Goal: Transaction & Acquisition: Book appointment/travel/reservation

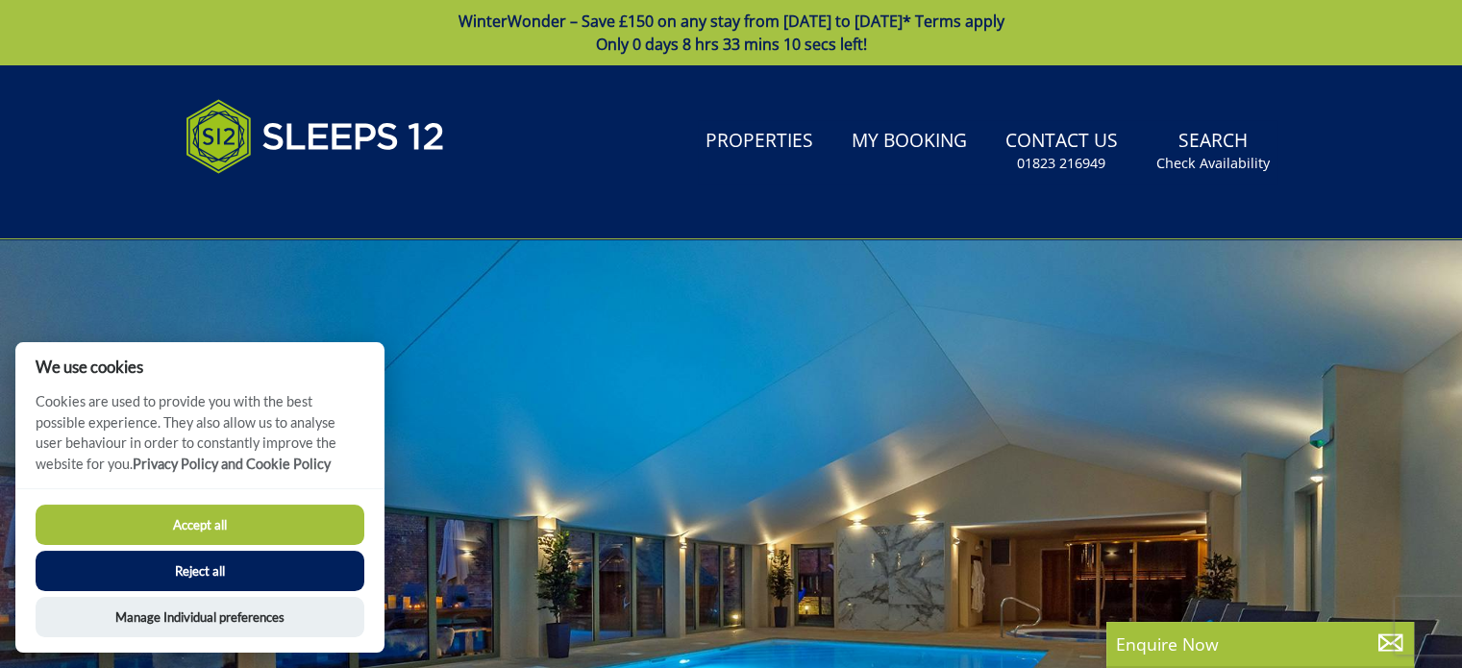
click at [238, 581] on button "Reject all" at bounding box center [200, 571] width 329 height 40
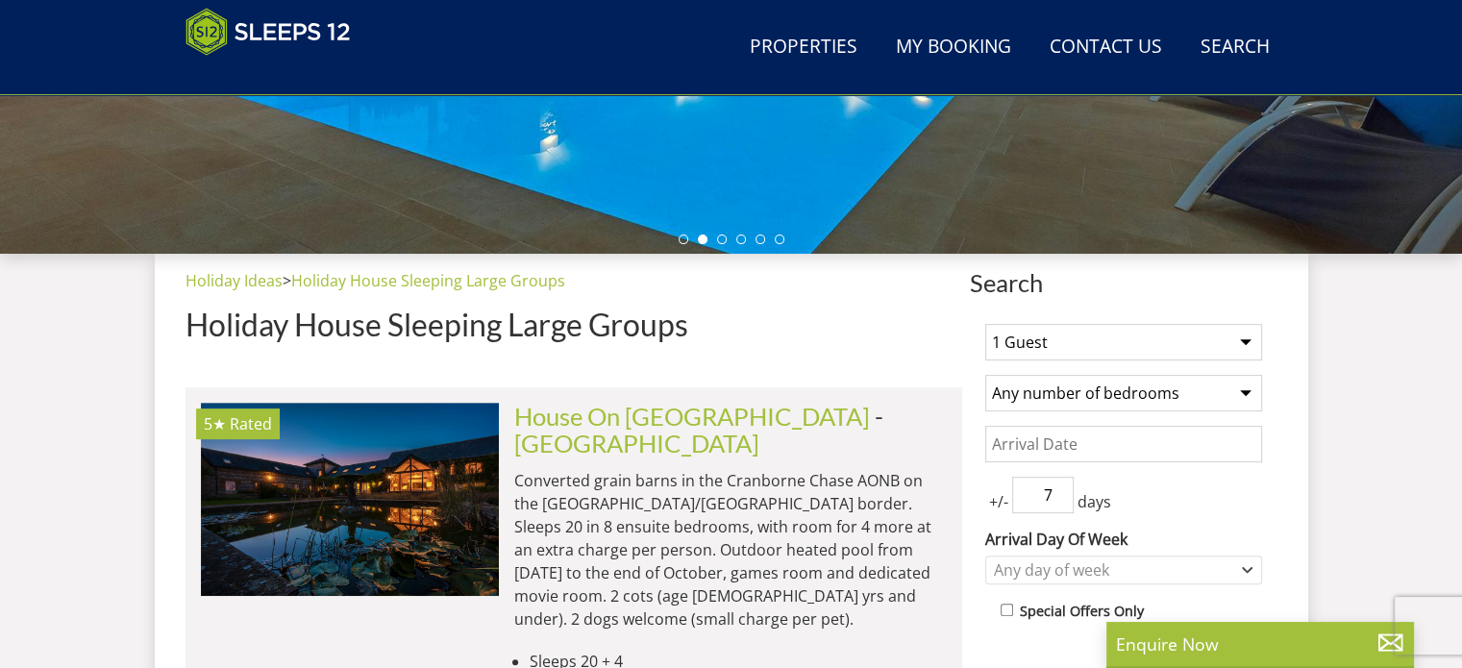
scroll to position [601, 0]
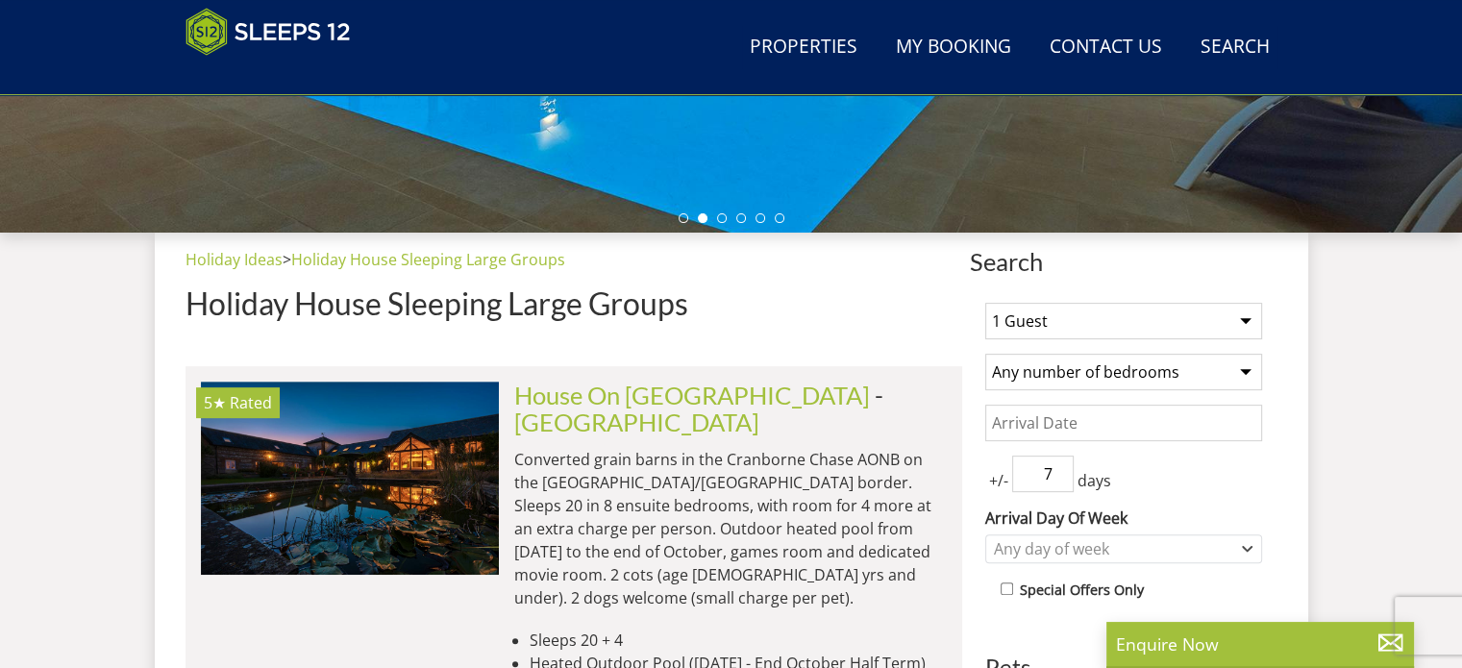
click at [1063, 322] on select "1 Guest 2 Guests 3 Guests 4 Guests 5 Guests 6 Guests 7 Guests 8 Guests 9 Guests…" at bounding box center [1123, 321] width 277 height 37
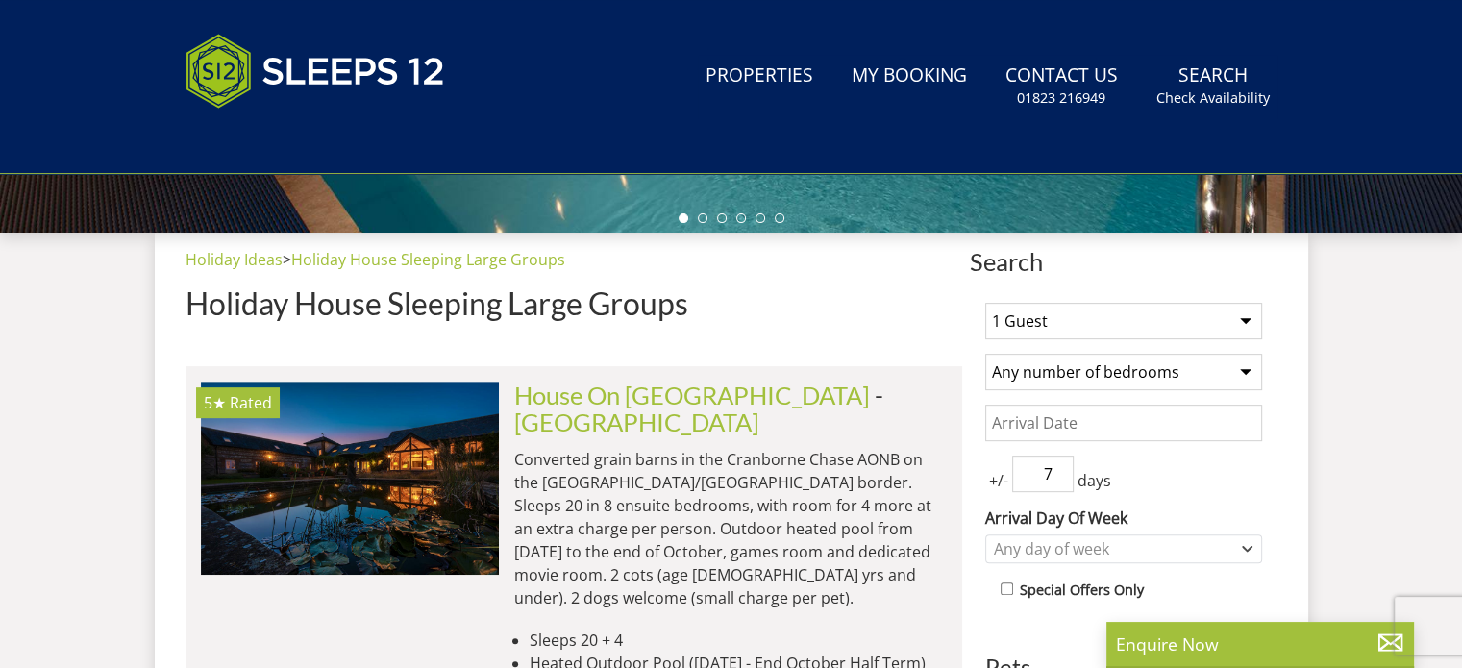
click at [1074, 324] on select "1 Guest 2 Guests 3 Guests 4 Guests 5 Guests 6 Guests 7 Guests 8 Guests 9 Guests…" at bounding box center [1123, 321] width 277 height 37
select select "9"
click at [985, 303] on select "1 Guest 2 Guests 3 Guests 4 Guests 5 Guests 6 Guests 7 Guests 8 Guests 9 Guests…" at bounding box center [1123, 321] width 277 height 37
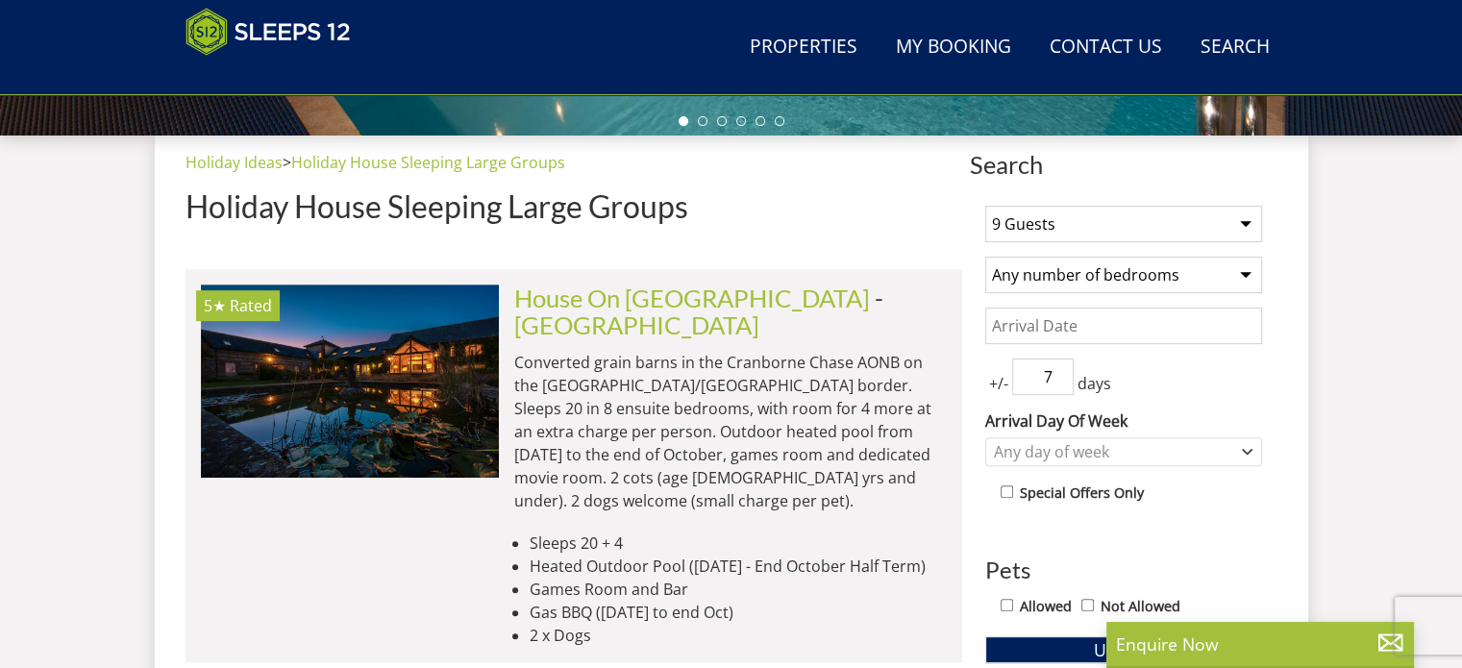
scroll to position [699, 0]
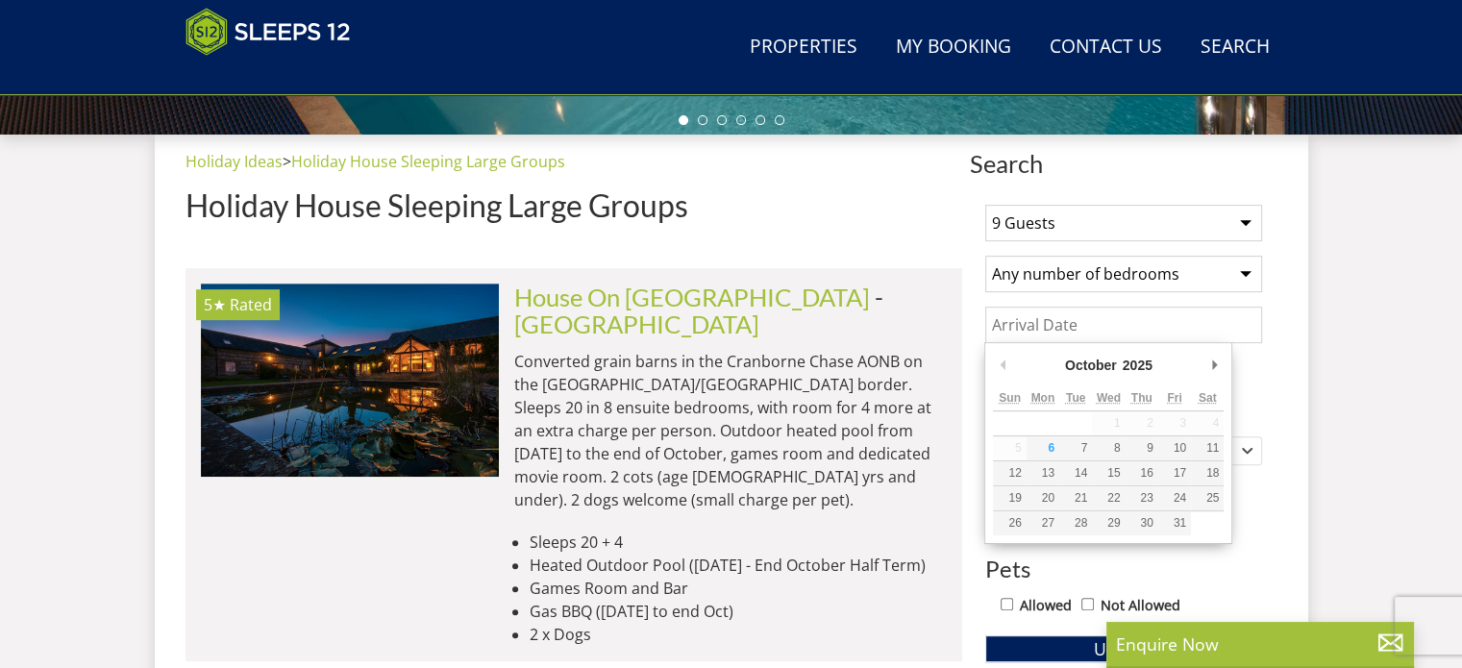
click at [1088, 318] on input "Date" at bounding box center [1123, 325] width 277 height 37
type input "[DATE]"
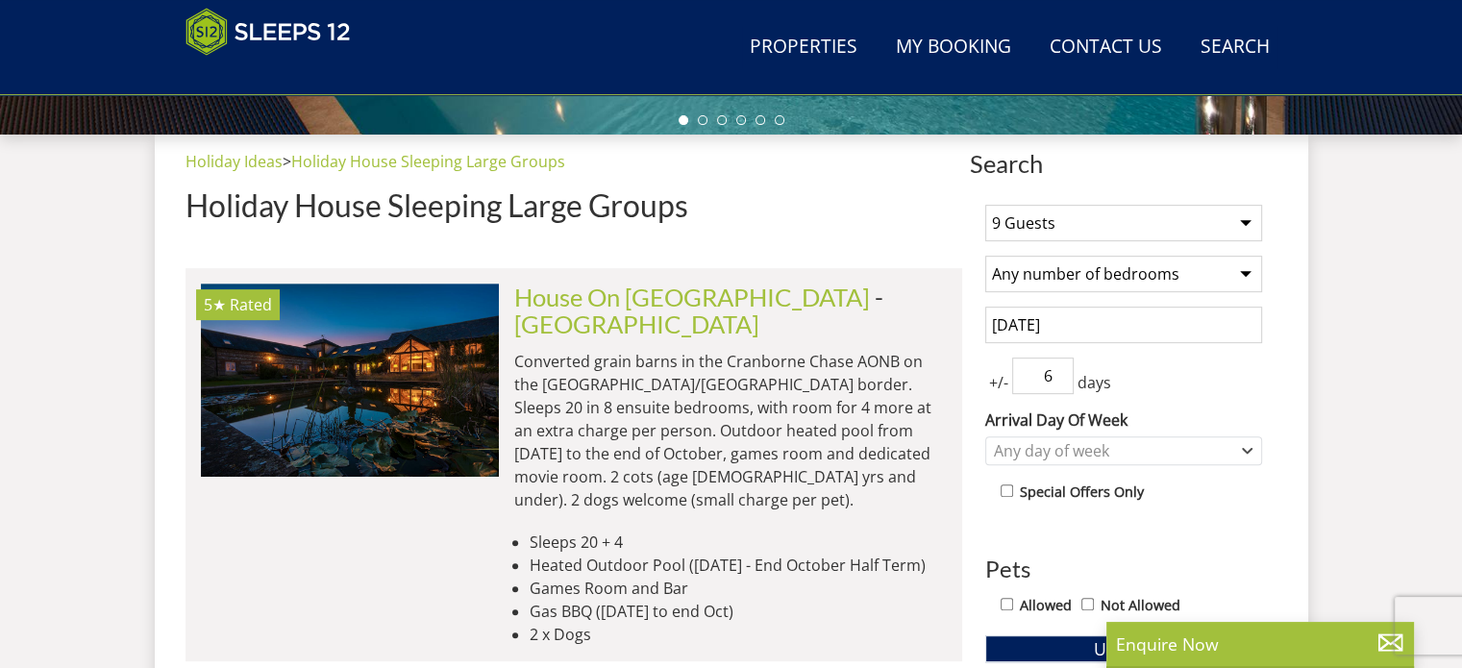
click at [1061, 379] on input "6" at bounding box center [1043, 376] width 62 height 37
click at [1061, 379] on input "5" at bounding box center [1043, 376] width 62 height 37
click at [1061, 379] on input "4" at bounding box center [1043, 376] width 62 height 37
click at [1061, 379] on input "3" at bounding box center [1043, 376] width 62 height 37
click at [1061, 379] on input "2" at bounding box center [1043, 376] width 62 height 37
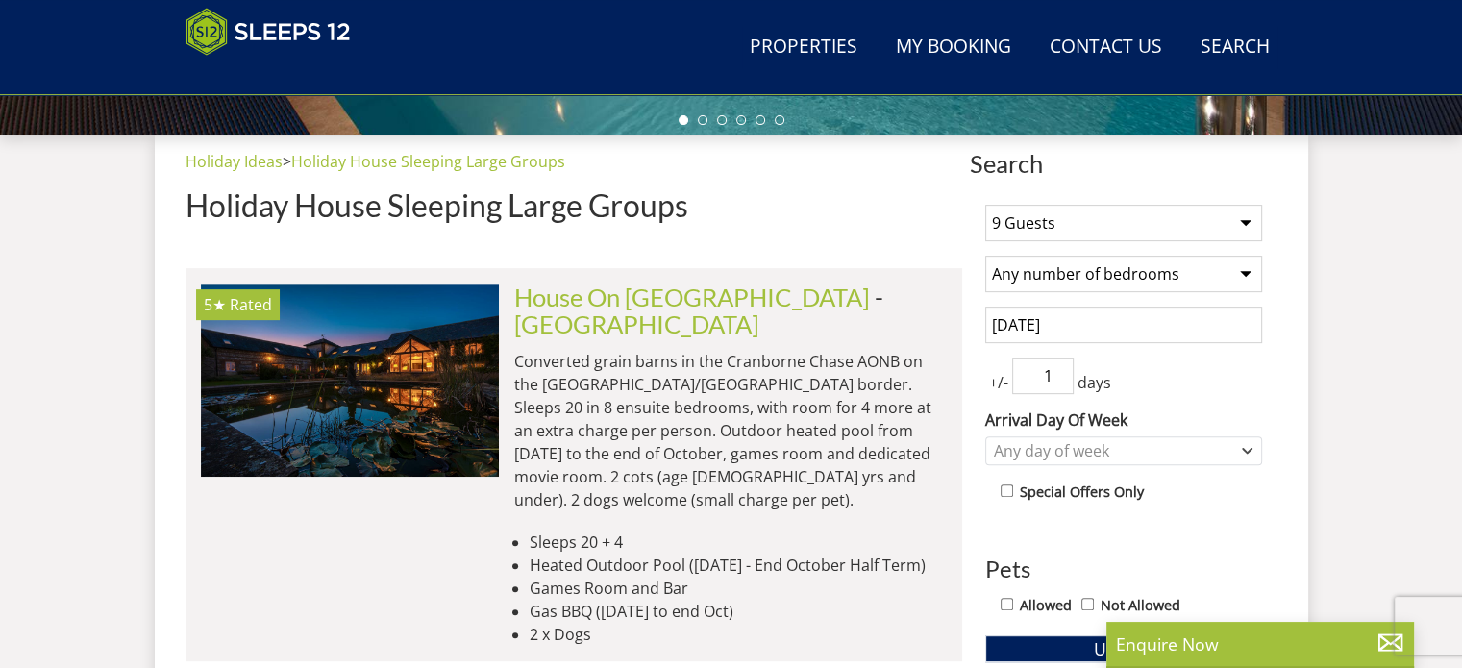
click at [1061, 379] on input "1" at bounding box center [1043, 376] width 62 height 37
type input "0"
click at [1061, 379] on input "0" at bounding box center [1043, 376] width 62 height 37
click at [1084, 442] on div "Any day of week" at bounding box center [1113, 450] width 249 height 21
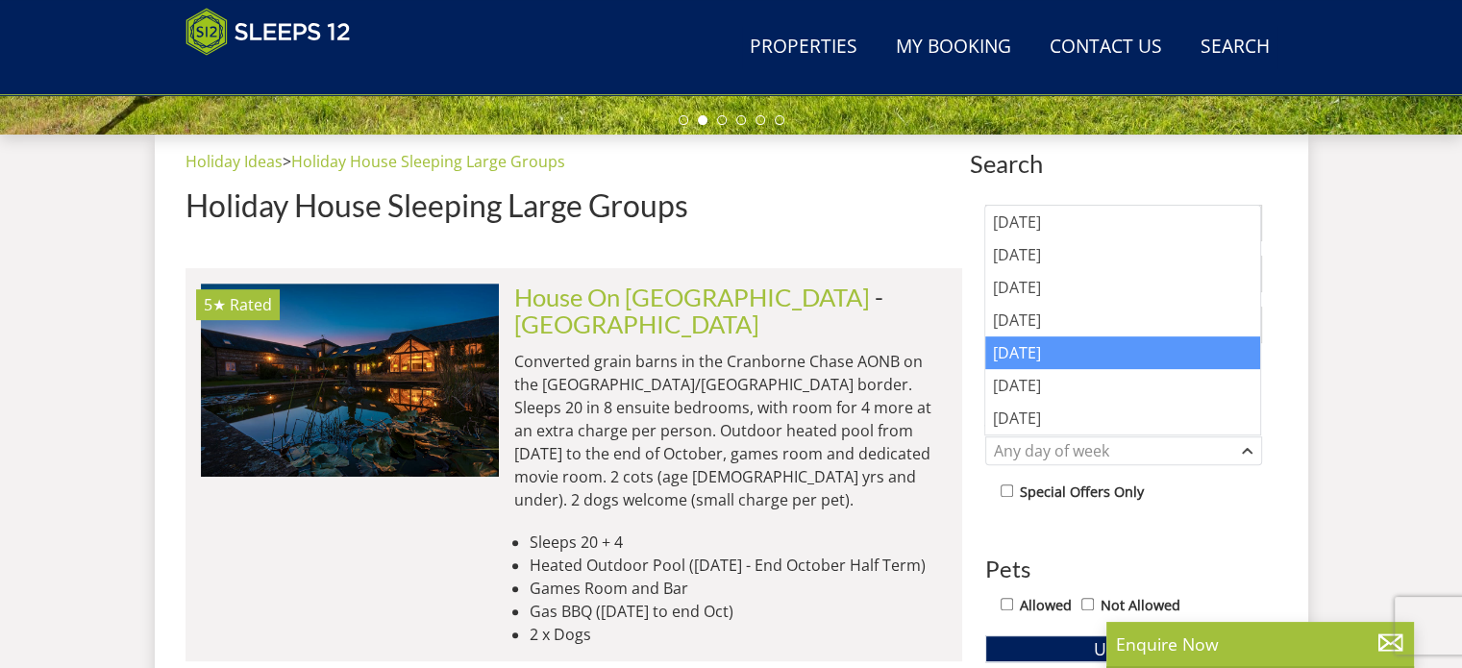
click at [1054, 353] on div "[DATE]" at bounding box center [1122, 352] width 275 height 33
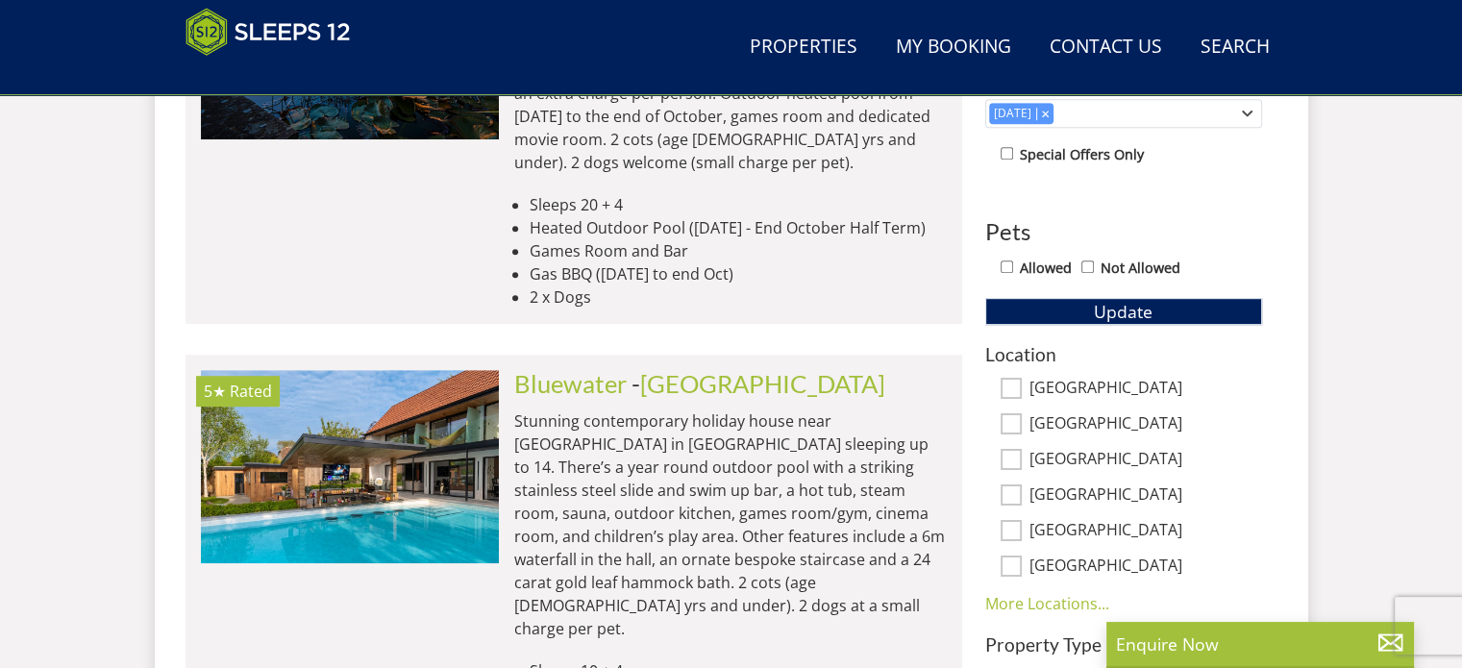
scroll to position [1180, 0]
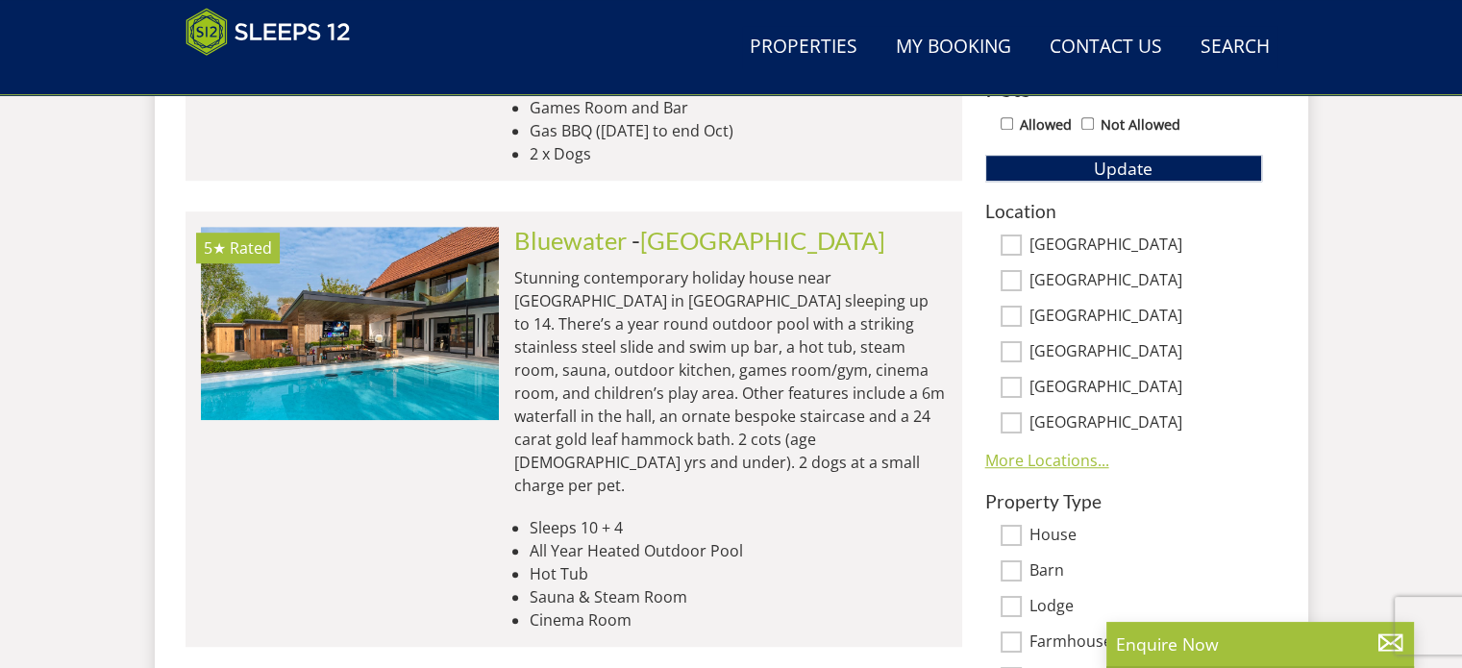
click at [1083, 460] on link "More Locations..." at bounding box center [1047, 460] width 124 height 21
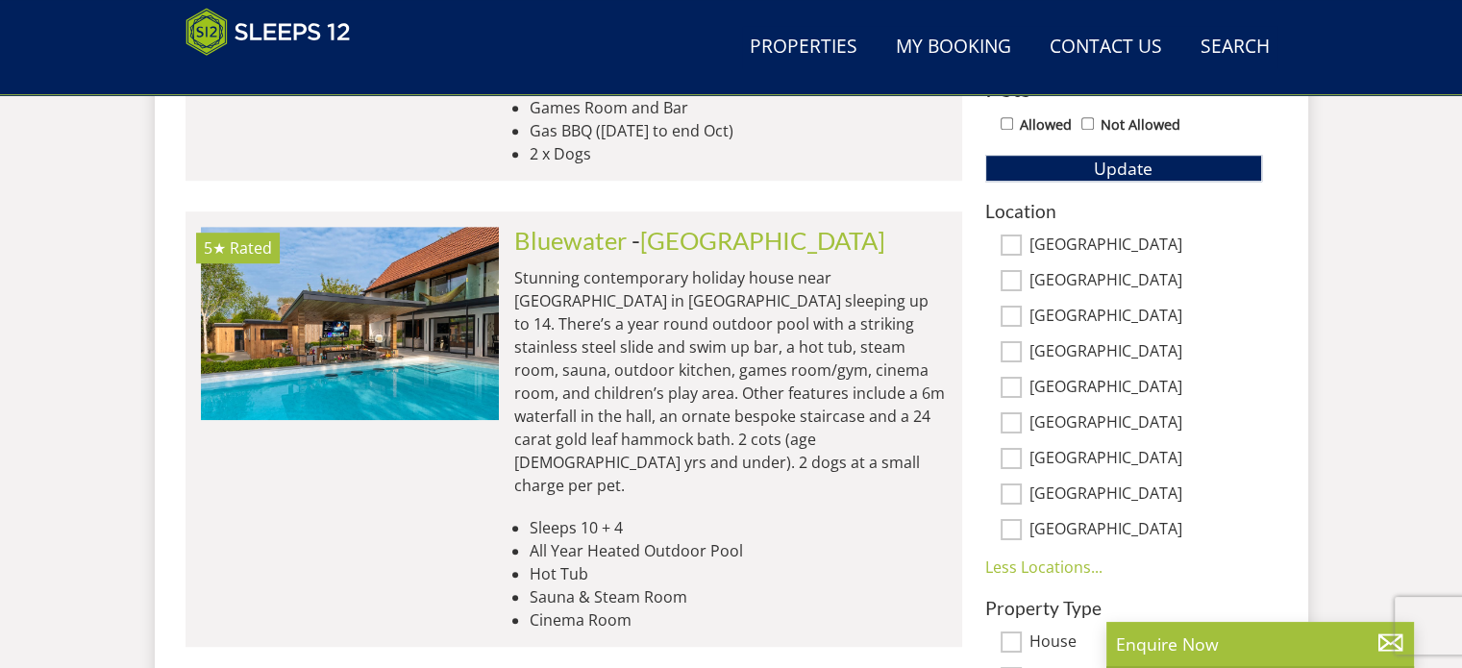
click at [1091, 244] on label "[GEOGRAPHIC_DATA]" at bounding box center [1146, 246] width 233 height 21
click at [1022, 244] on input "[GEOGRAPHIC_DATA]" at bounding box center [1011, 245] width 21 height 21
click at [1091, 244] on label "[GEOGRAPHIC_DATA]" at bounding box center [1146, 246] width 233 height 21
click at [1022, 244] on input "[GEOGRAPHIC_DATA]" at bounding box center [1011, 245] width 21 height 21
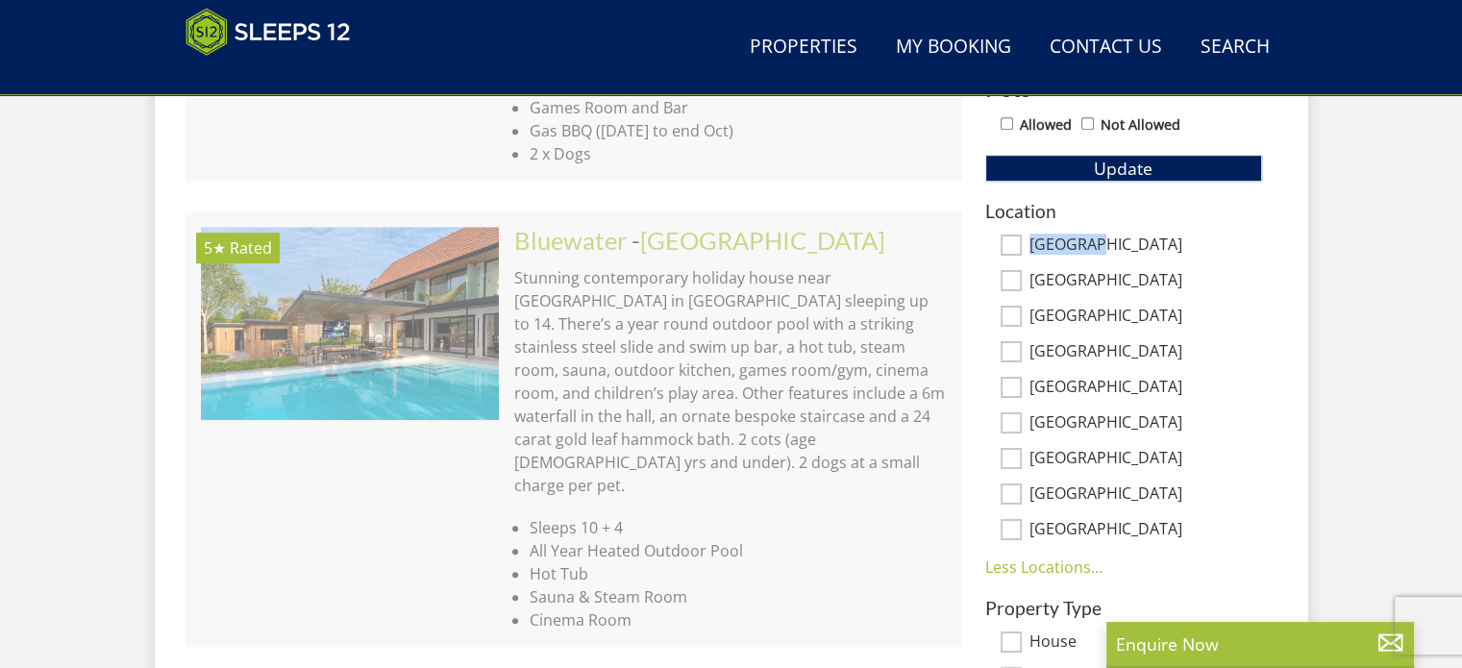
click at [1008, 247] on input "[GEOGRAPHIC_DATA]" at bounding box center [1011, 245] width 21 height 21
checkbox input "true"
click at [1010, 382] on input "[GEOGRAPHIC_DATA]" at bounding box center [1011, 387] width 21 height 21
checkbox input "true"
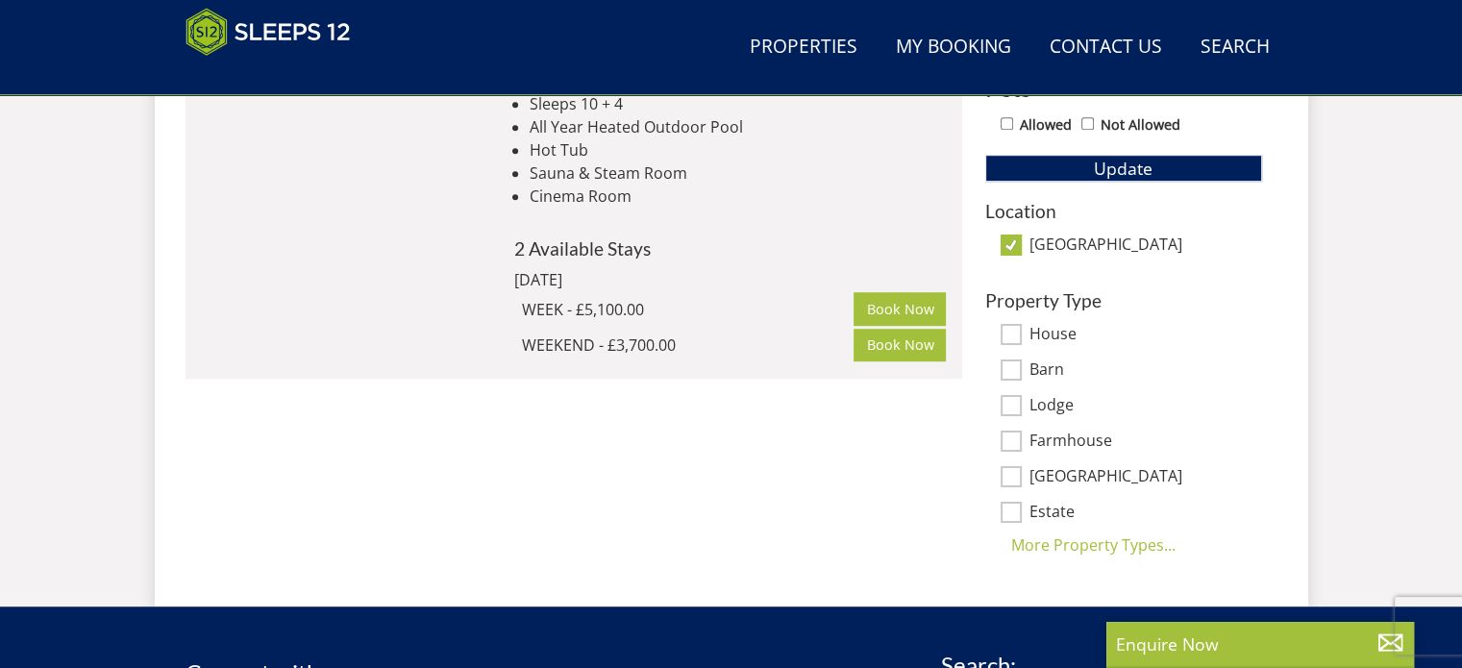
click at [1013, 422] on div "Property Type House Barn Lodge Farmhouse [GEOGRAPHIC_DATA] Estate [GEOGRAPHIC_D…" at bounding box center [1123, 423] width 277 height 266
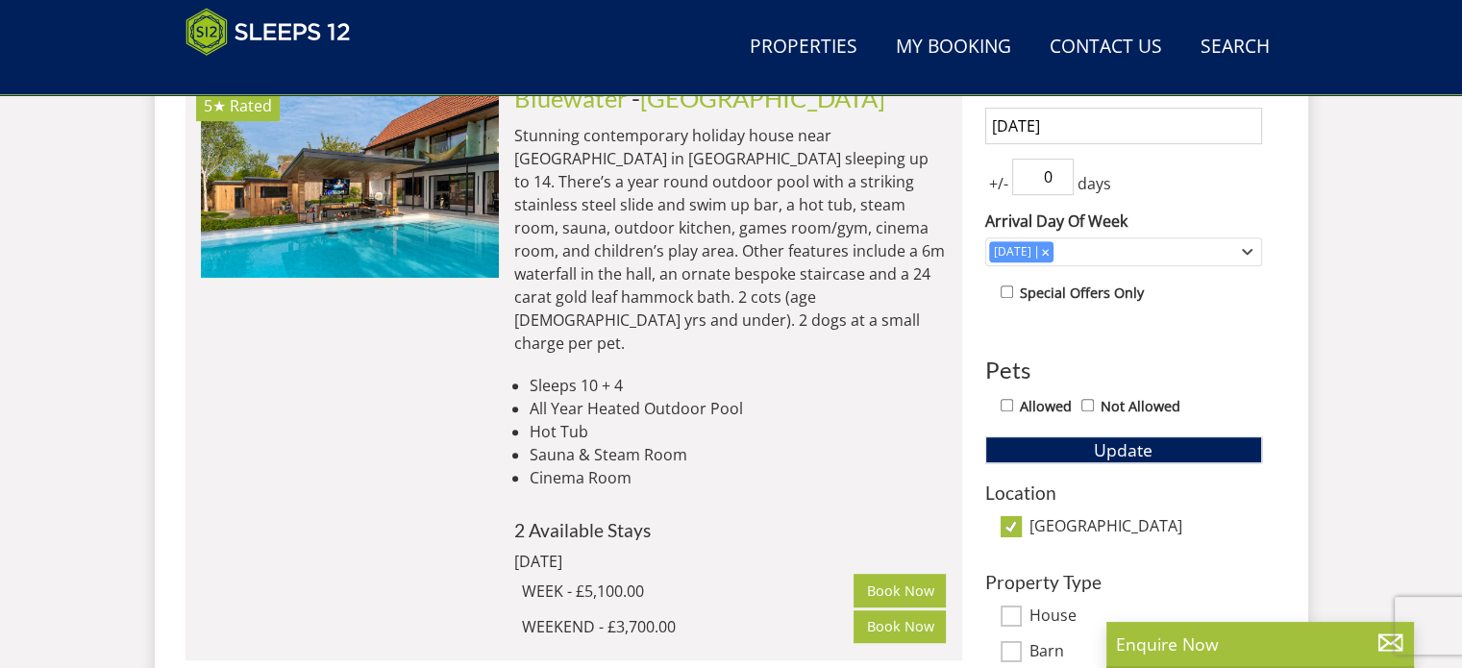
scroll to position [891, 0]
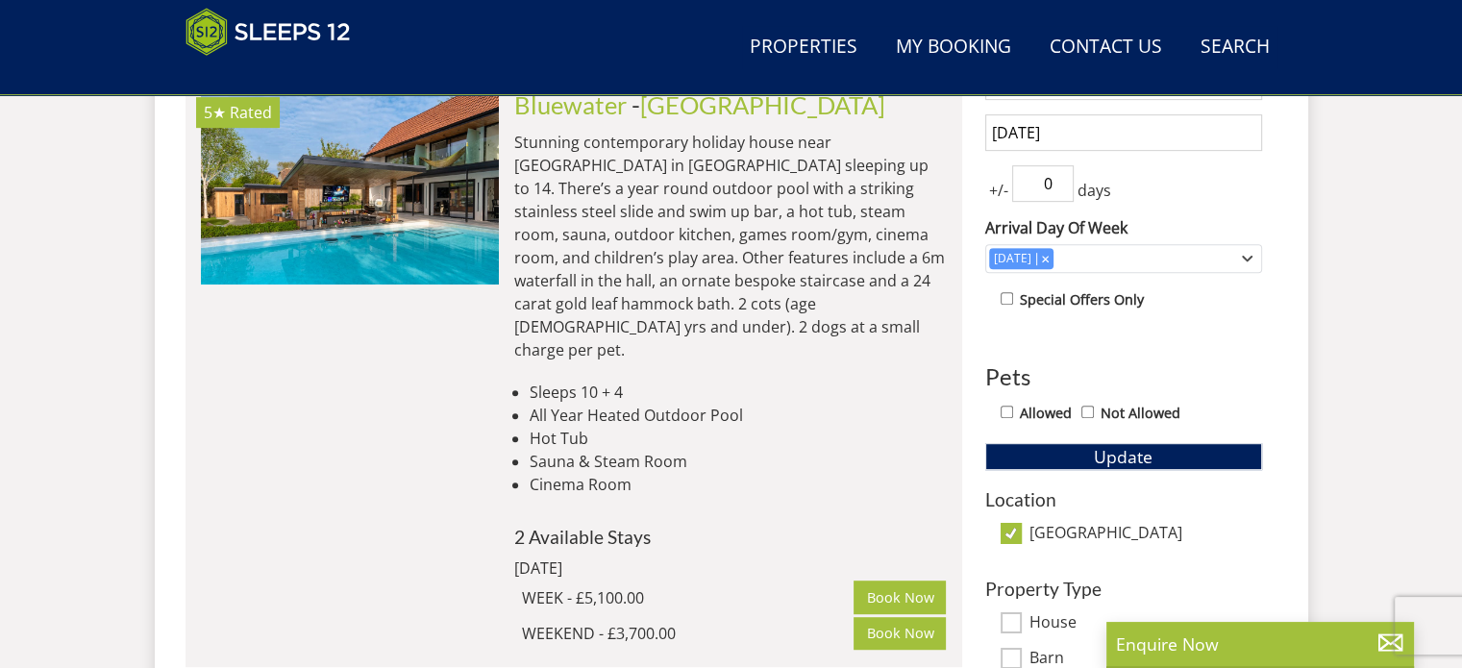
click at [1014, 528] on input "[GEOGRAPHIC_DATA]" at bounding box center [1011, 533] width 21 height 21
checkbox input "false"
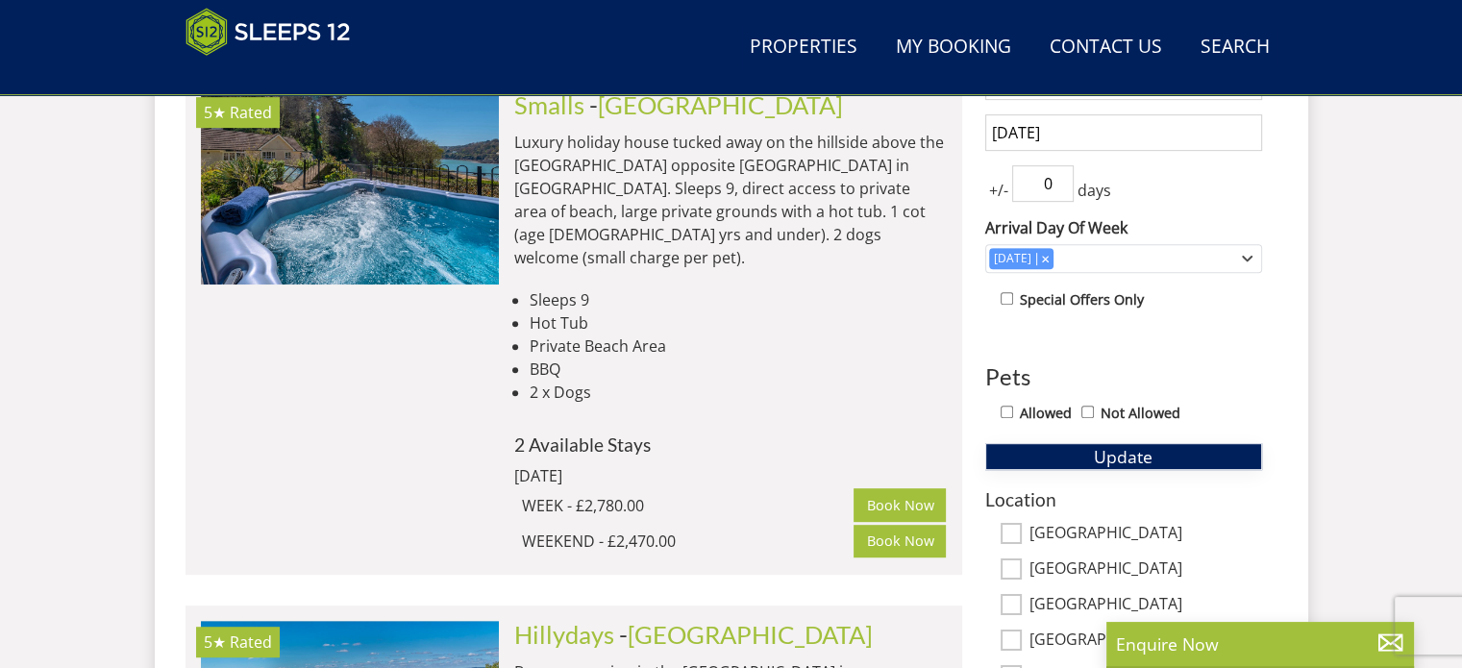
scroll to position [987, 0]
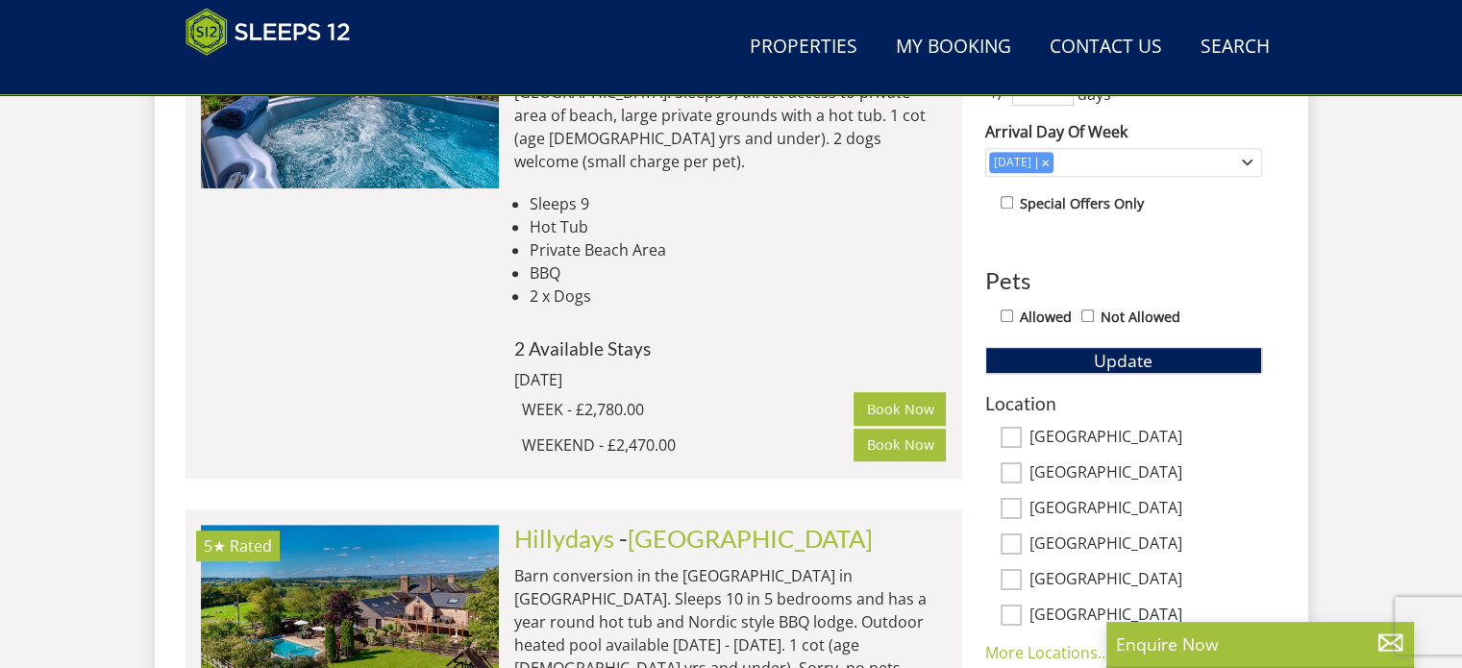
click at [1007, 576] on input "[GEOGRAPHIC_DATA]" at bounding box center [1011, 579] width 21 height 21
checkbox input "true"
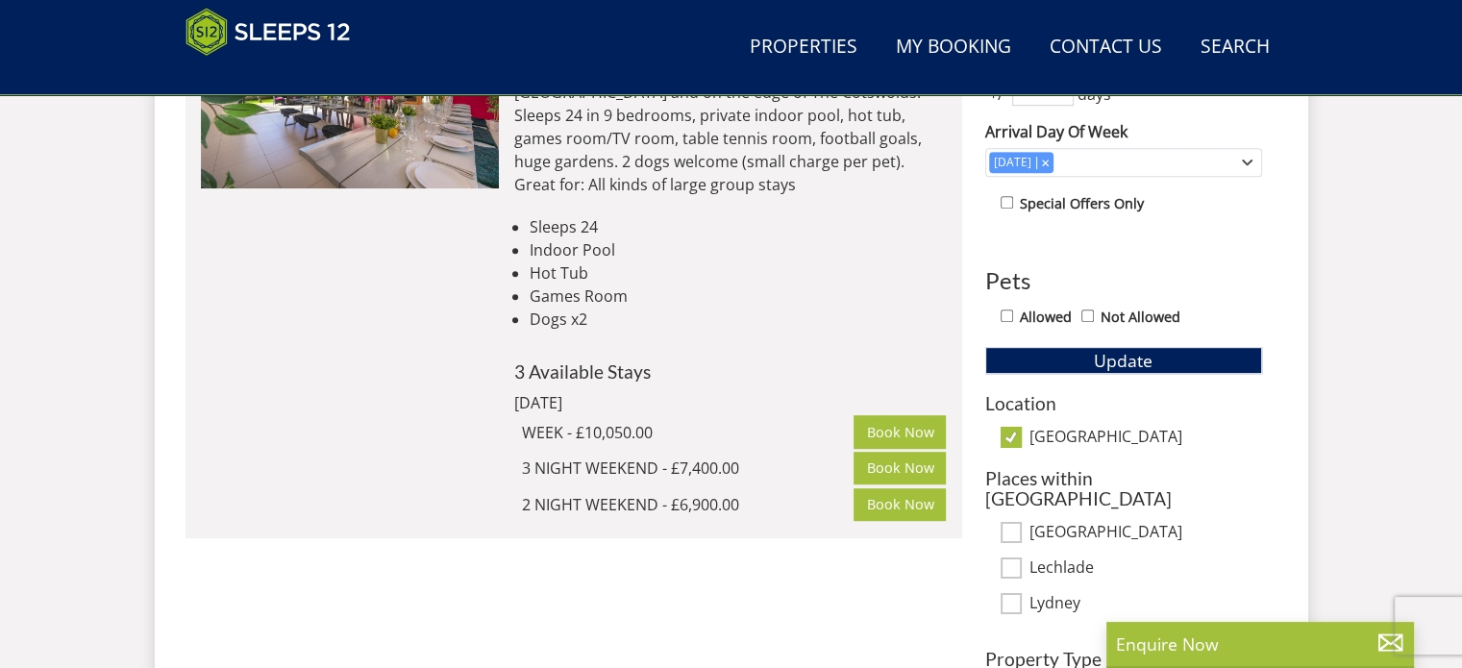
click at [1011, 438] on input "[GEOGRAPHIC_DATA]" at bounding box center [1011, 437] width 21 height 21
checkbox input "false"
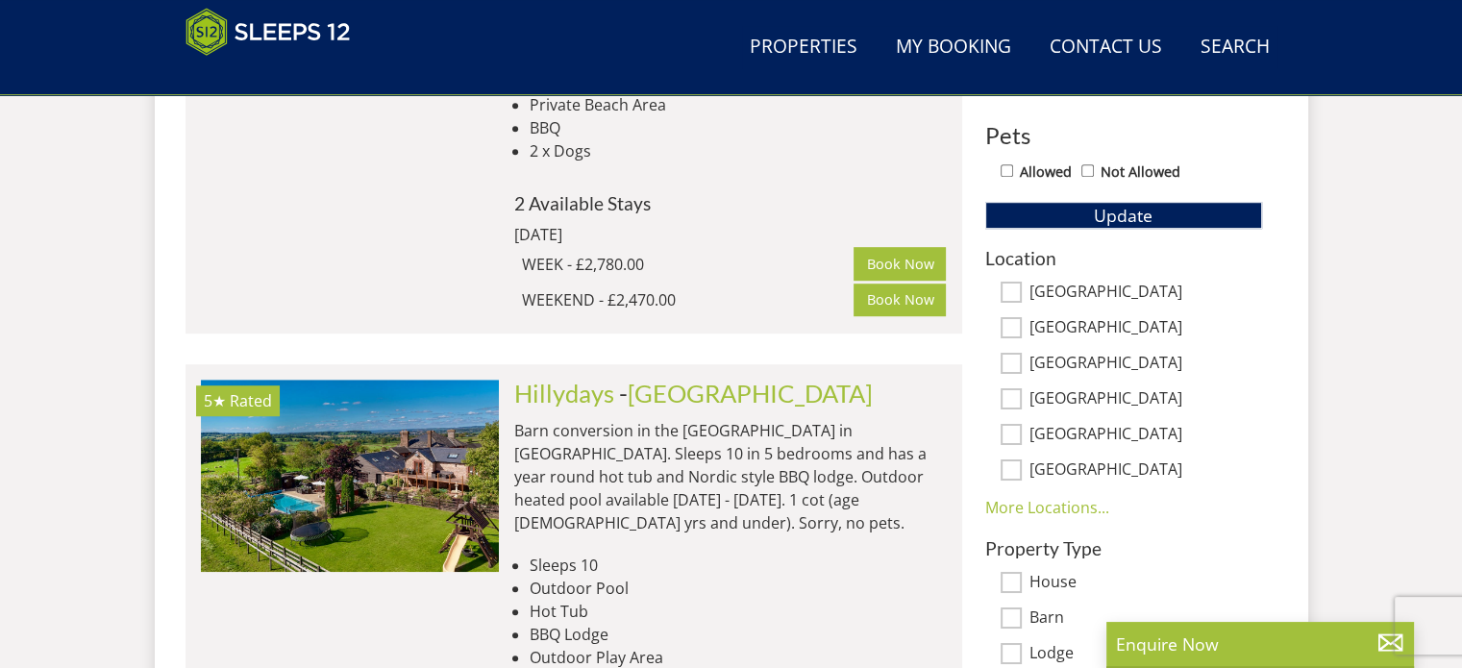
scroll to position [1180, 0]
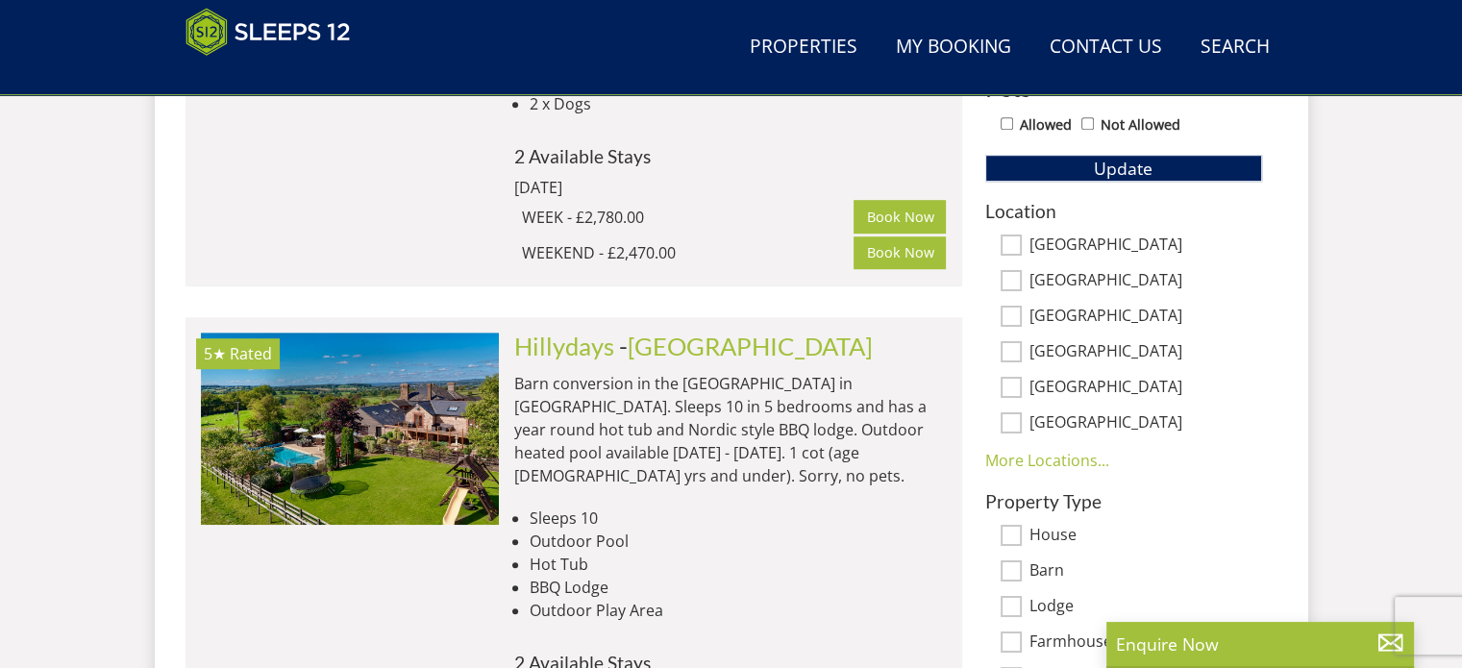
click at [1004, 419] on input "[GEOGRAPHIC_DATA]" at bounding box center [1011, 422] width 21 height 21
checkbox input "true"
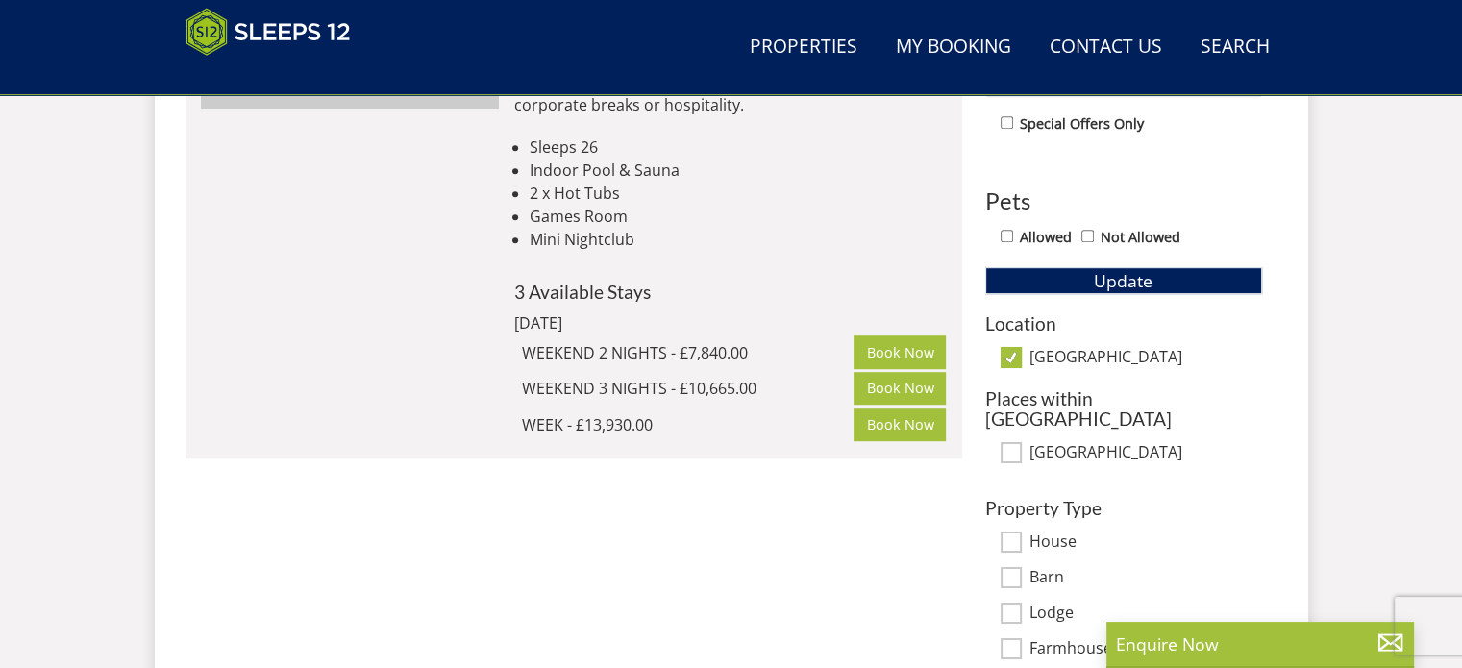
scroll to position [1083, 0]
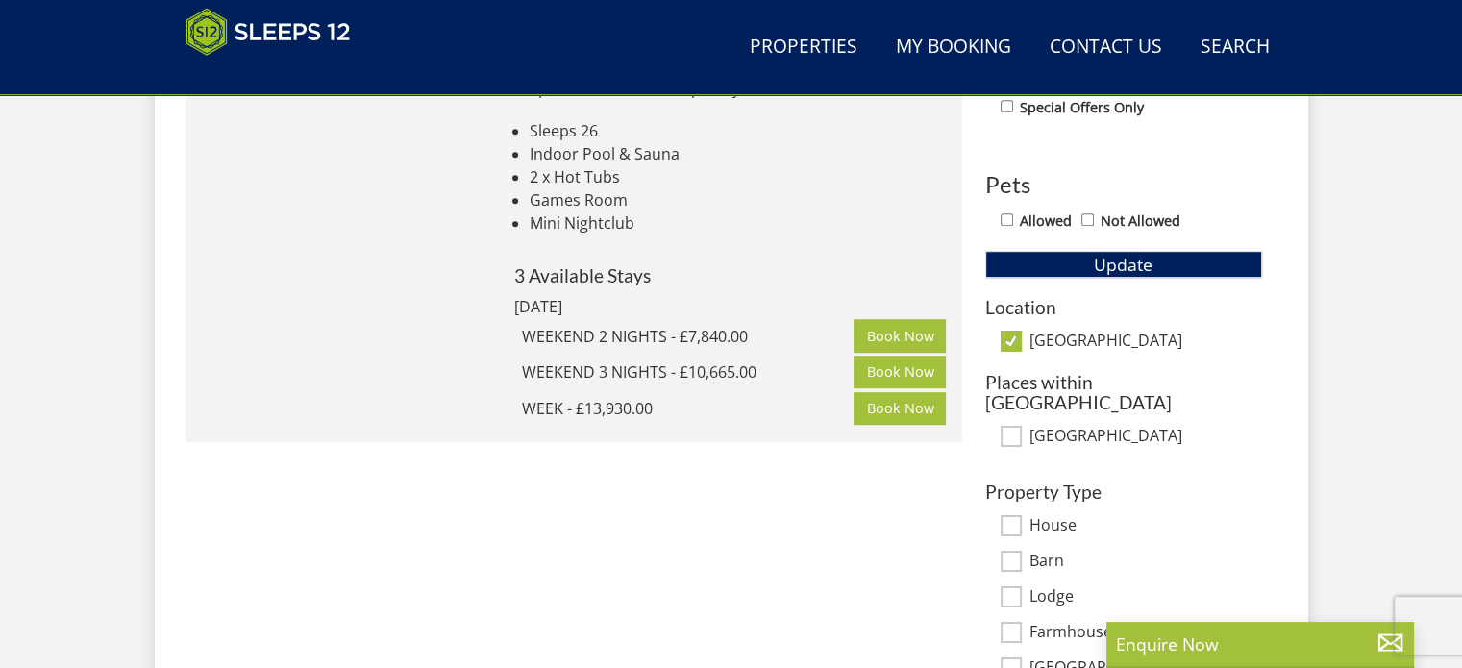
click at [1011, 343] on input "[GEOGRAPHIC_DATA]" at bounding box center [1011, 341] width 21 height 21
checkbox input "false"
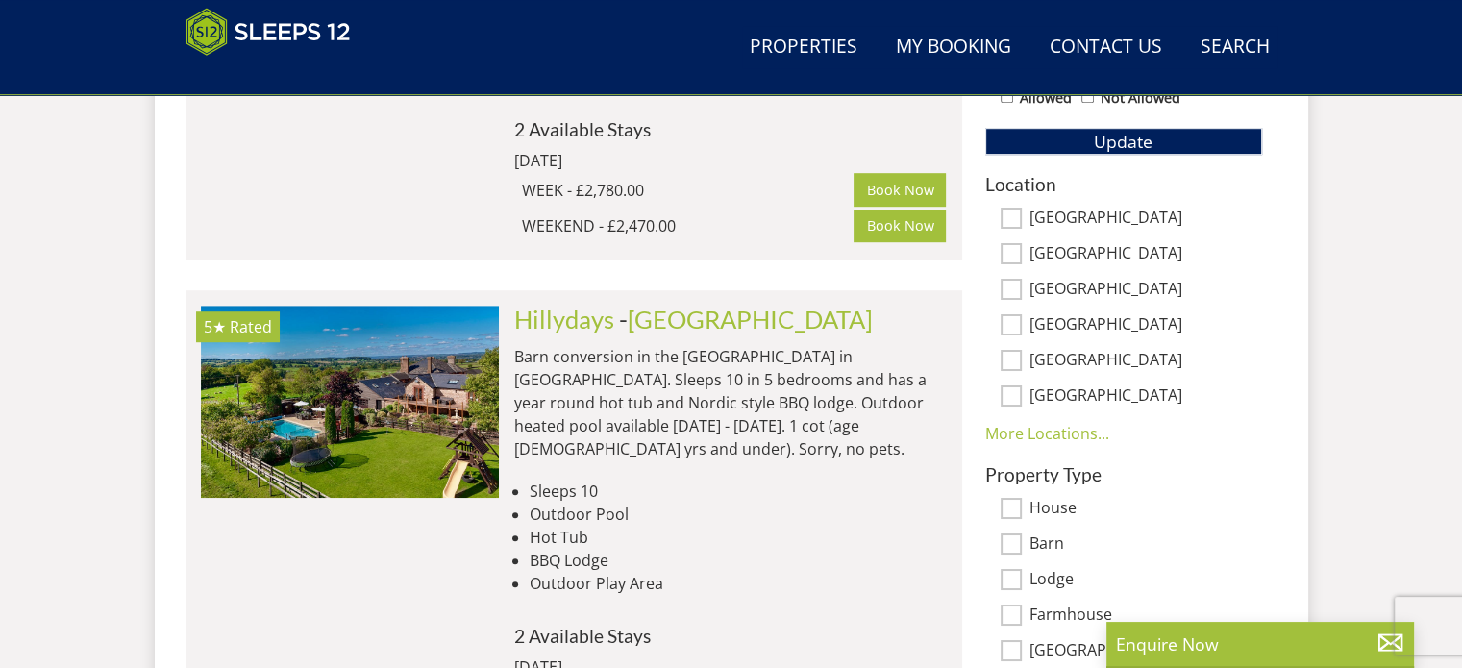
scroll to position [1180, 0]
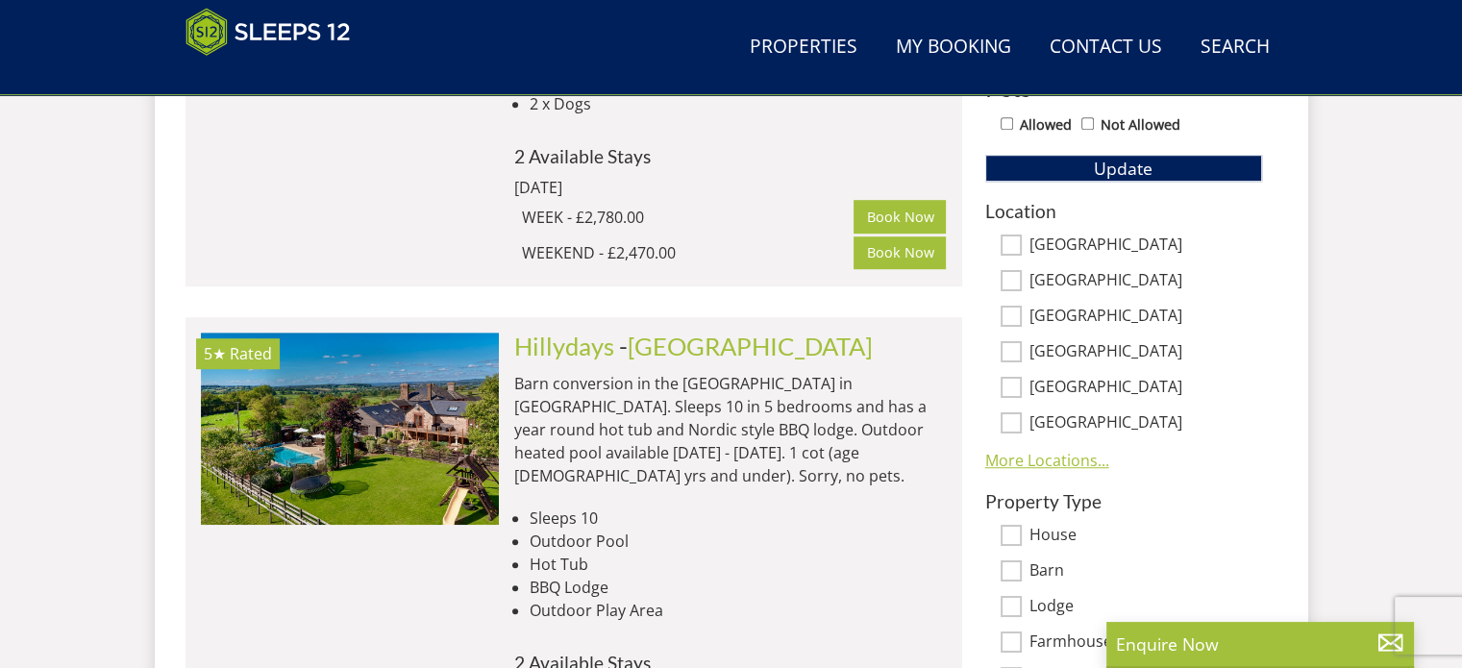
click at [1060, 463] on link "More Locations..." at bounding box center [1047, 460] width 124 height 21
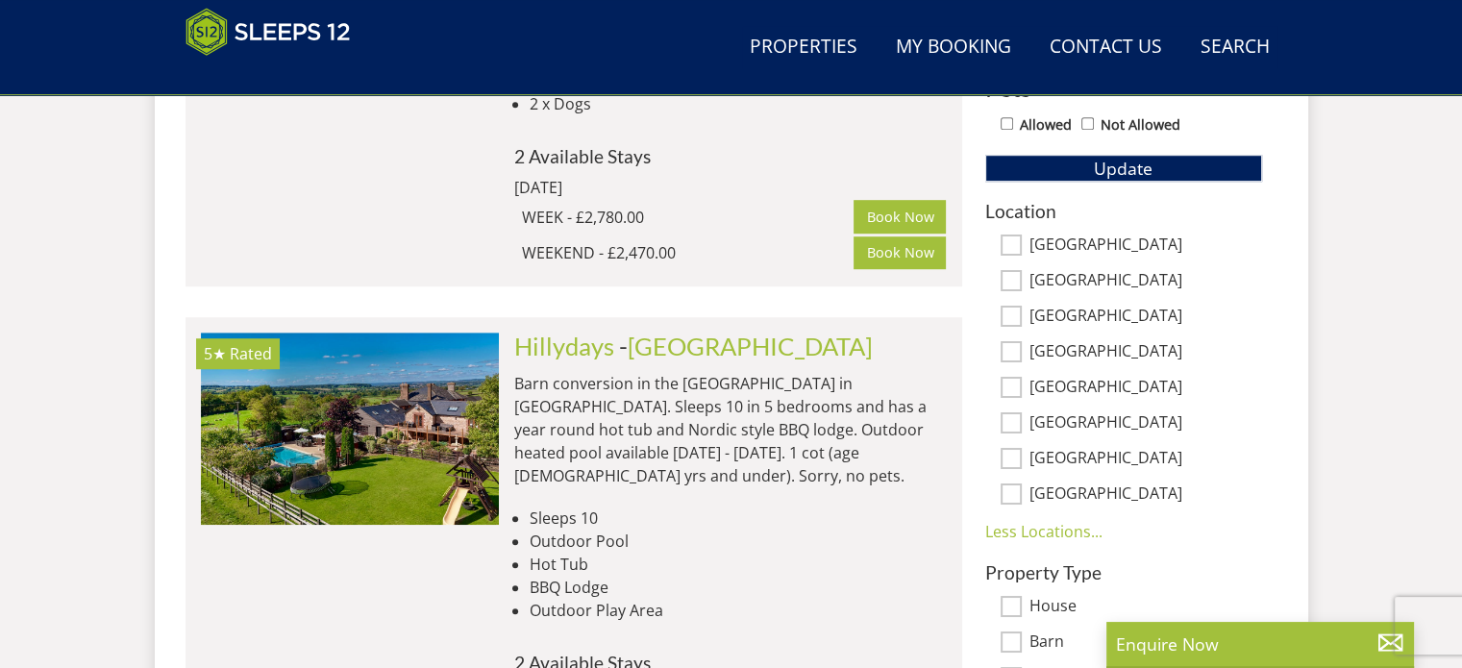
click at [1074, 491] on label "[GEOGRAPHIC_DATA]" at bounding box center [1146, 495] width 233 height 21
click at [1022, 491] on input "[GEOGRAPHIC_DATA]" at bounding box center [1011, 494] width 21 height 21
checkbox input "true"
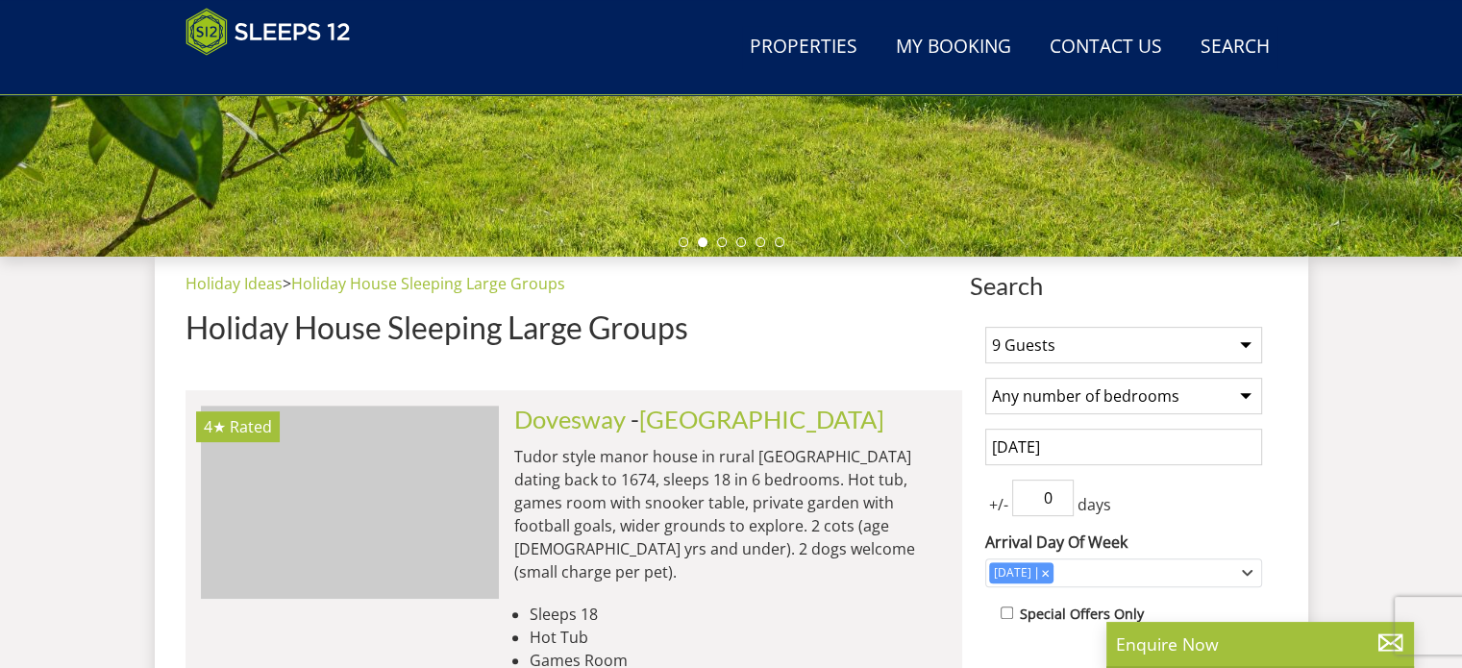
scroll to position [567, 0]
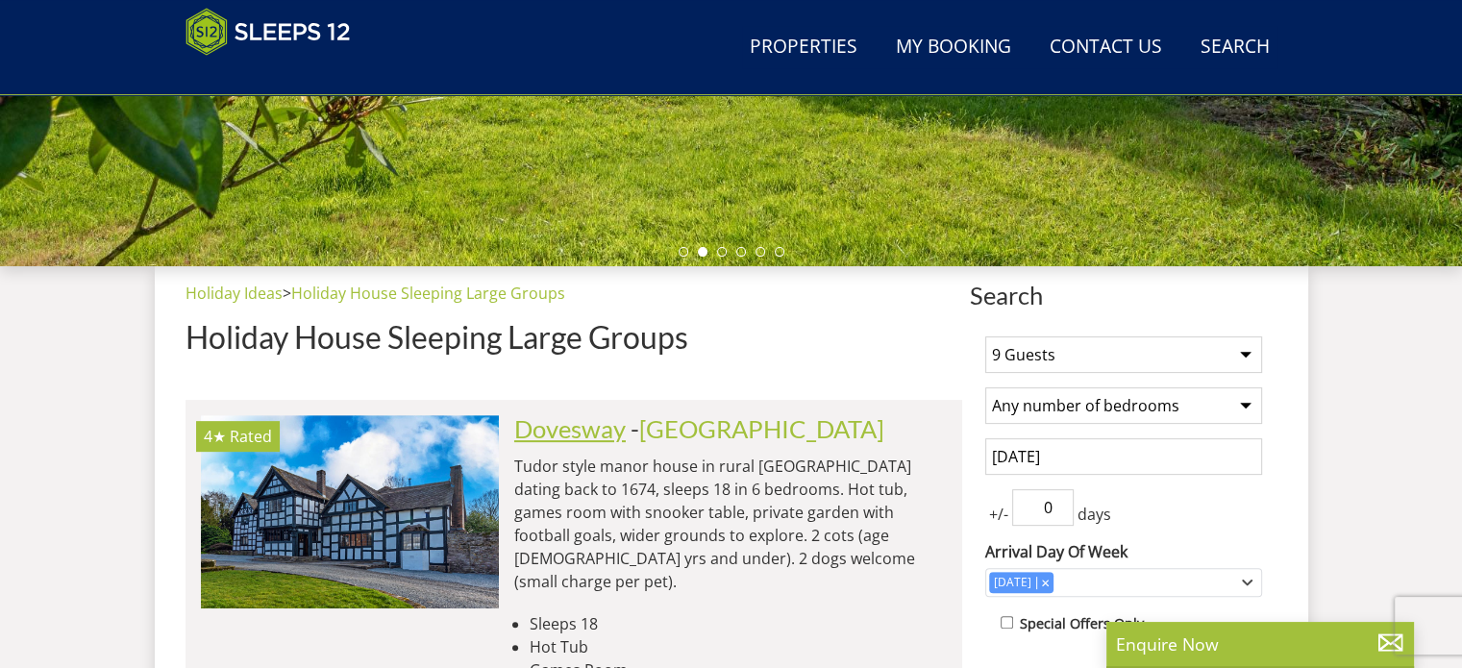
click at [569, 425] on link "Dovesway" at bounding box center [570, 428] width 112 height 29
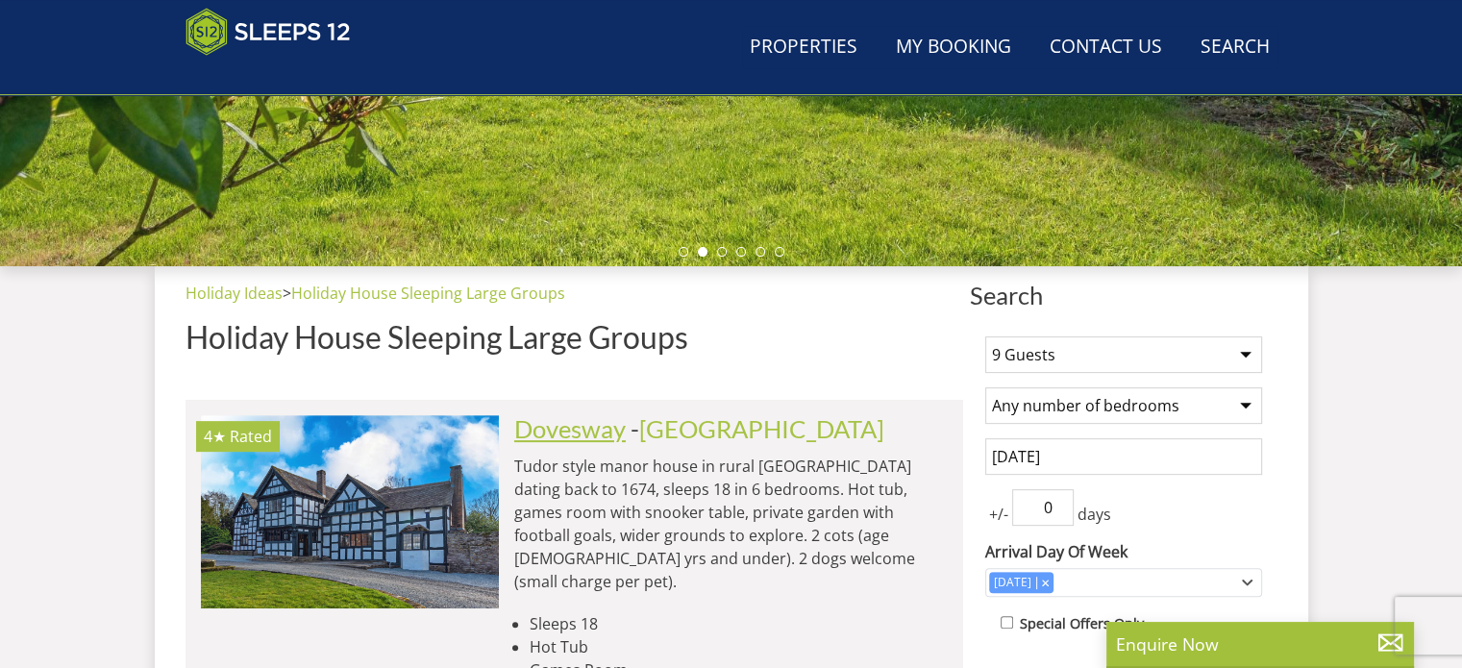
click at [569, 425] on link "Dovesway" at bounding box center [570, 428] width 112 height 29
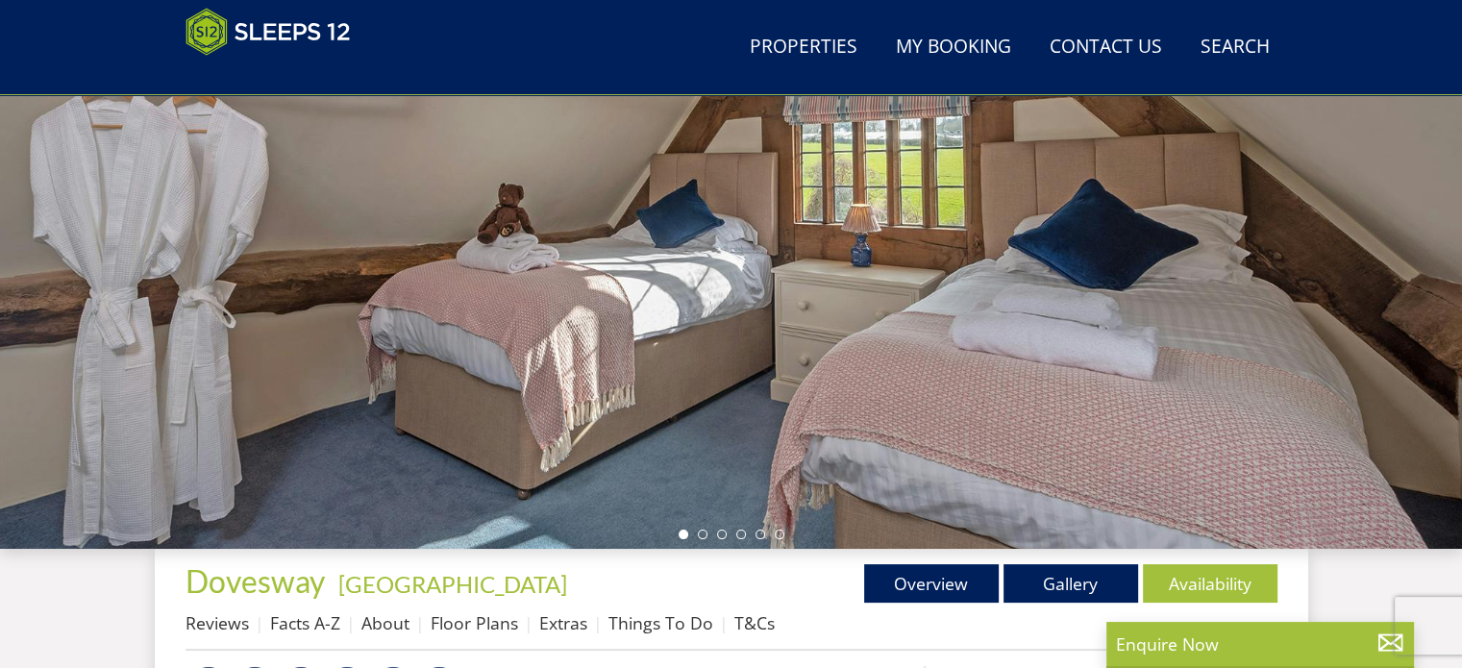
scroll to position [288, 0]
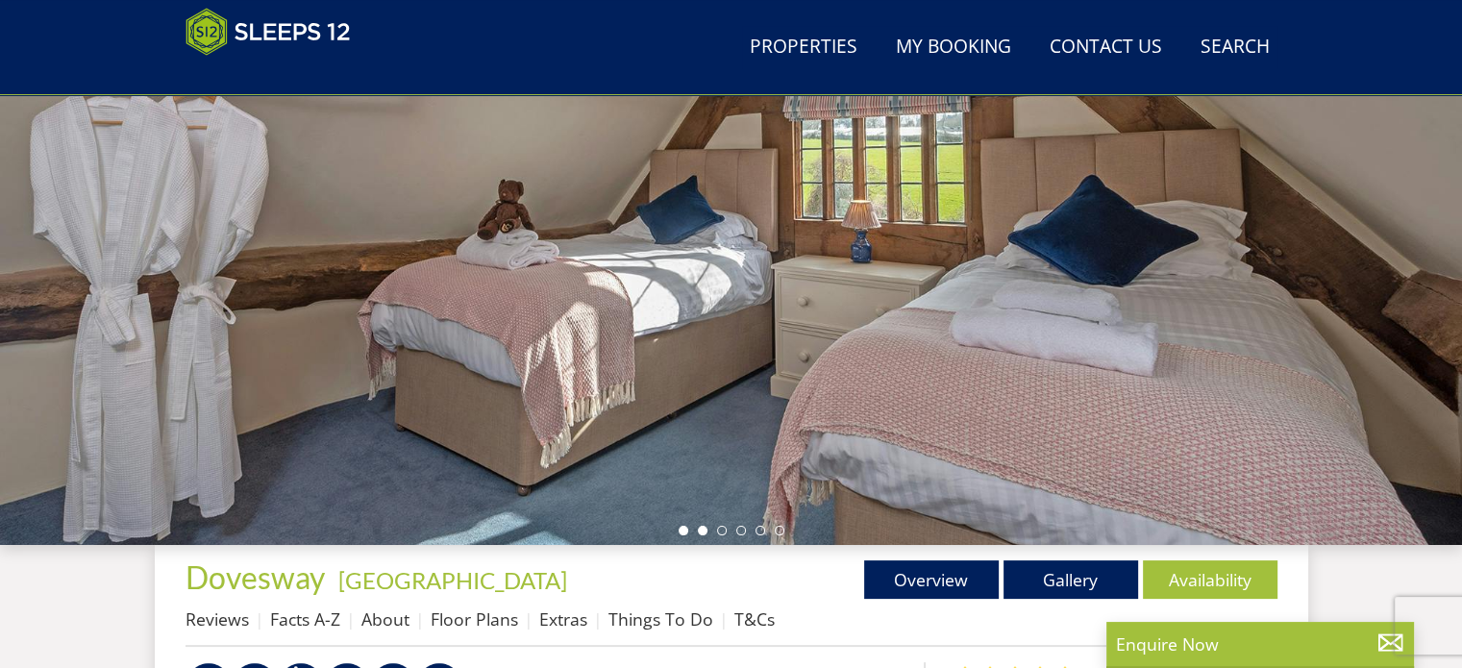
click at [706, 532] on li at bounding box center [703, 531] width 10 height 10
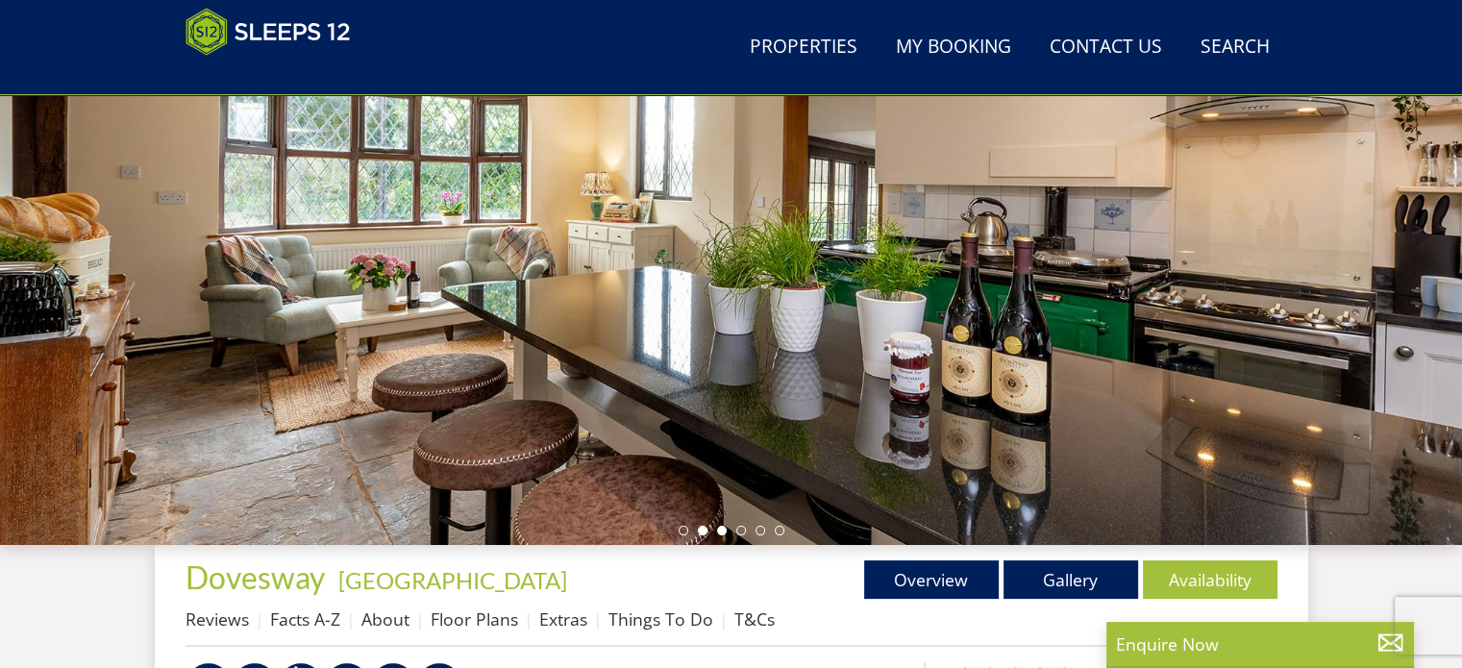
click at [720, 528] on li at bounding box center [722, 531] width 10 height 10
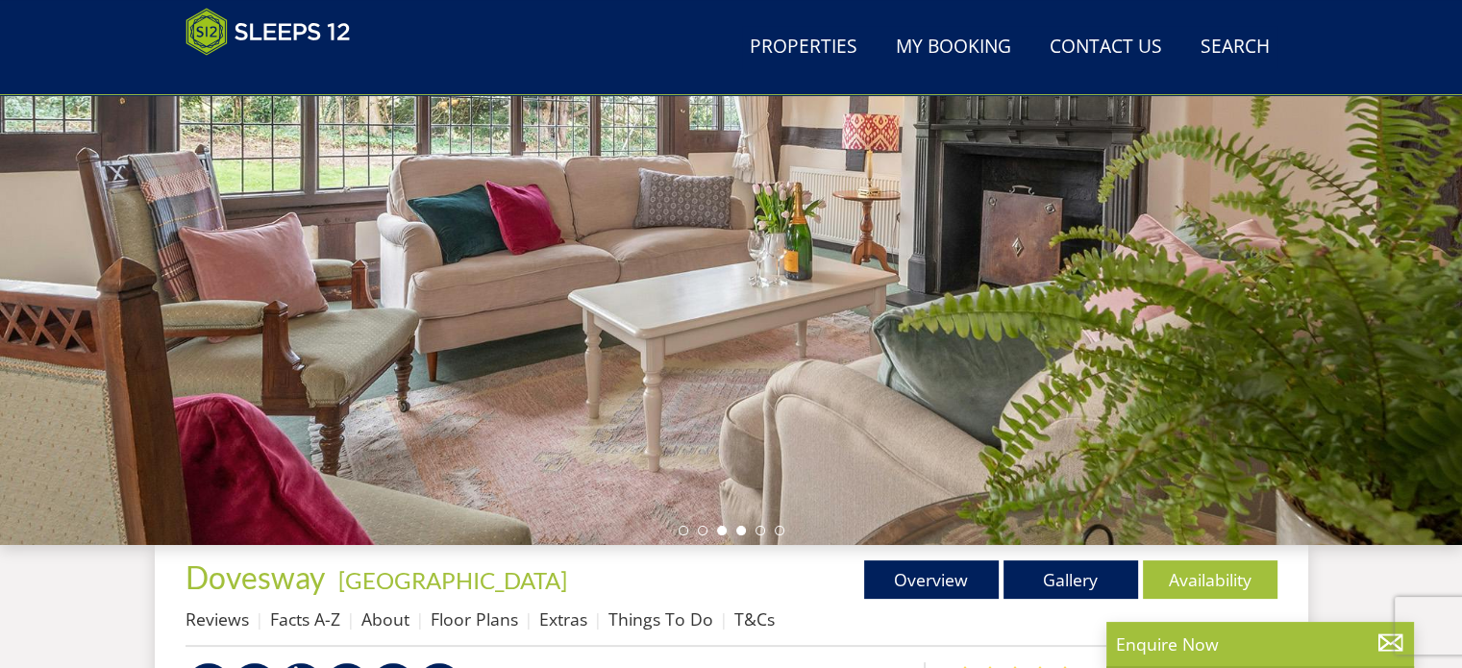
click at [738, 526] on li at bounding box center [741, 531] width 10 height 10
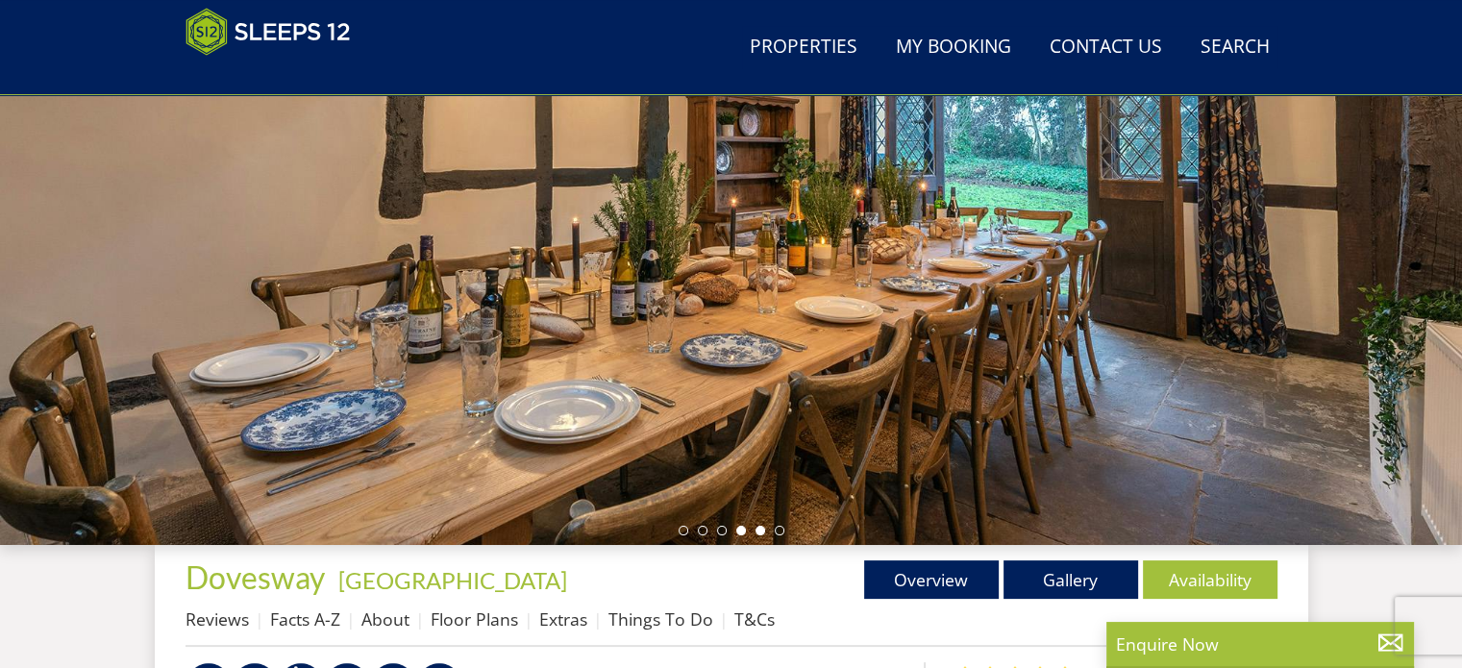
click at [758, 526] on li at bounding box center [761, 531] width 10 height 10
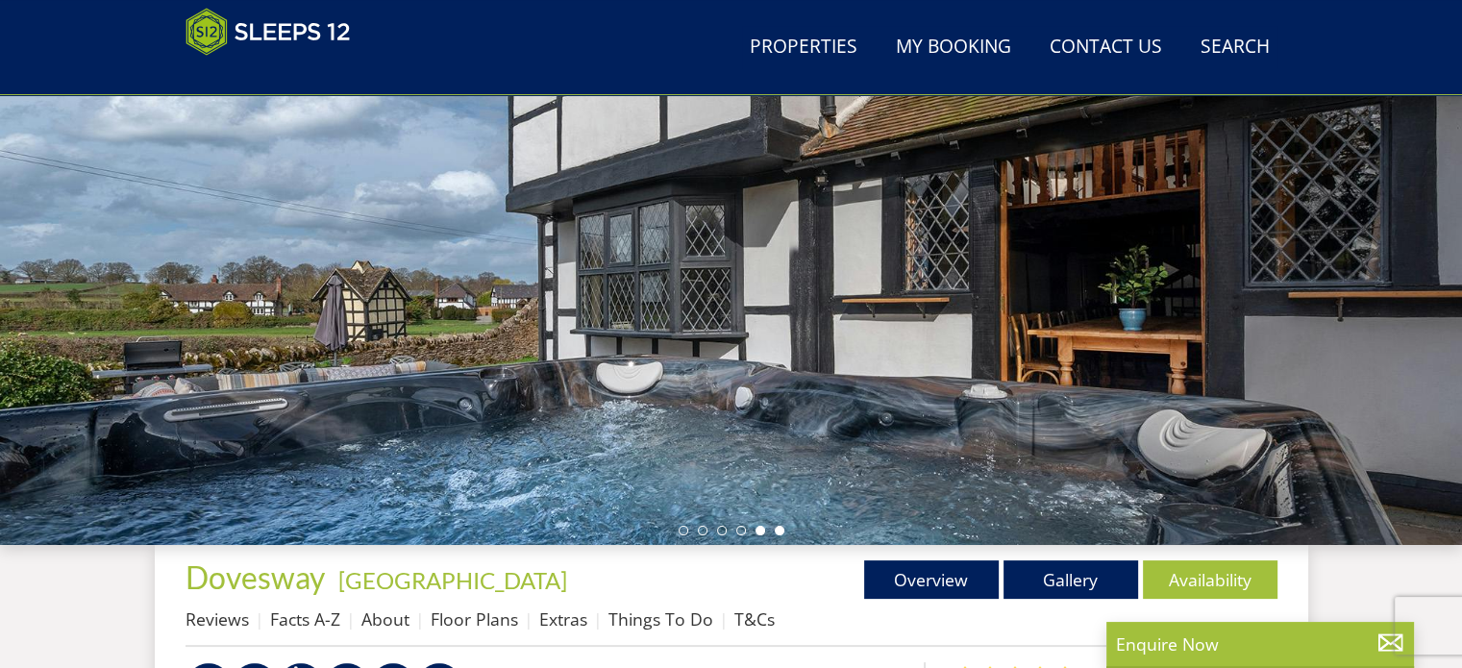
click at [778, 530] on li at bounding box center [780, 531] width 10 height 10
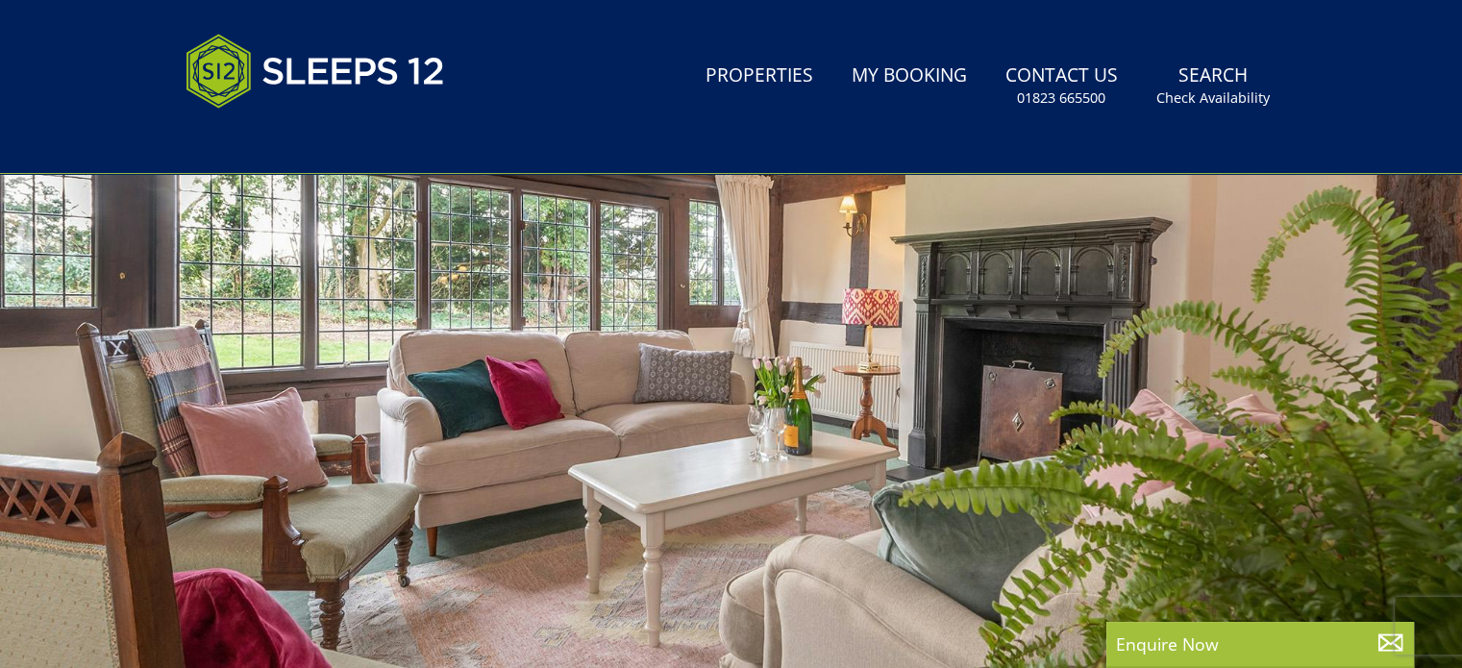
scroll to position [0, 0]
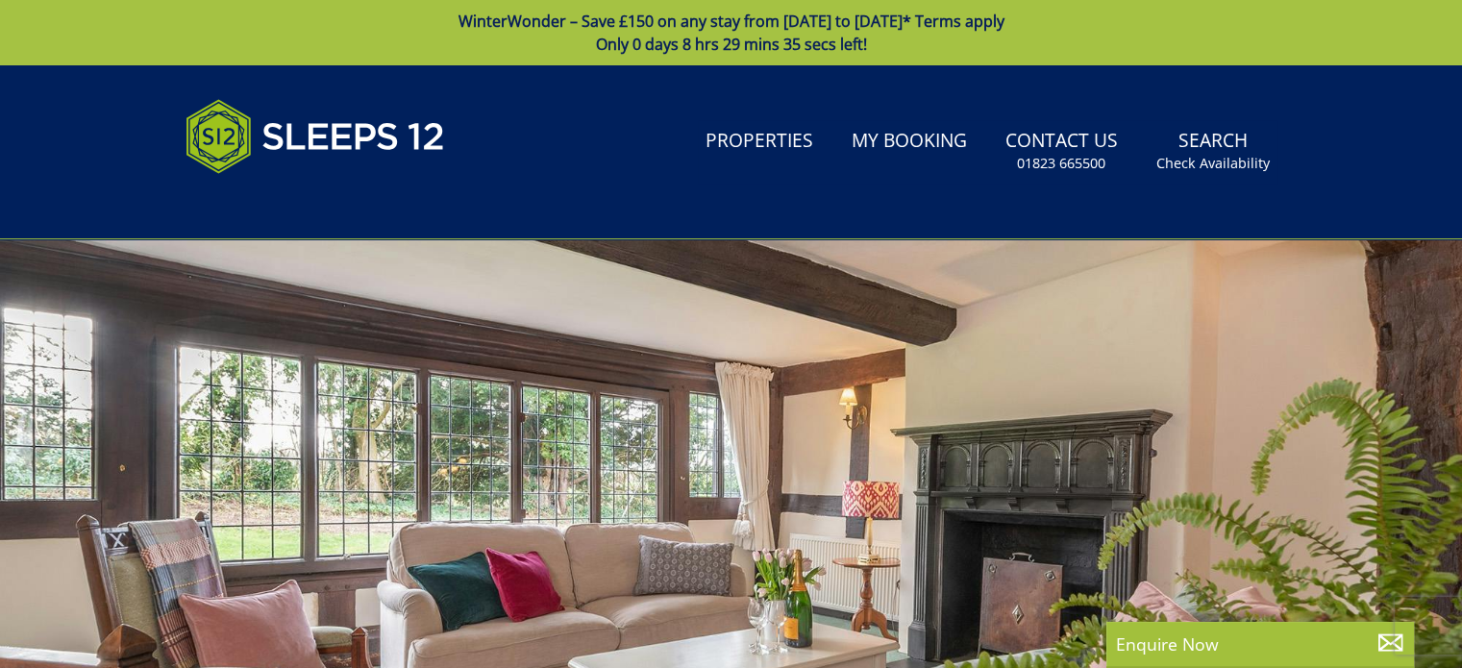
select select "9"
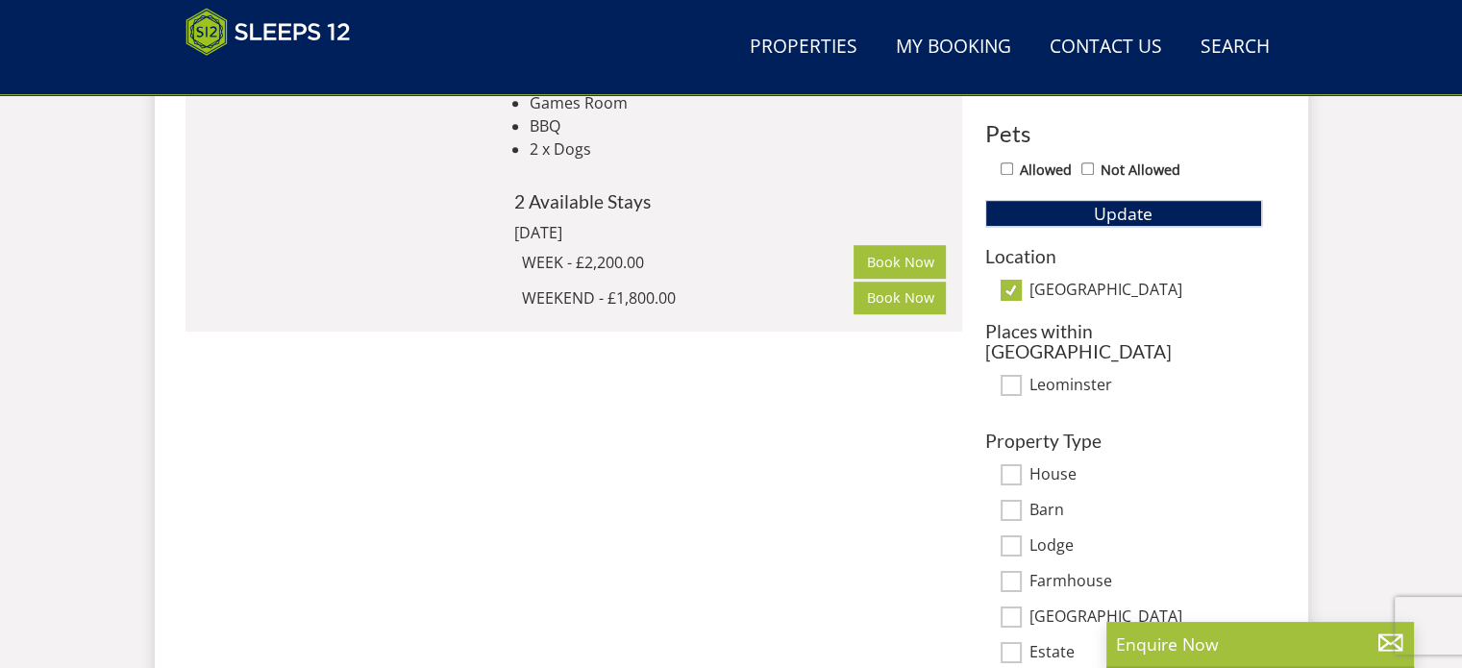
scroll to position [1144, 0]
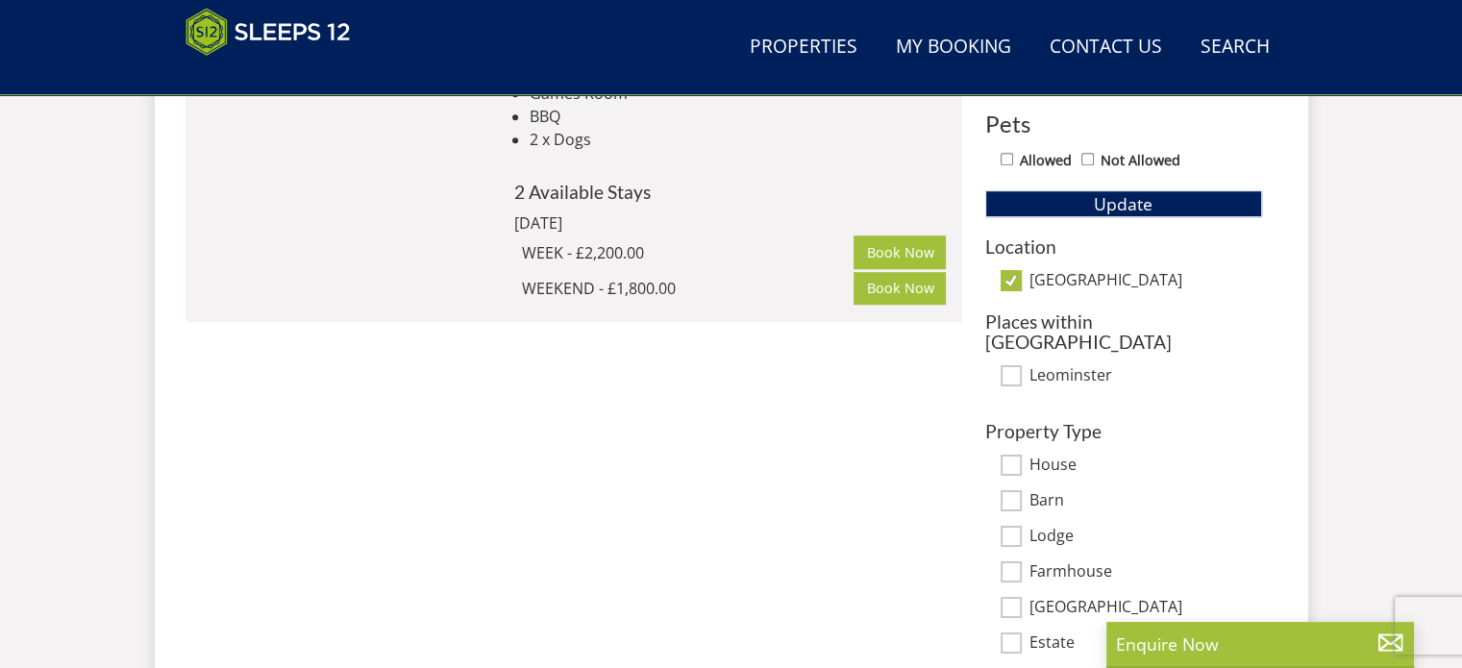
click at [1008, 276] on input "[GEOGRAPHIC_DATA]" at bounding box center [1011, 280] width 21 height 21
checkbox input "false"
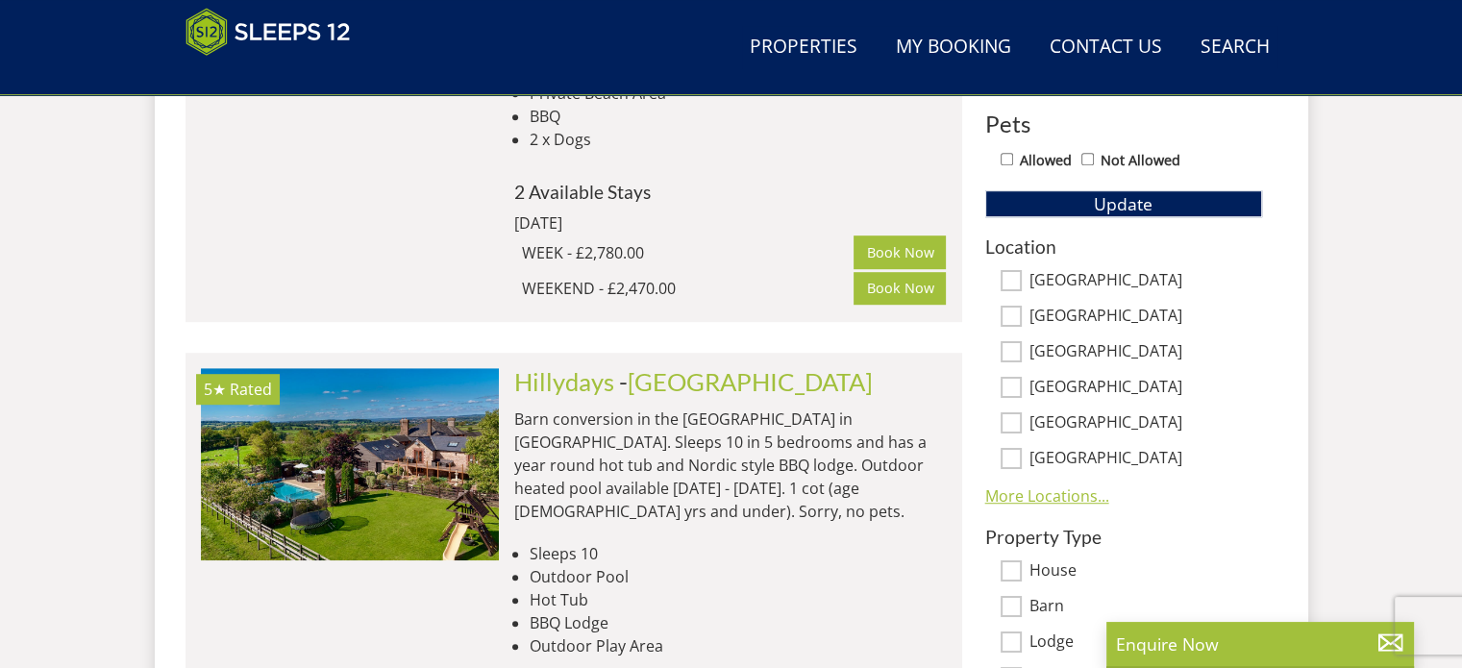
click at [1055, 495] on link "More Locations..." at bounding box center [1047, 495] width 124 height 21
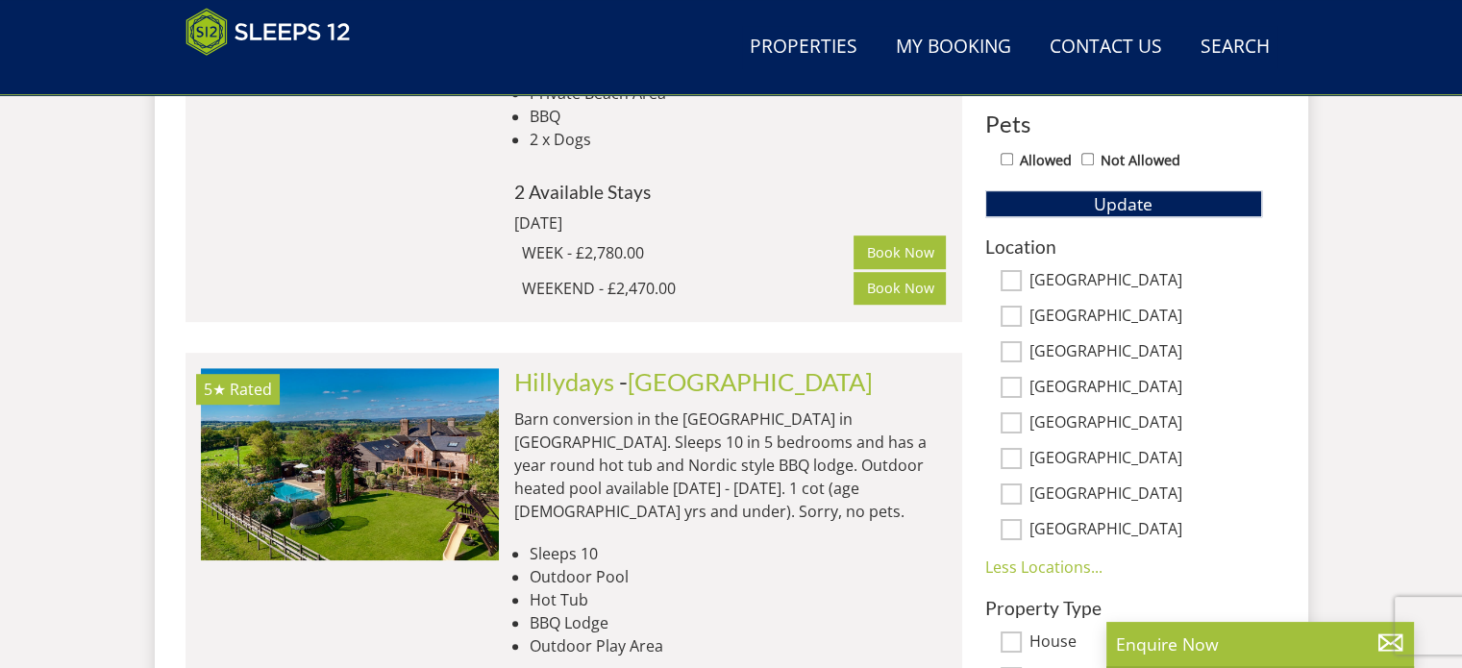
click at [1043, 387] on label "[GEOGRAPHIC_DATA]" at bounding box center [1146, 388] width 233 height 21
click at [1022, 387] on input "[GEOGRAPHIC_DATA]" at bounding box center [1011, 387] width 21 height 21
checkbox input "true"
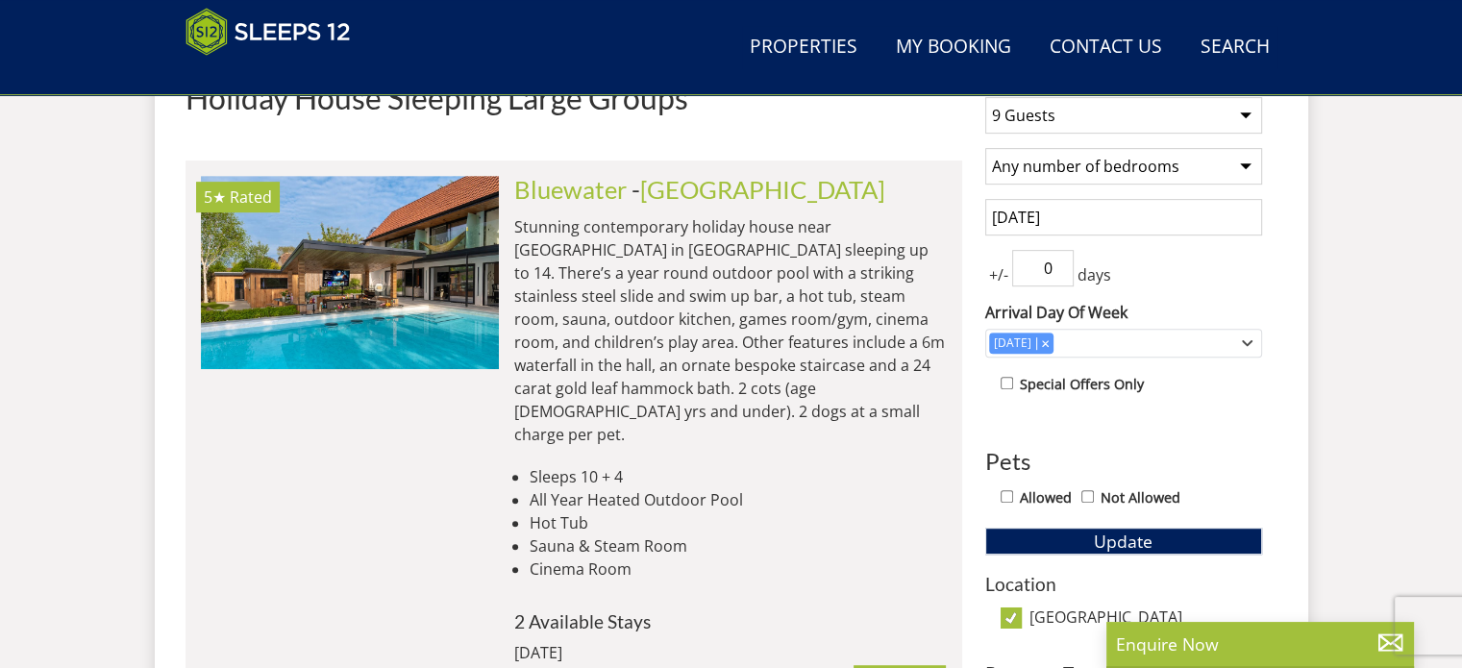
scroll to position [759, 0]
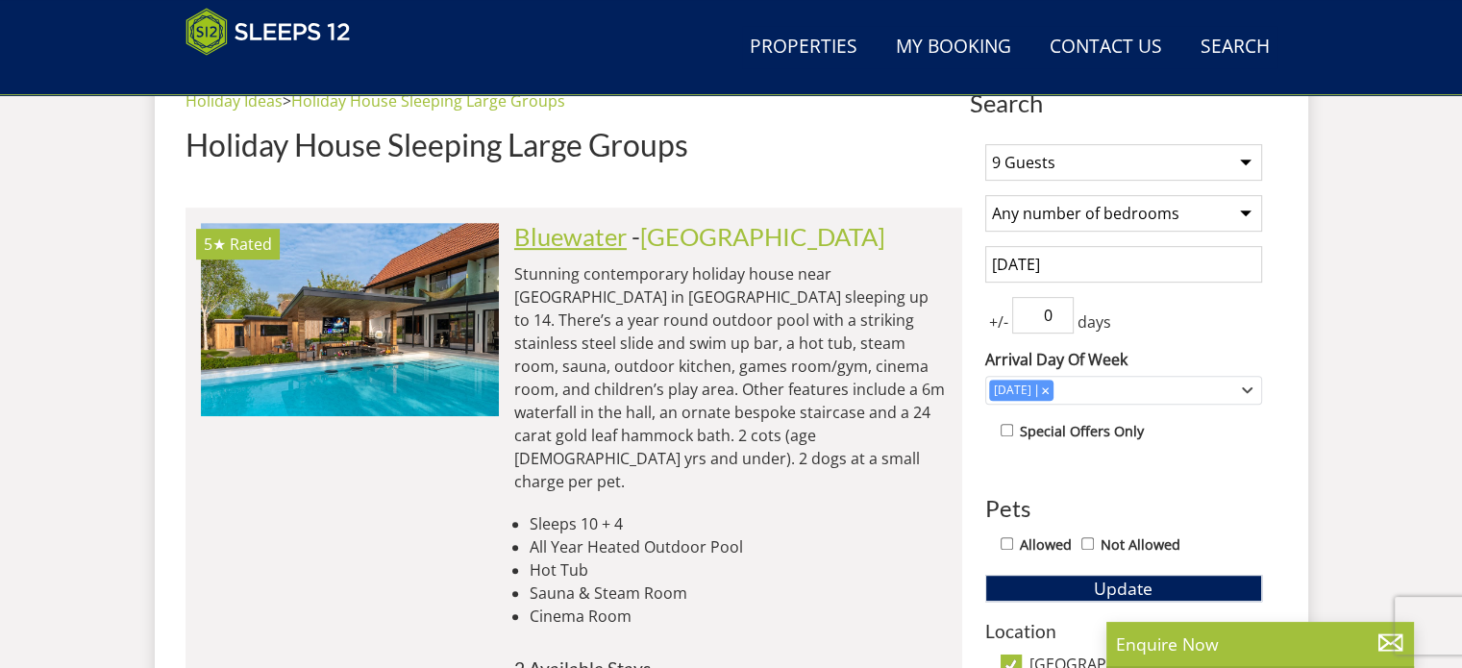
click at [539, 234] on link "Bluewater" at bounding box center [570, 236] width 112 height 29
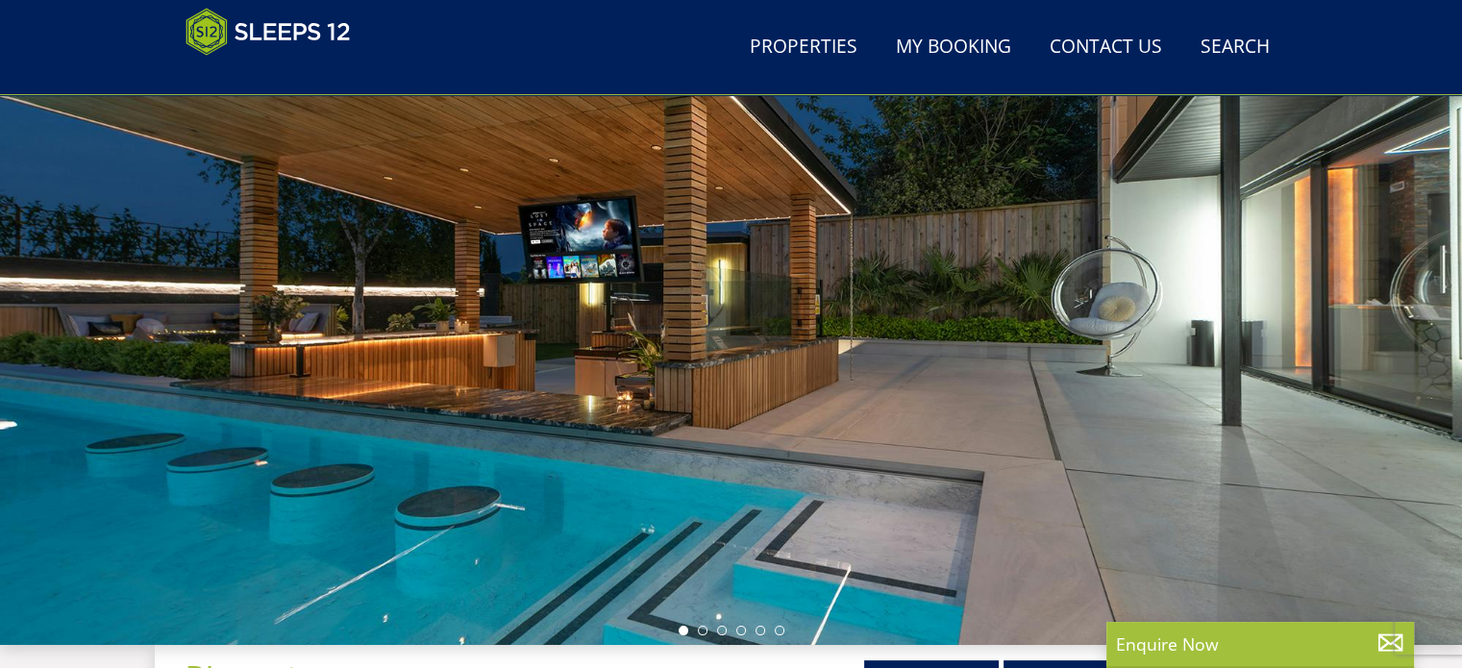
scroll to position [192, 0]
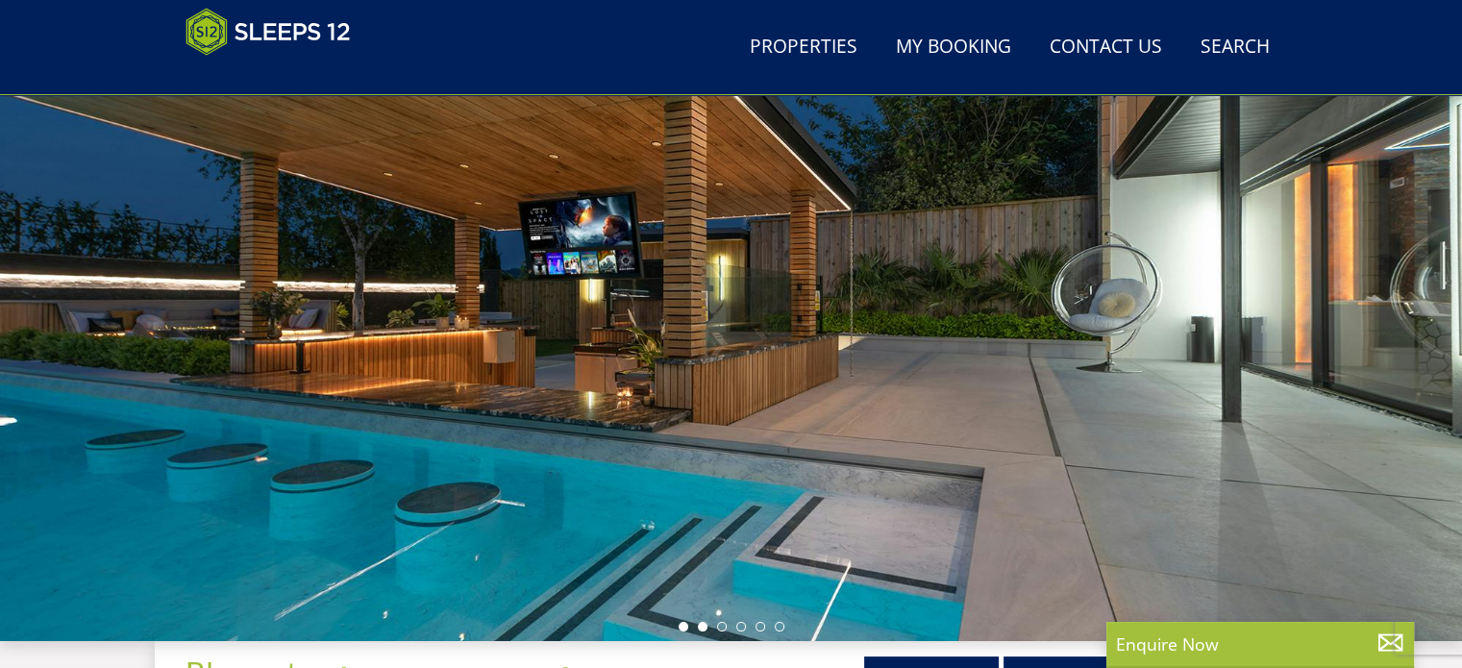
click at [701, 625] on li at bounding box center [703, 627] width 10 height 10
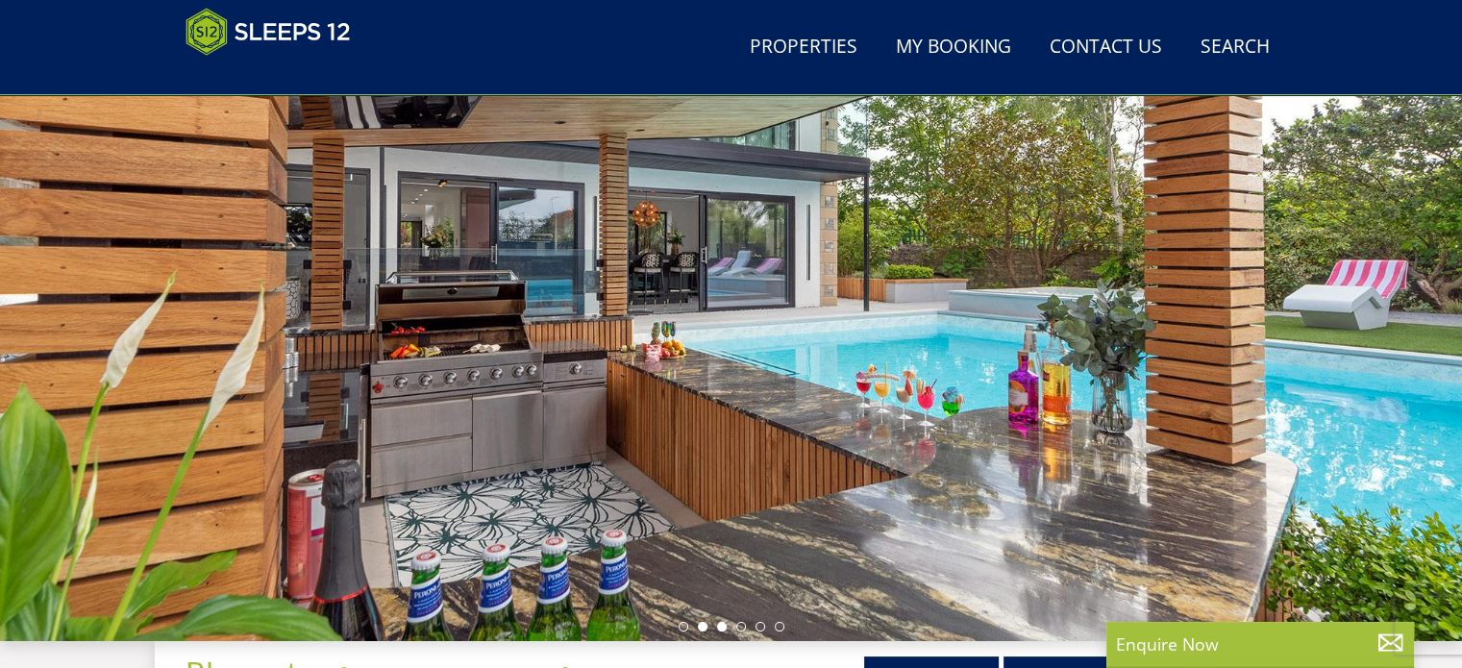
click at [718, 628] on li at bounding box center [722, 627] width 10 height 10
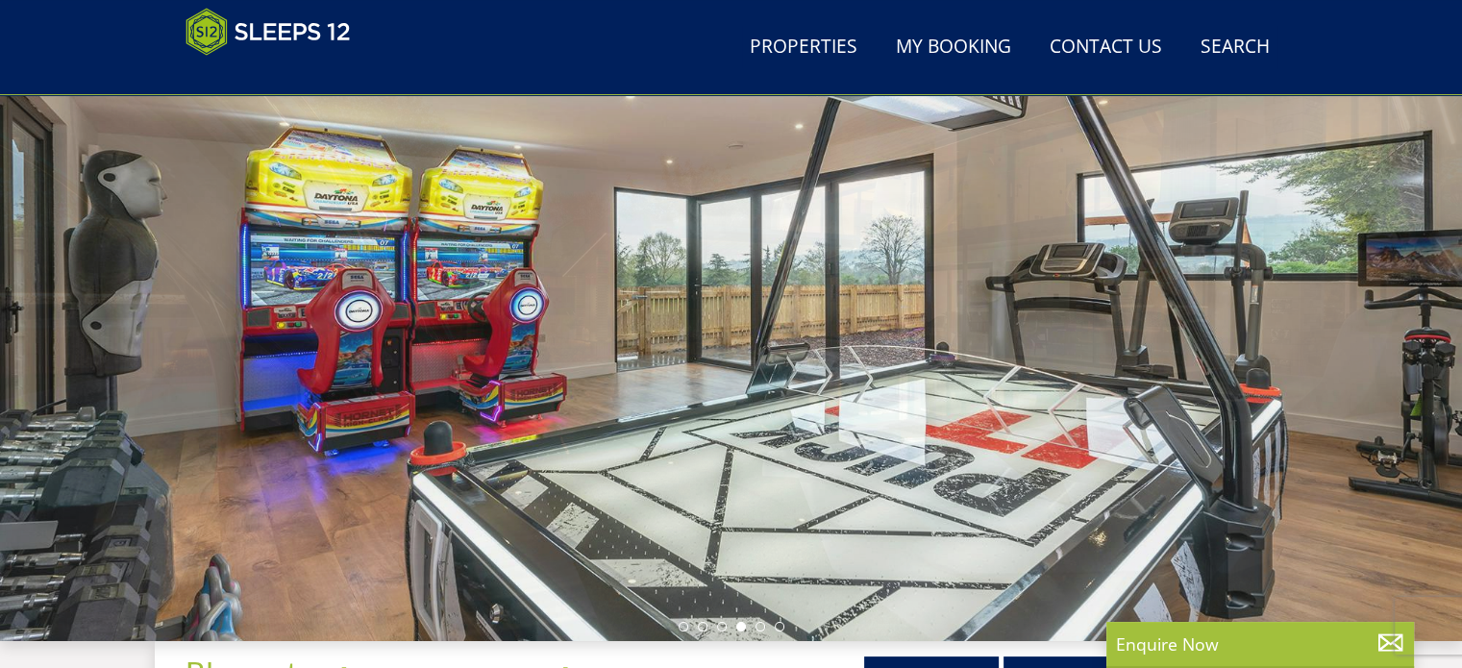
click at [743, 633] on div at bounding box center [731, 304] width 1462 height 673
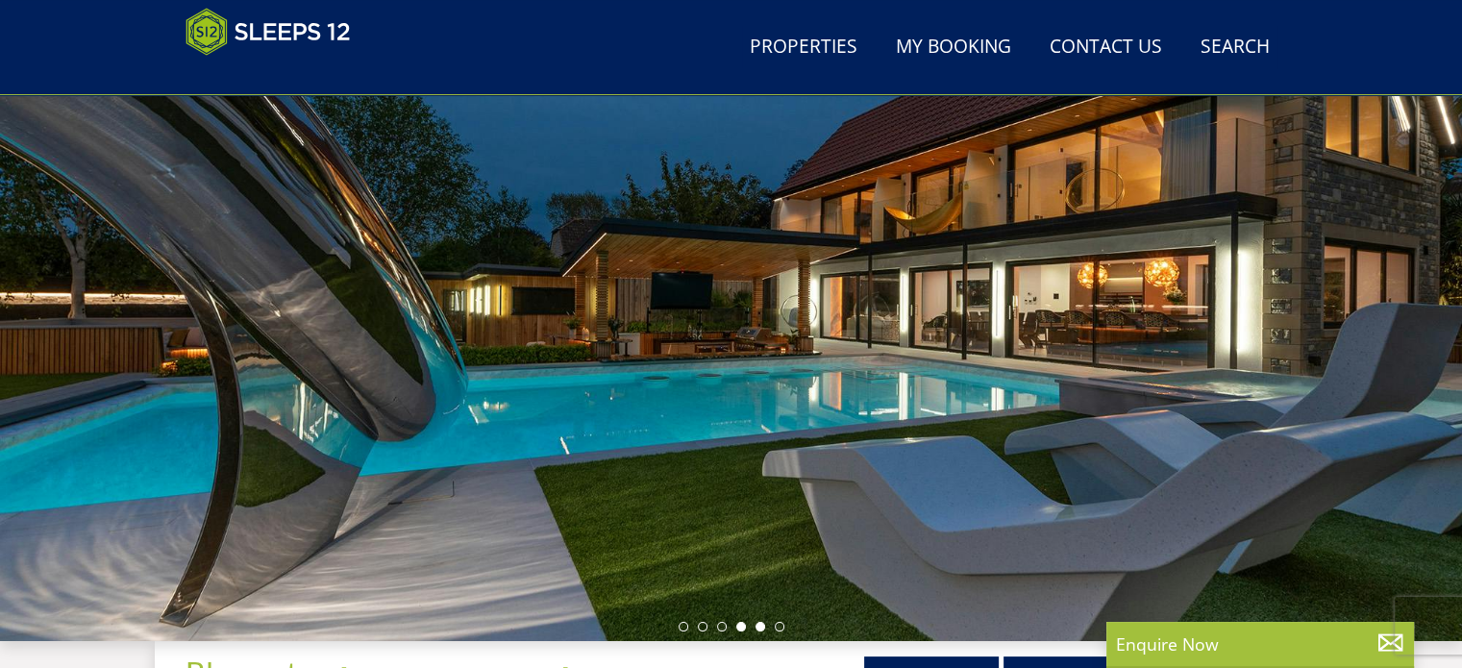
click at [759, 626] on li at bounding box center [761, 627] width 10 height 10
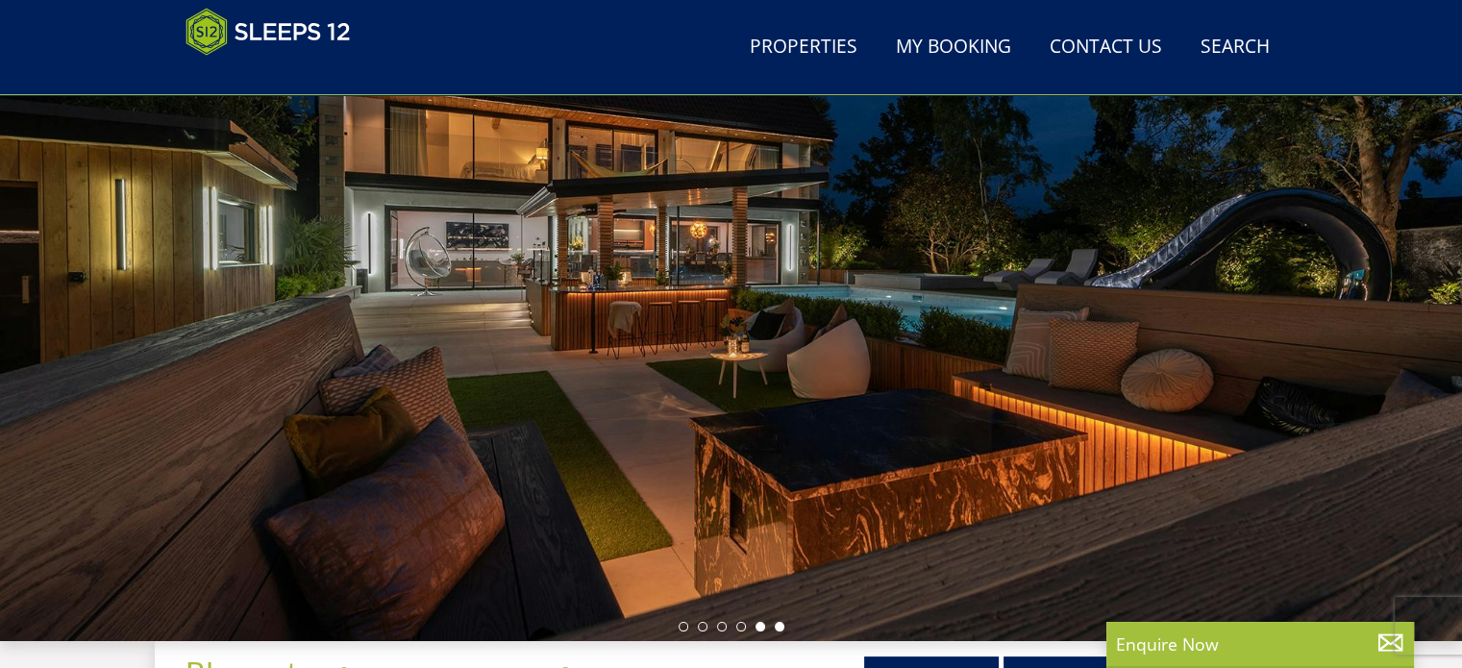
click at [776, 626] on li at bounding box center [780, 627] width 10 height 10
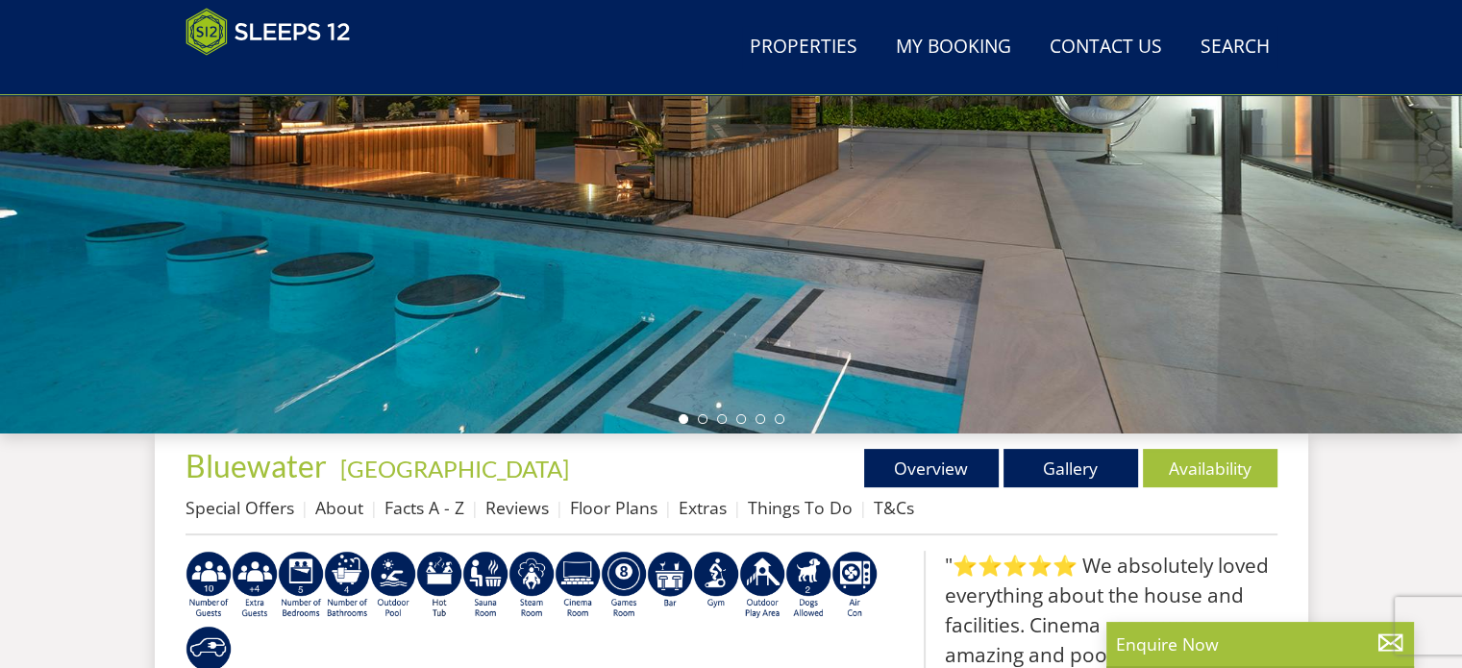
scroll to position [385, 0]
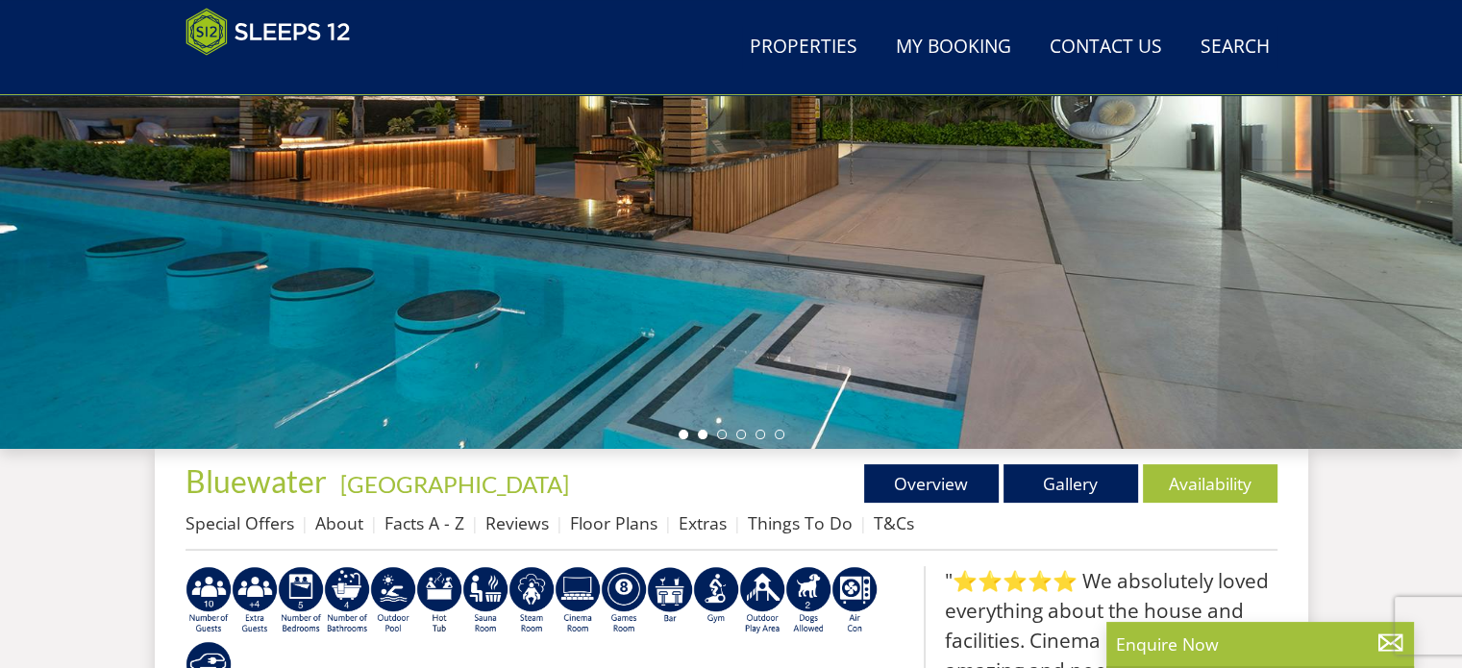
click at [704, 430] on li at bounding box center [703, 435] width 10 height 10
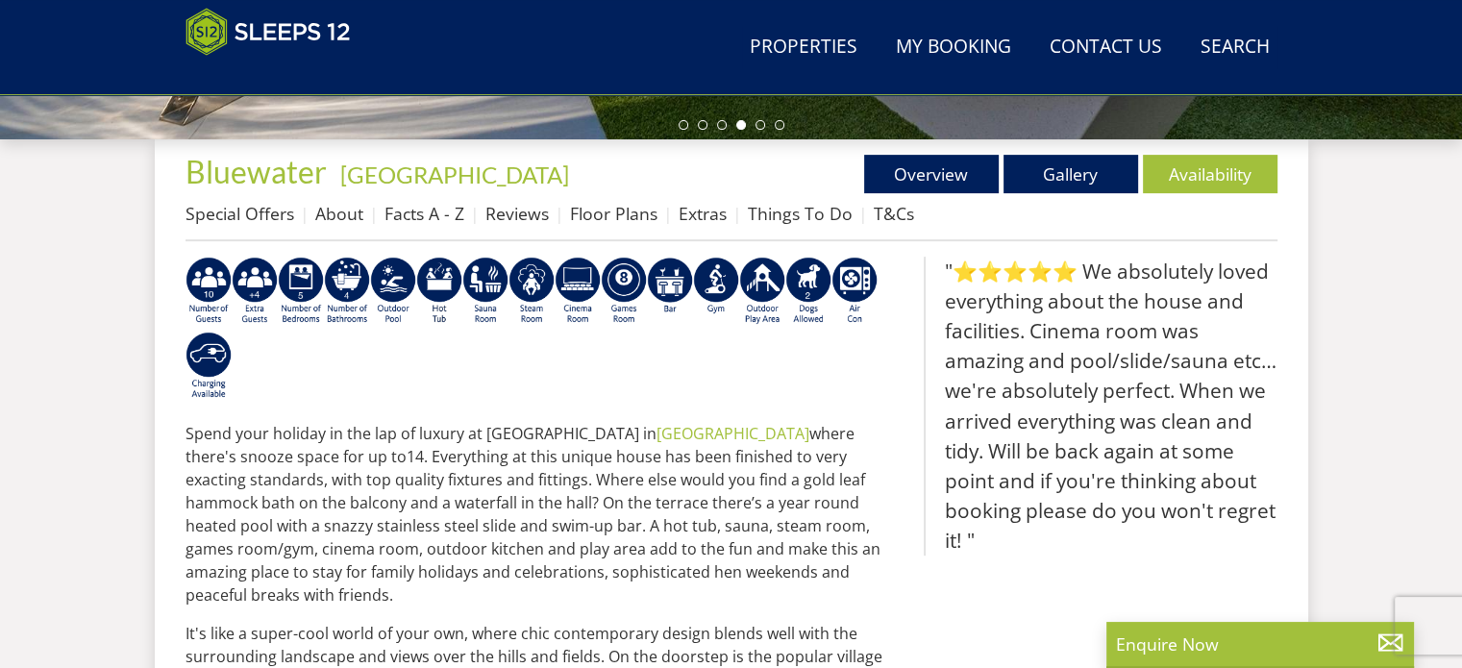
scroll to position [673, 0]
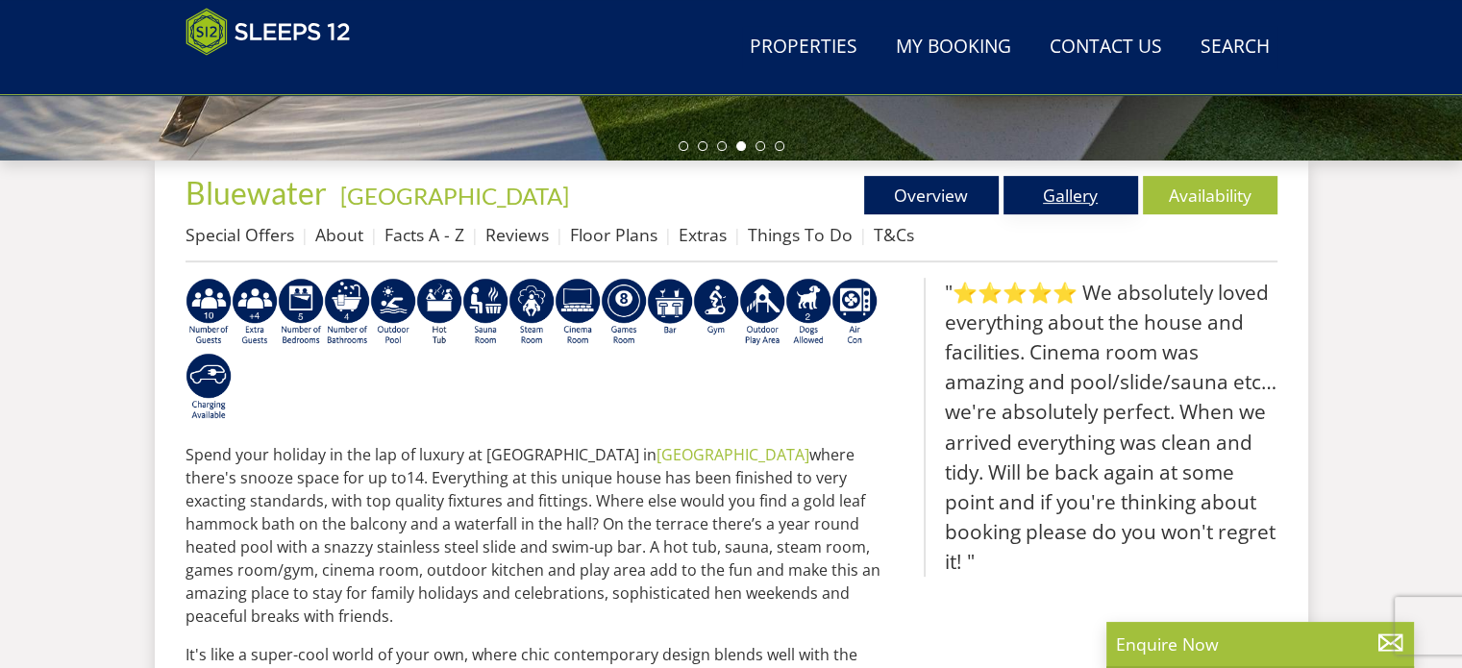
click at [1060, 195] on link "Gallery" at bounding box center [1071, 195] width 135 height 38
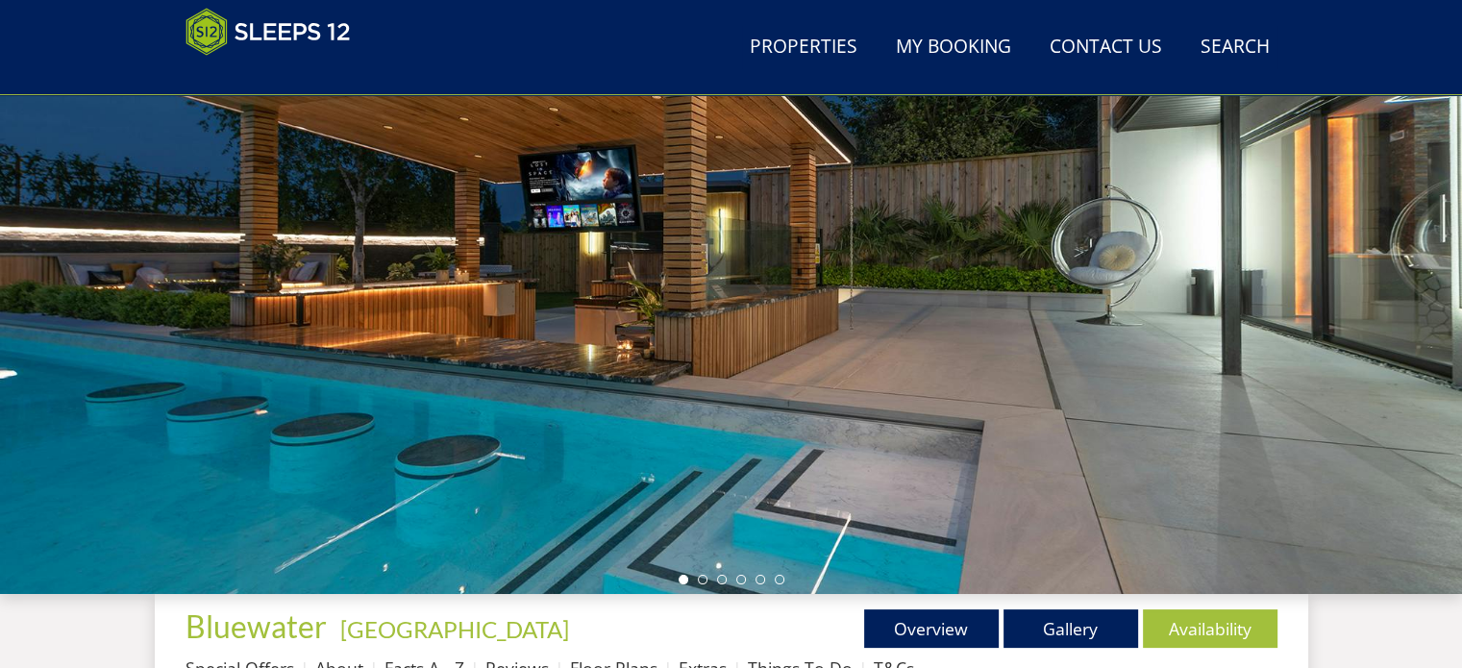
scroll to position [192, 0]
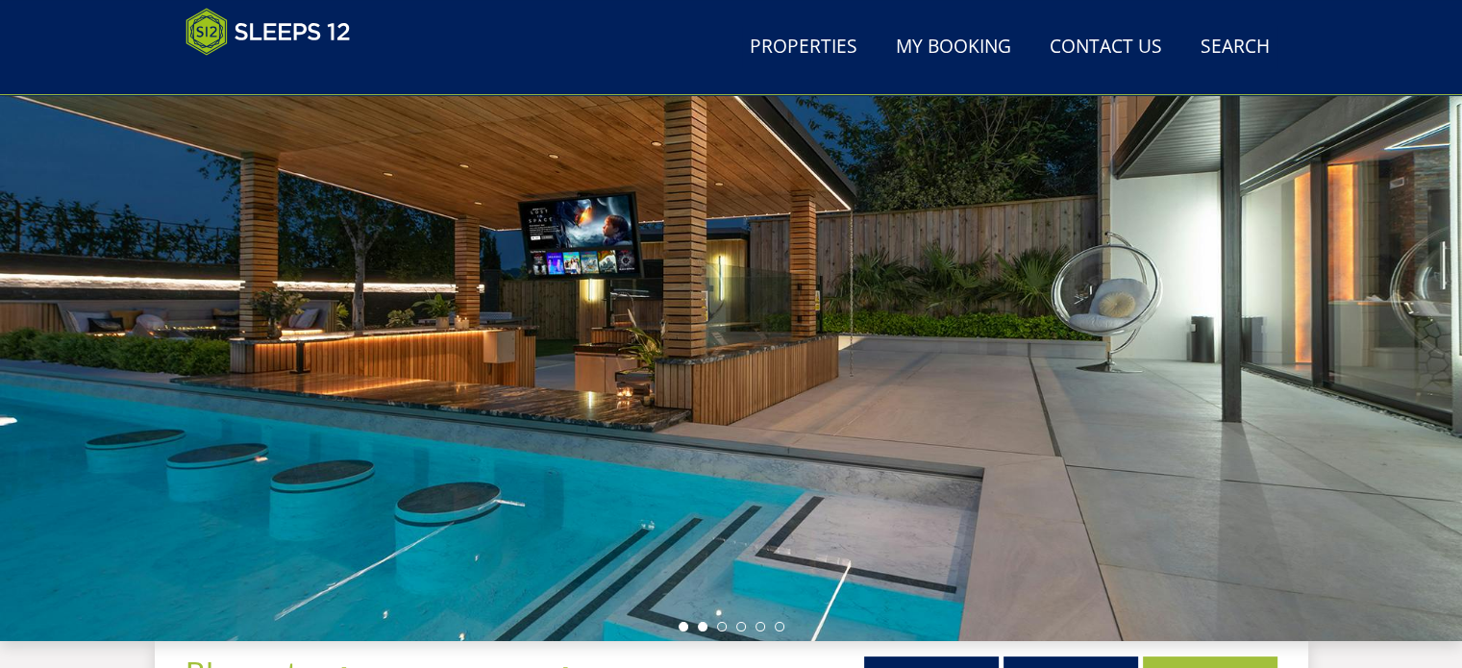
click at [700, 626] on li at bounding box center [703, 627] width 10 height 10
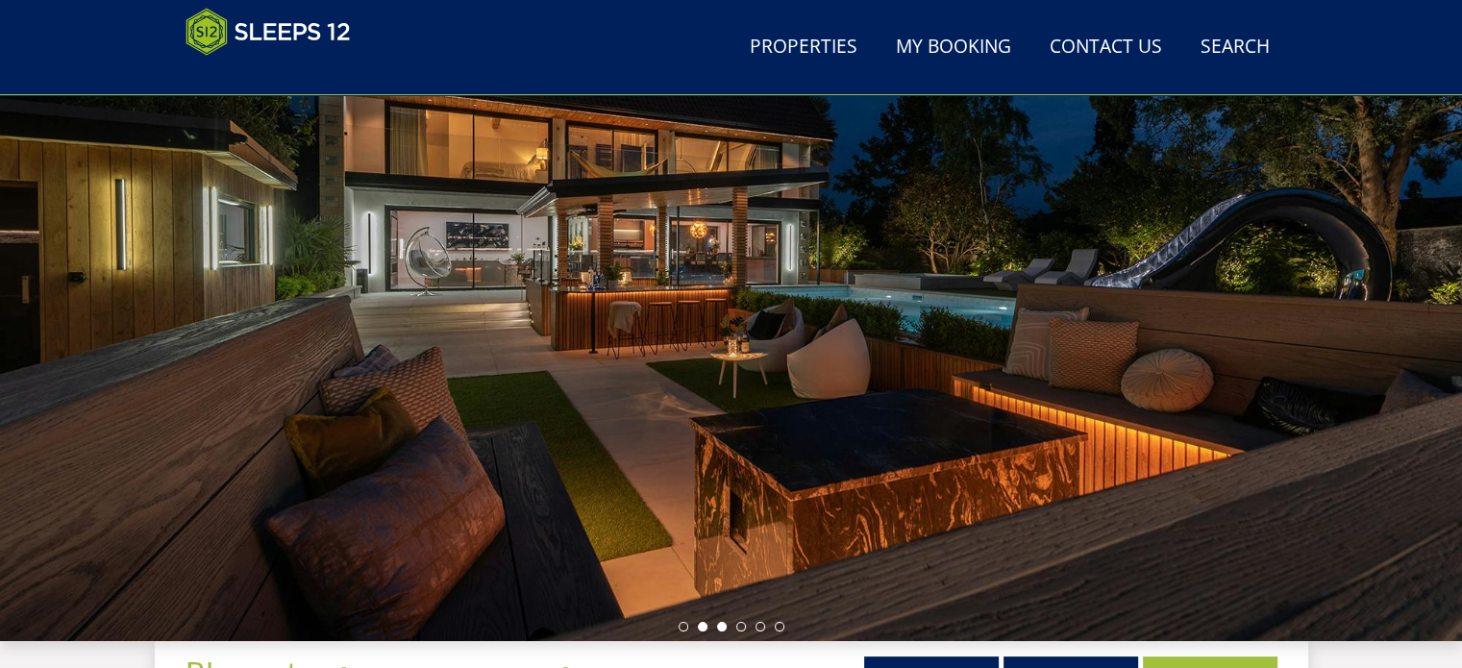
click at [721, 630] on li at bounding box center [722, 627] width 10 height 10
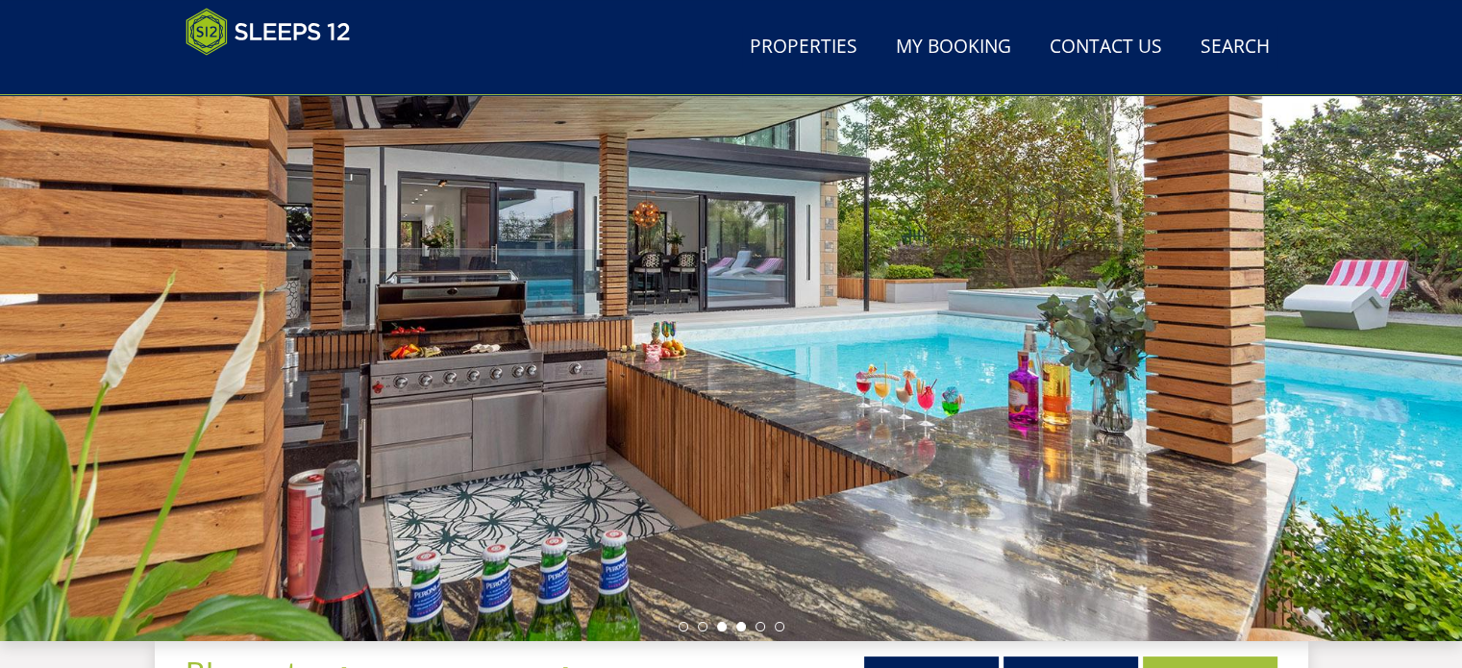
click at [744, 626] on li at bounding box center [741, 627] width 10 height 10
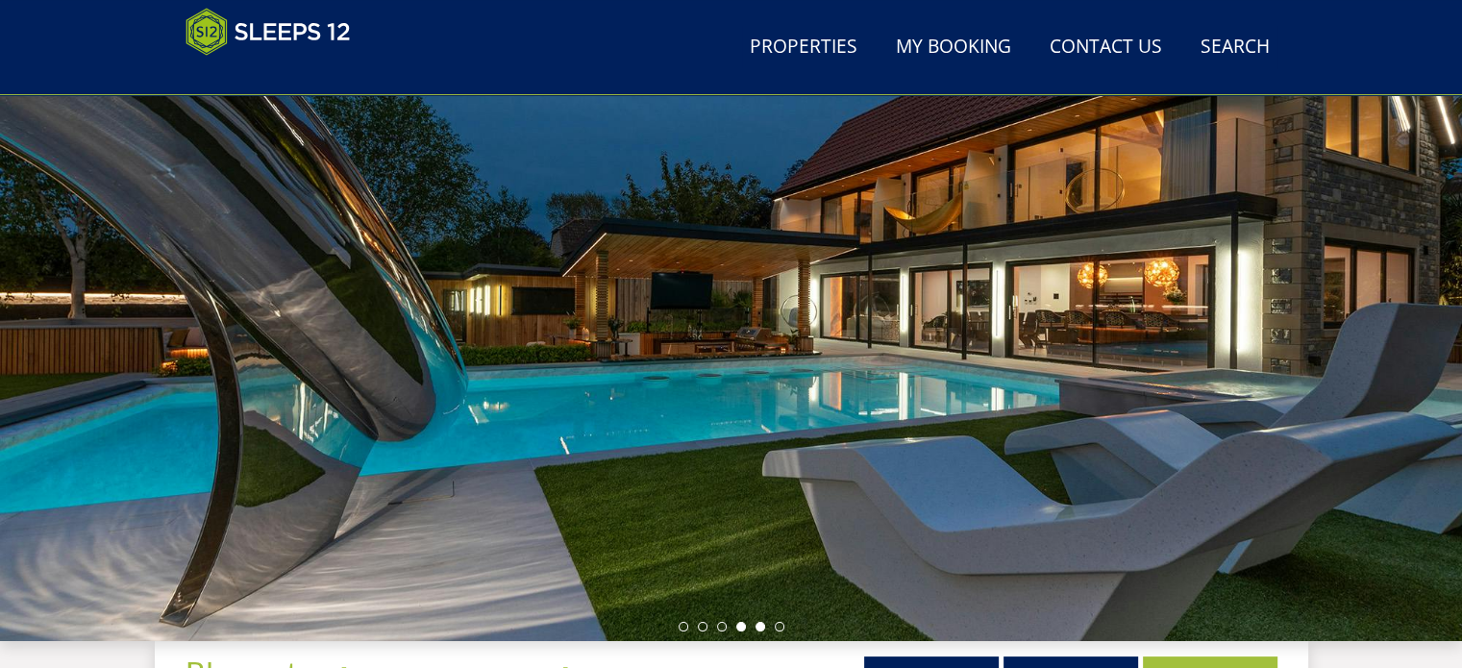
click at [759, 630] on li at bounding box center [761, 627] width 10 height 10
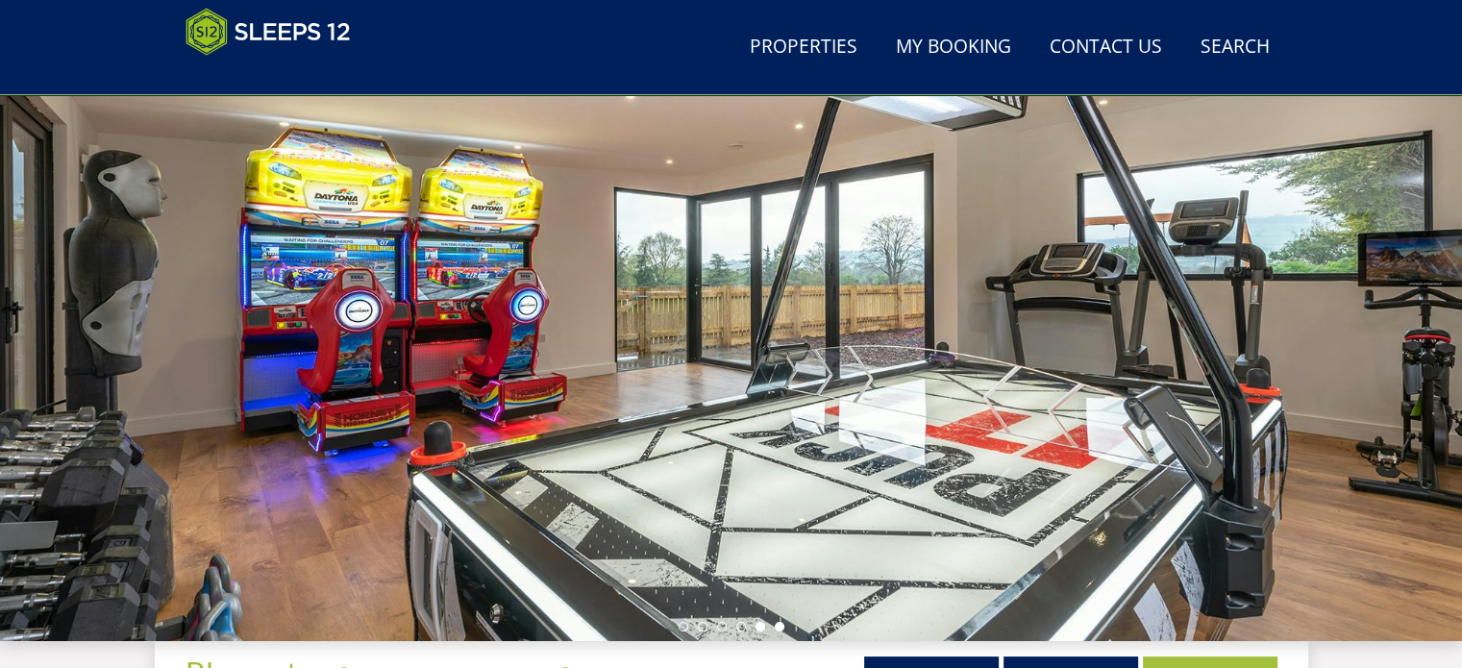
click at [782, 623] on li at bounding box center [780, 627] width 10 height 10
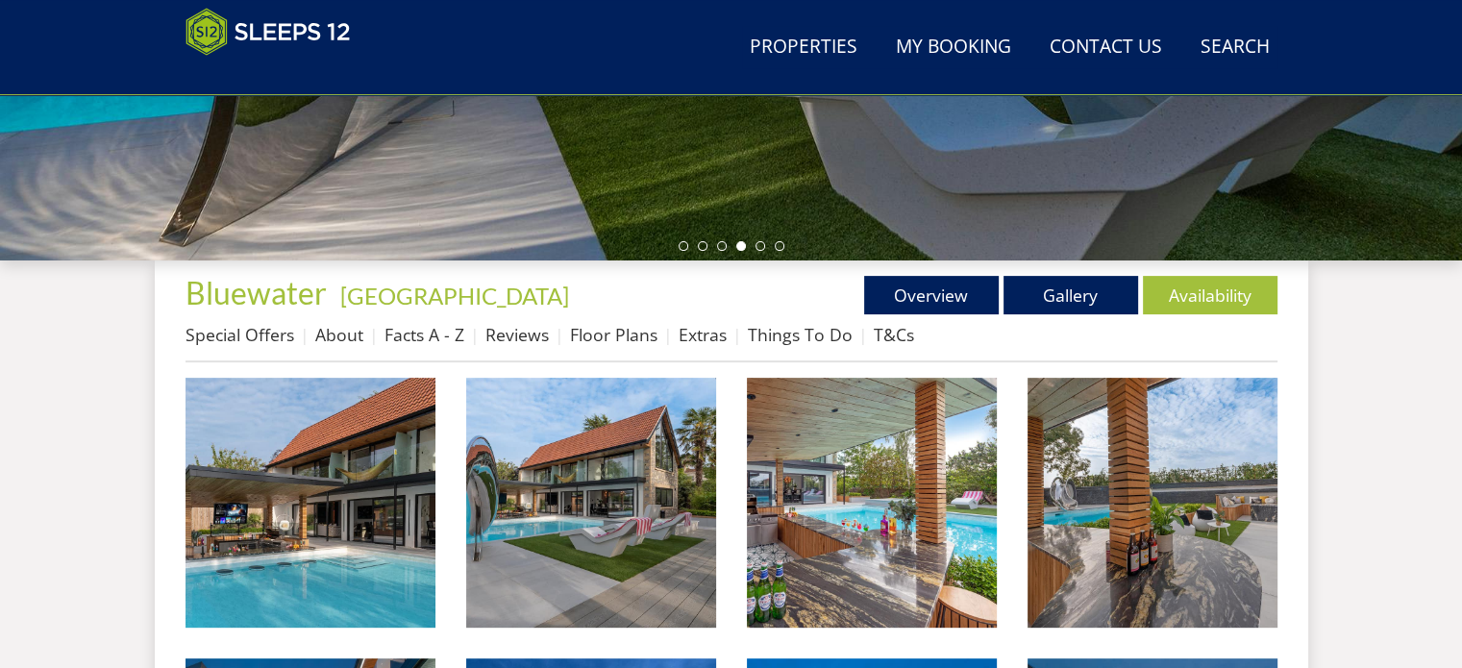
scroll to position [577, 0]
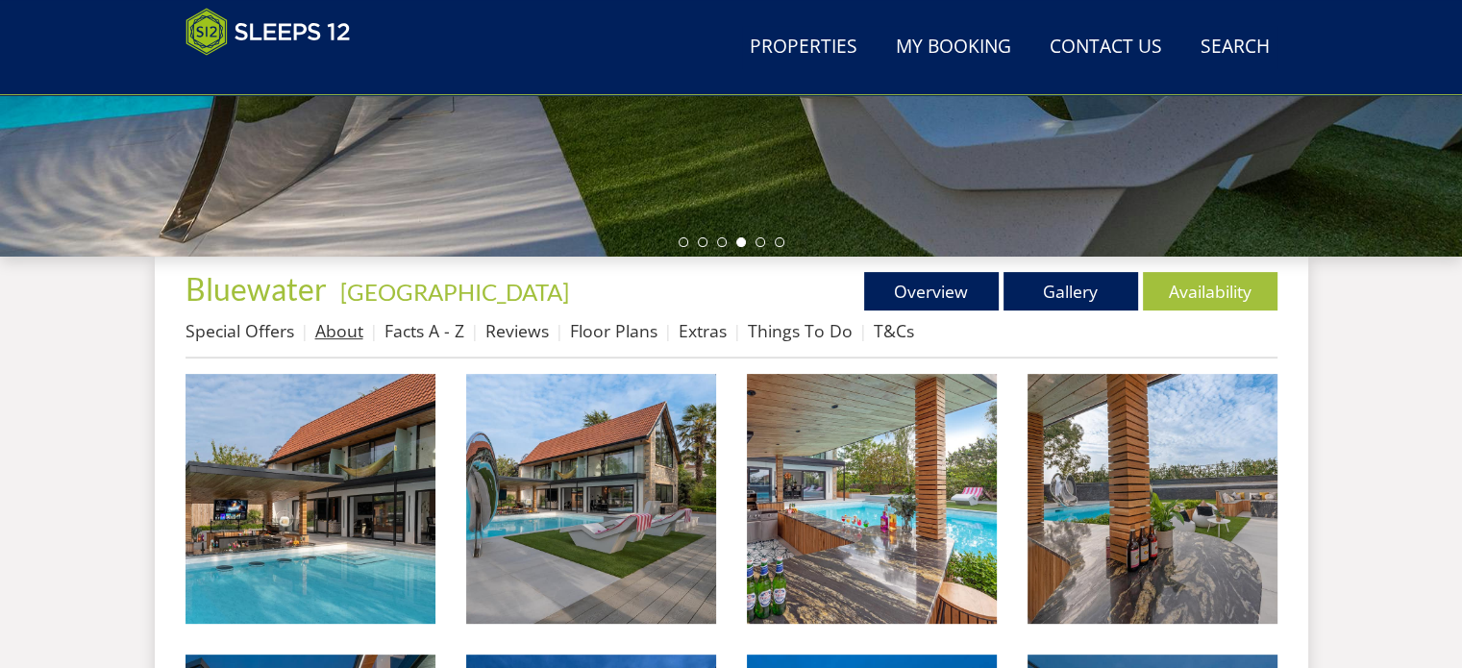
click at [352, 335] on link "About" at bounding box center [339, 330] width 48 height 23
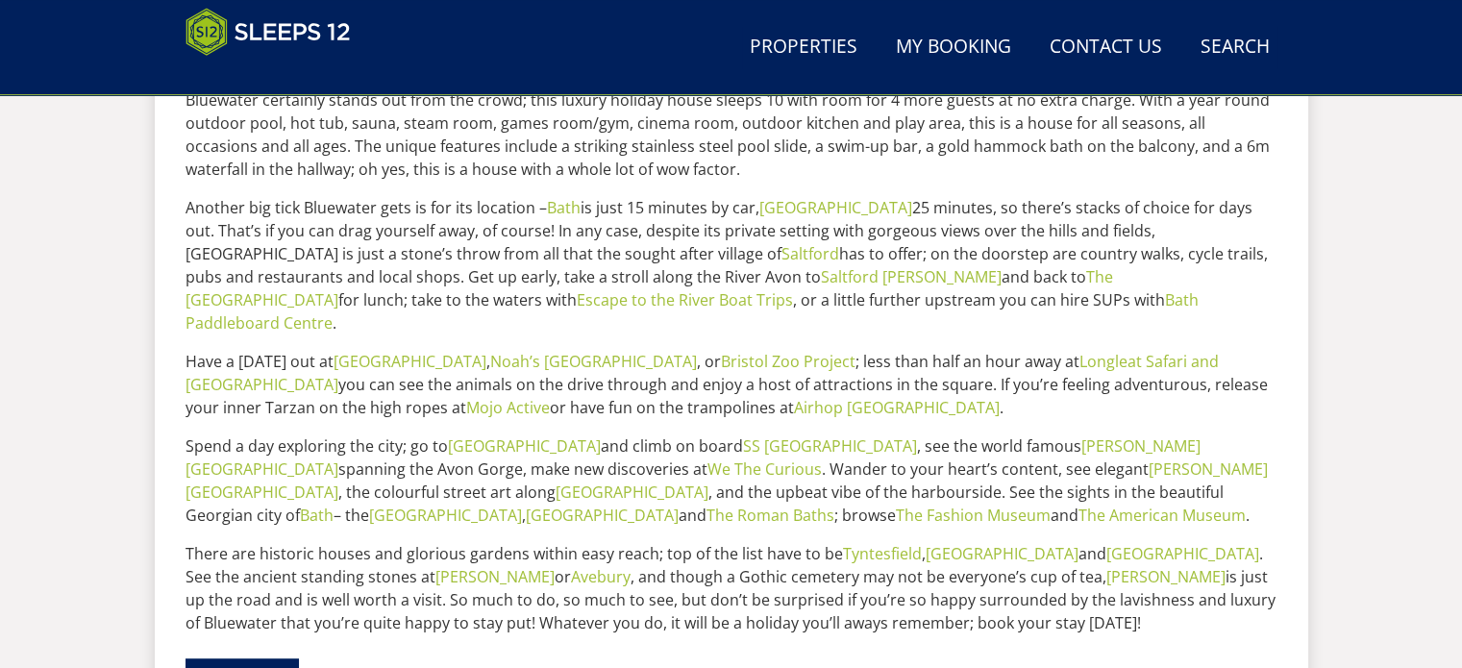
scroll to position [577, 0]
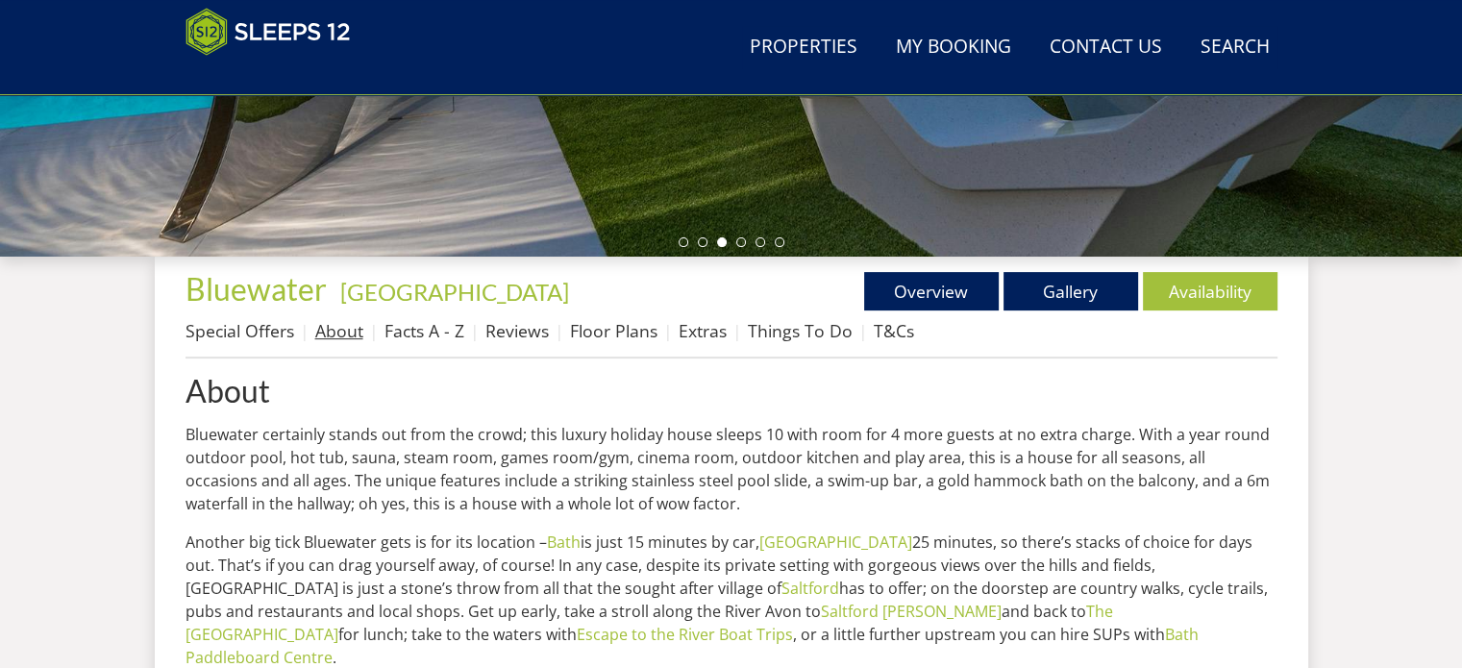
click at [346, 343] on li "About" at bounding box center [349, 330] width 69 height 33
click at [346, 339] on link "About" at bounding box center [339, 330] width 48 height 23
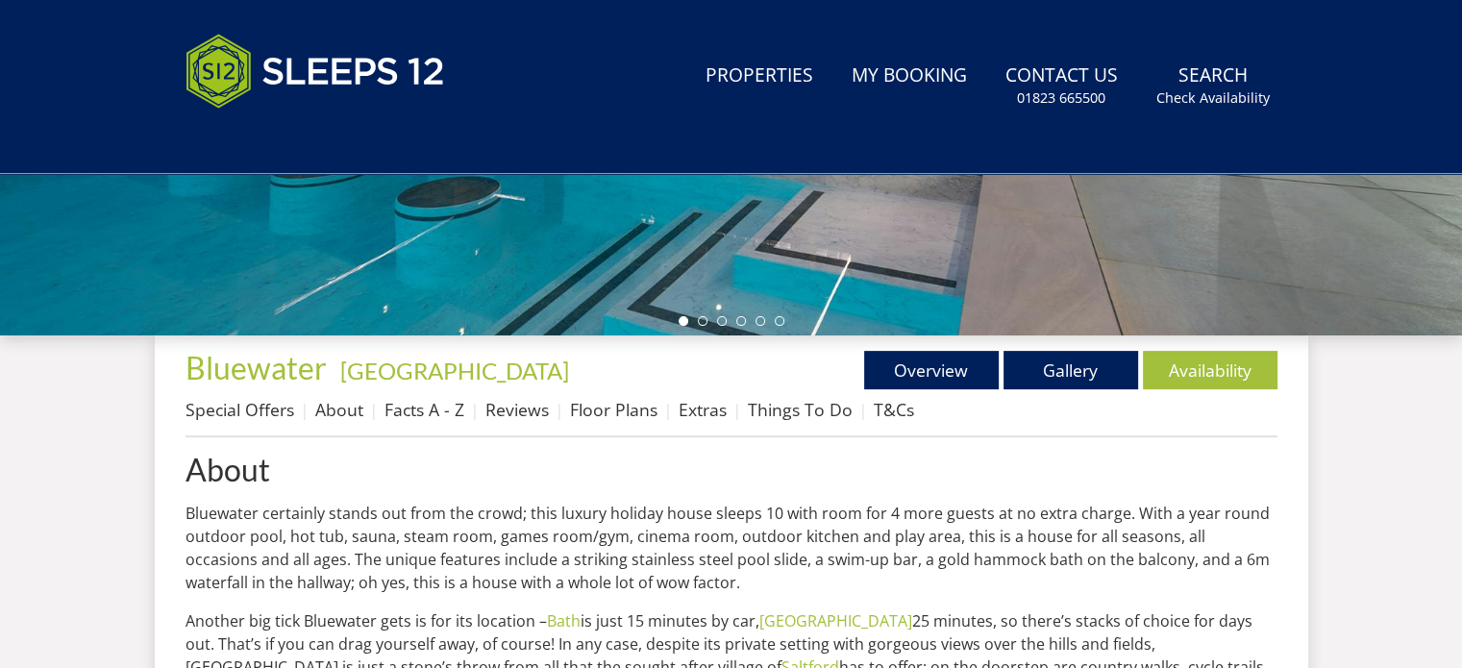
scroll to position [0, 0]
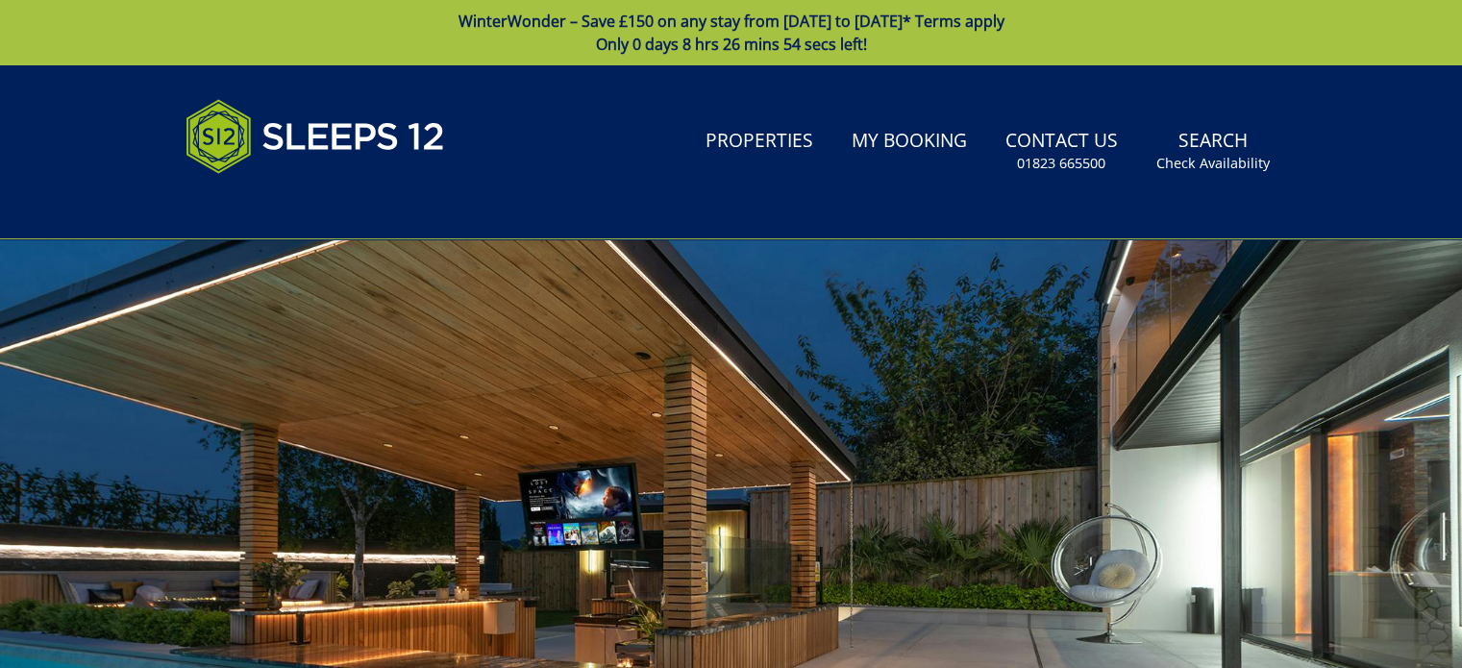
click at [425, 331] on div at bounding box center [731, 575] width 1462 height 673
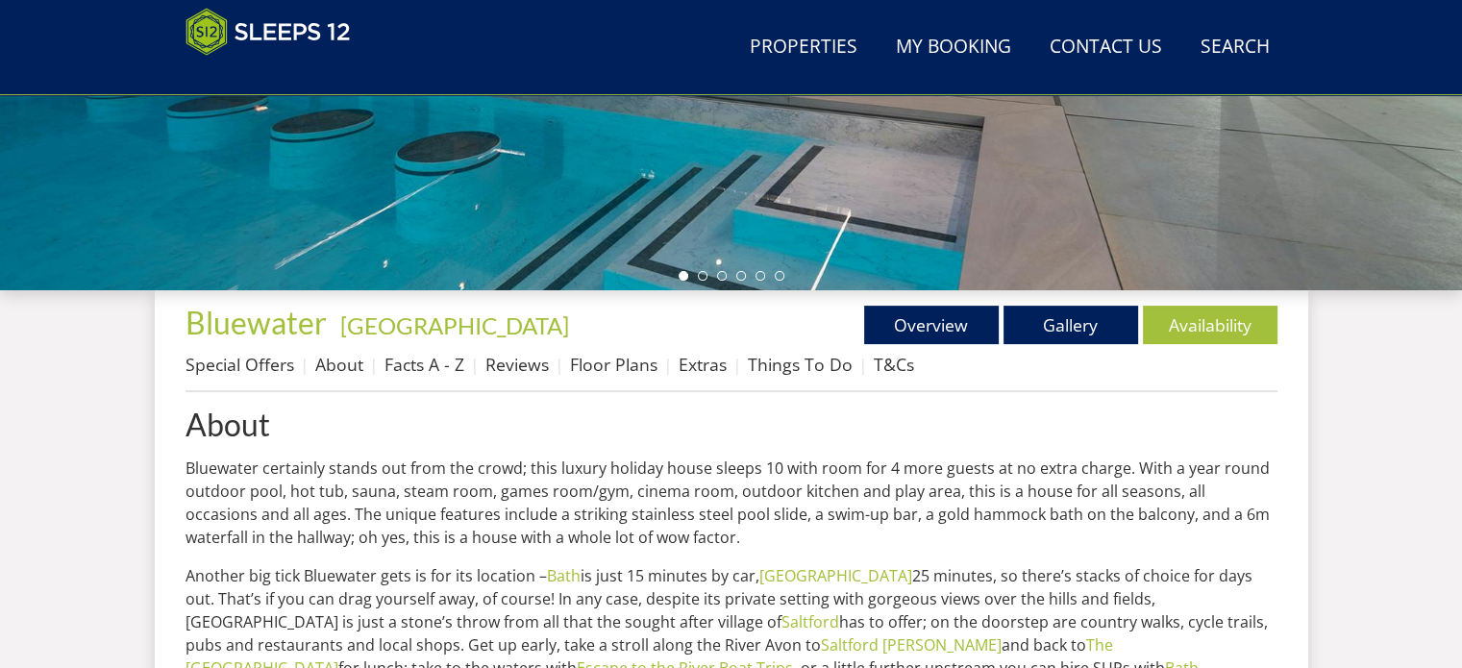
scroll to position [577, 0]
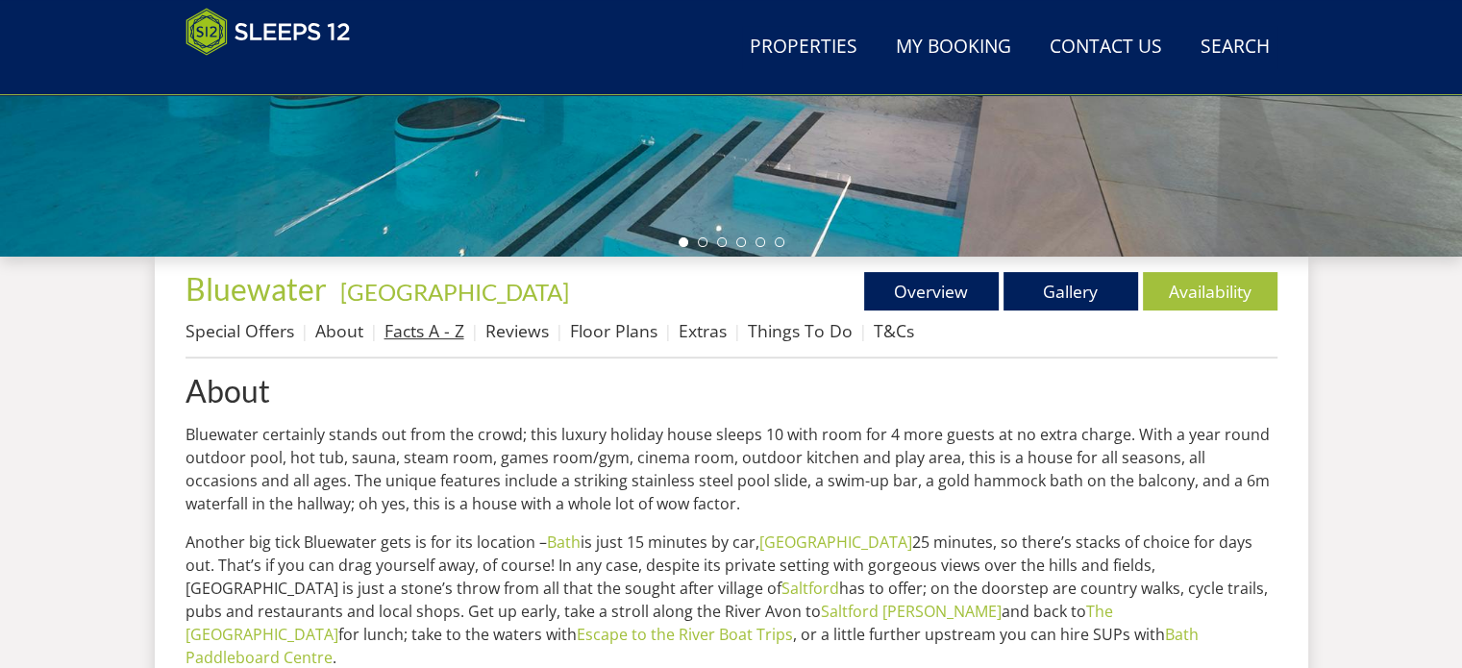
click at [429, 334] on link "Facts A - Z" at bounding box center [425, 330] width 80 height 23
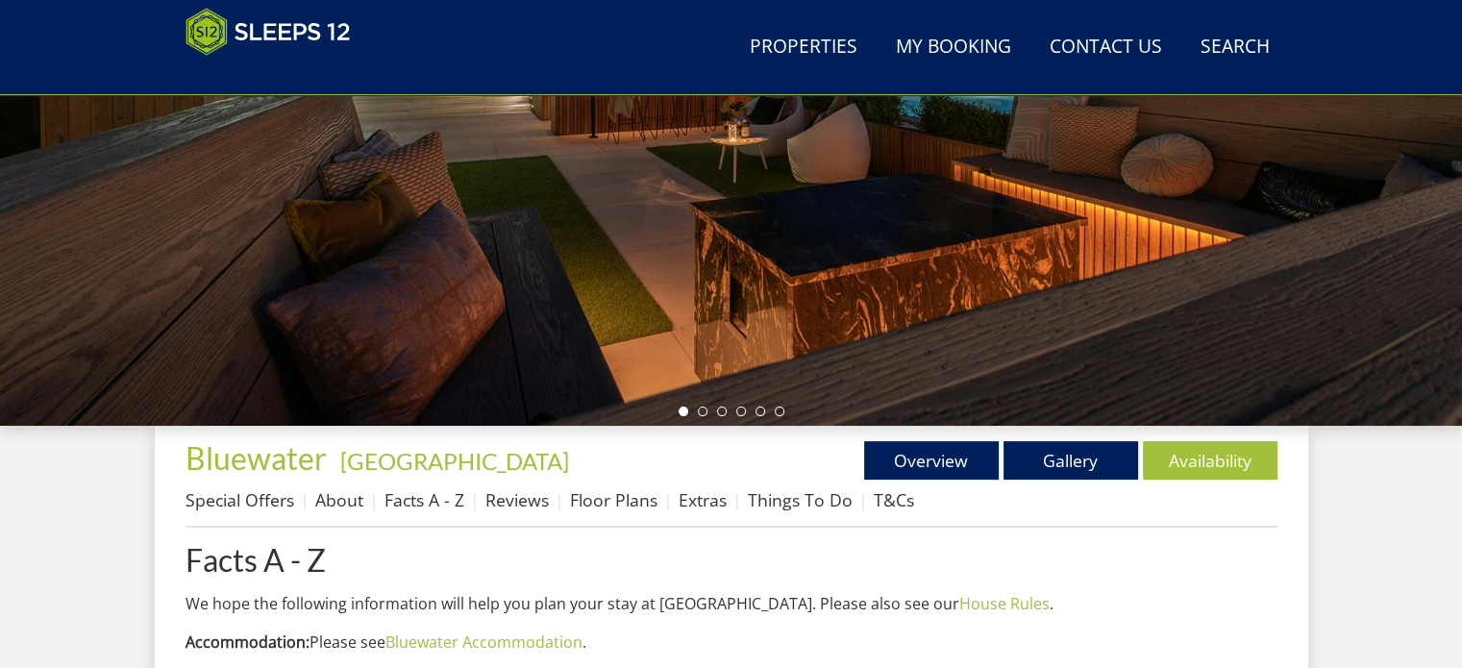
scroll to position [454, 0]
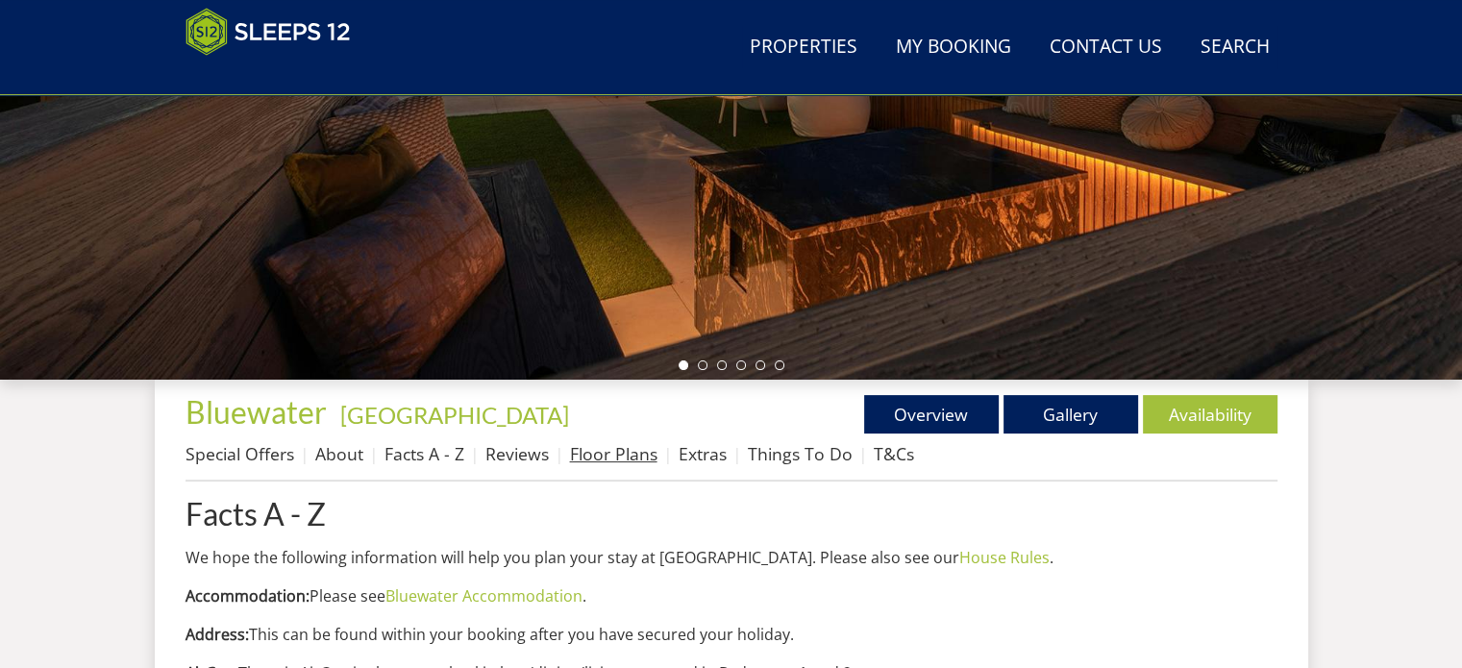
click at [620, 452] on link "Floor Plans" at bounding box center [613, 453] width 87 height 23
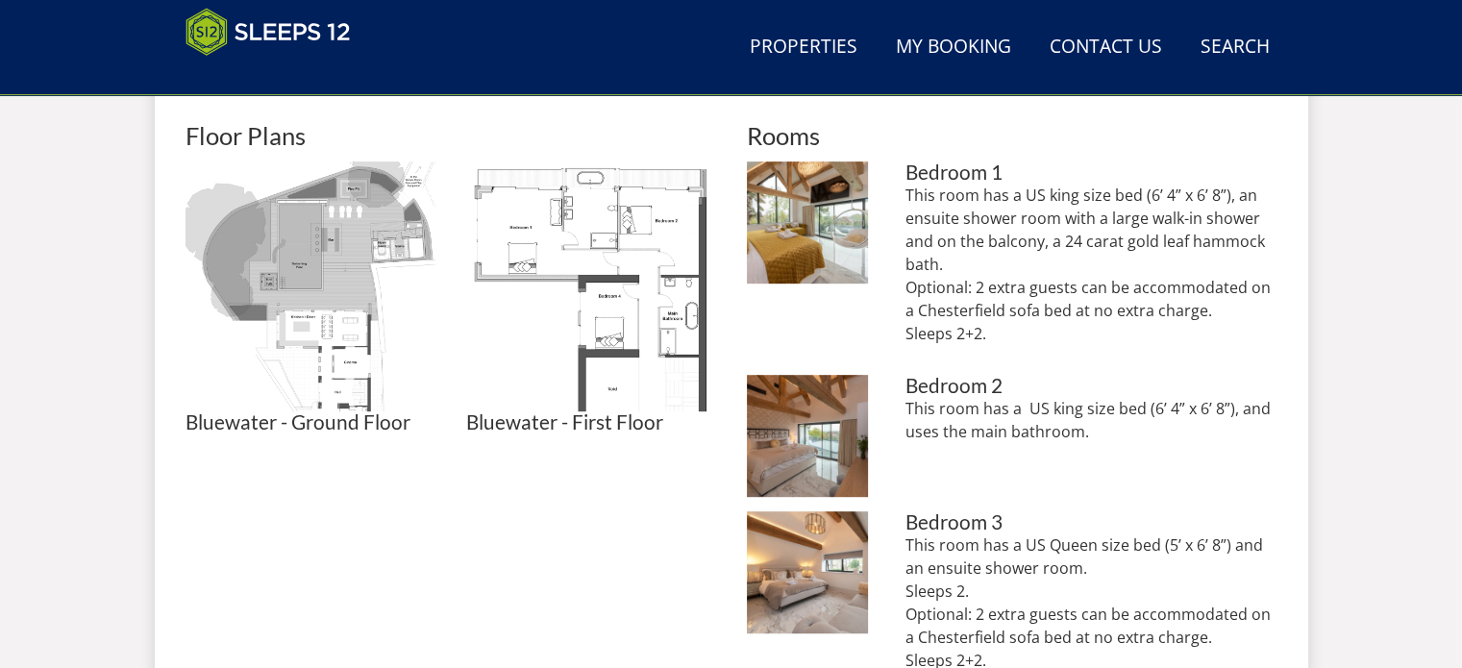
scroll to position [385, 0]
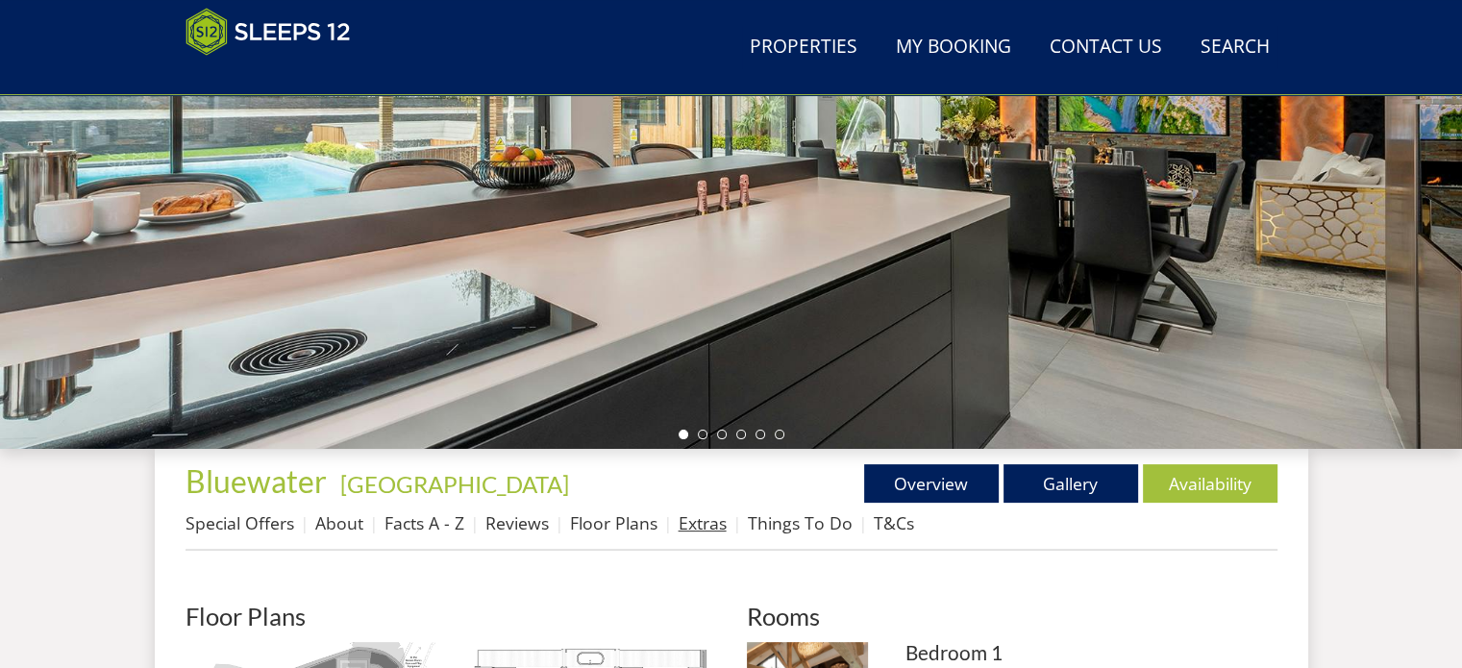
click at [709, 531] on link "Extras" at bounding box center [703, 522] width 48 height 23
